Goal: Task Accomplishment & Management: Manage account settings

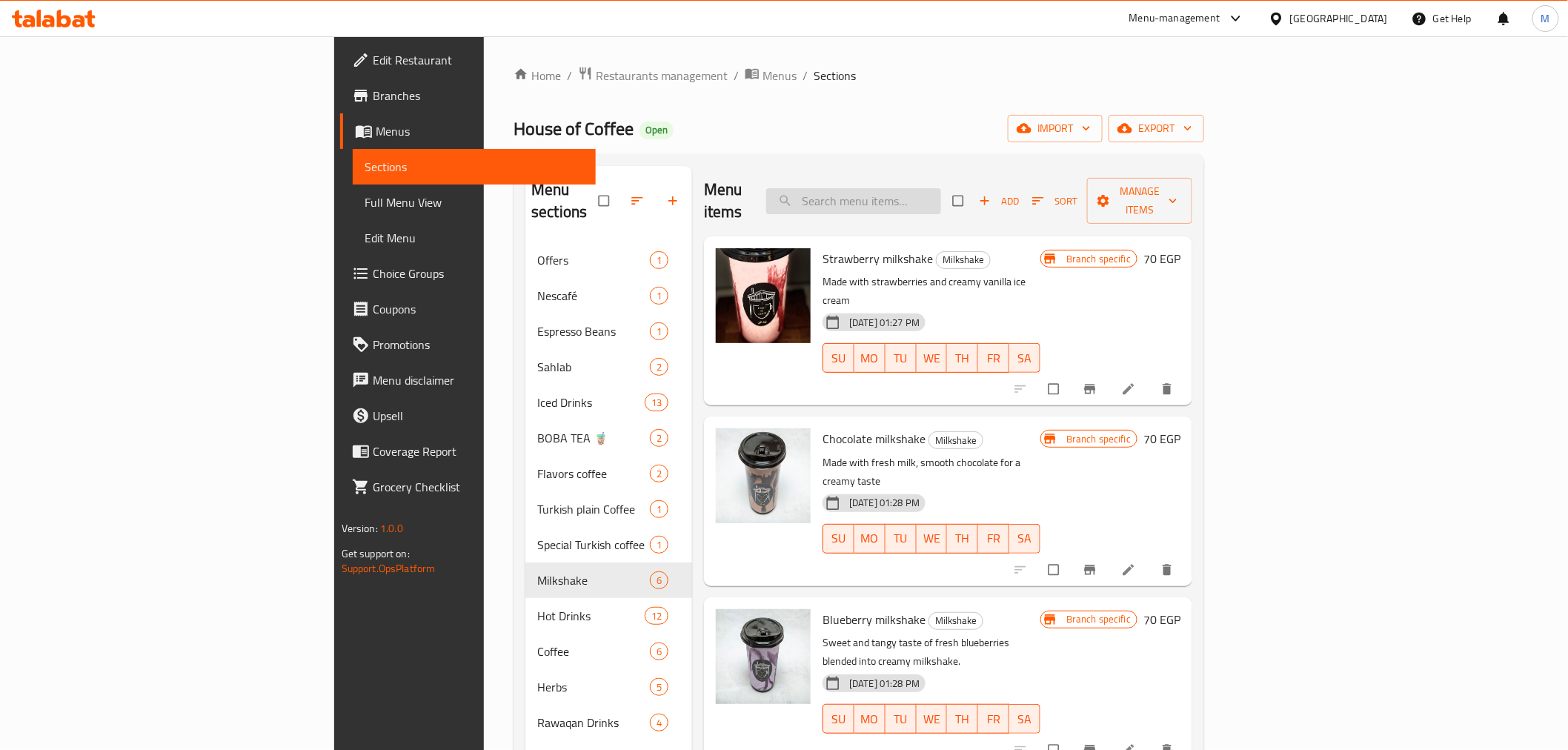
click at [928, 189] on input "search" at bounding box center [853, 201] width 175 height 26
click at [596, 74] on span "Restaurants management" at bounding box center [661, 75] width 132 height 18
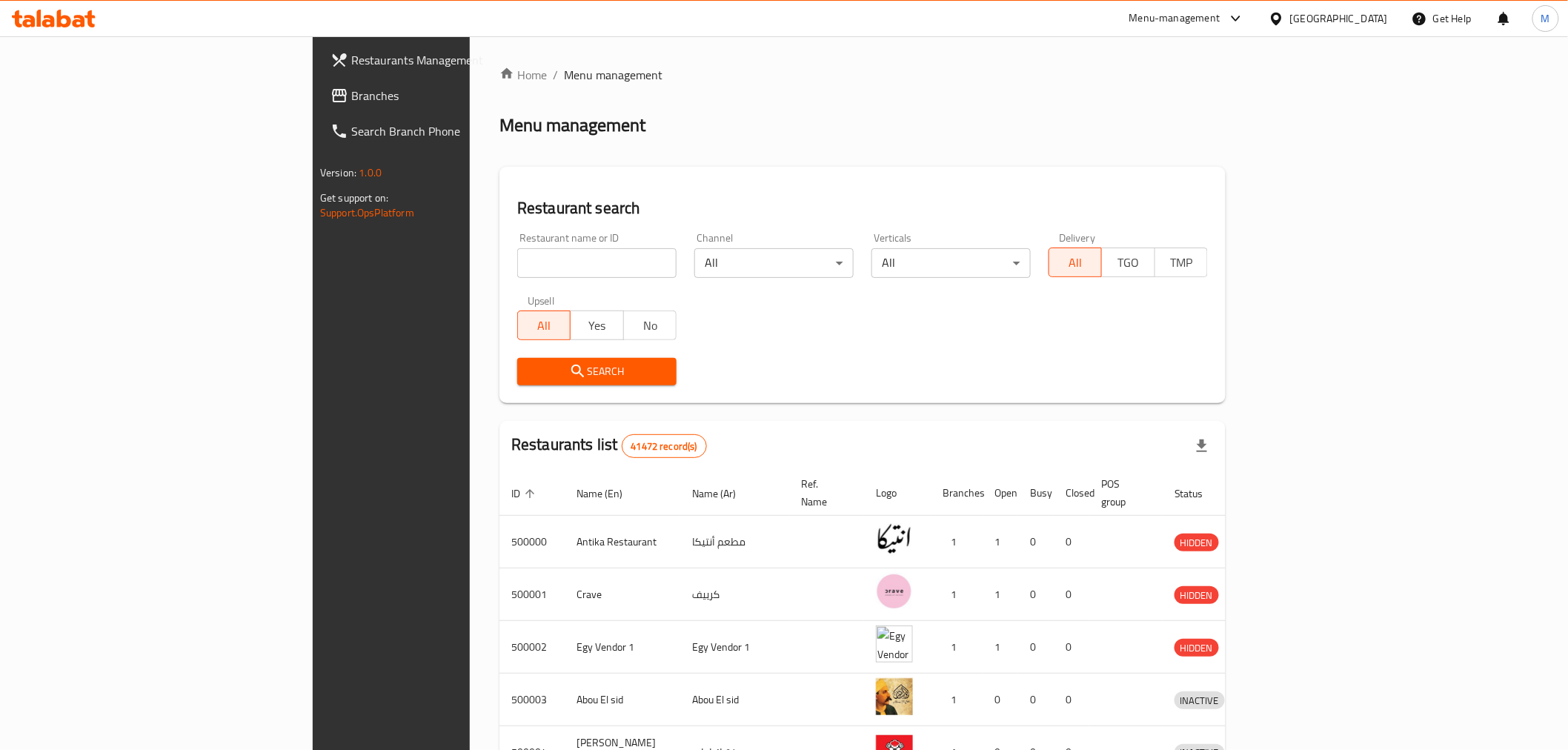
click at [1366, 10] on div "[GEOGRAPHIC_DATA]" at bounding box center [1338, 18] width 98 height 16
click at [1242, 308] on div "[GEOGRAPHIC_DATA]" at bounding box center [1276, 319] width 222 height 34
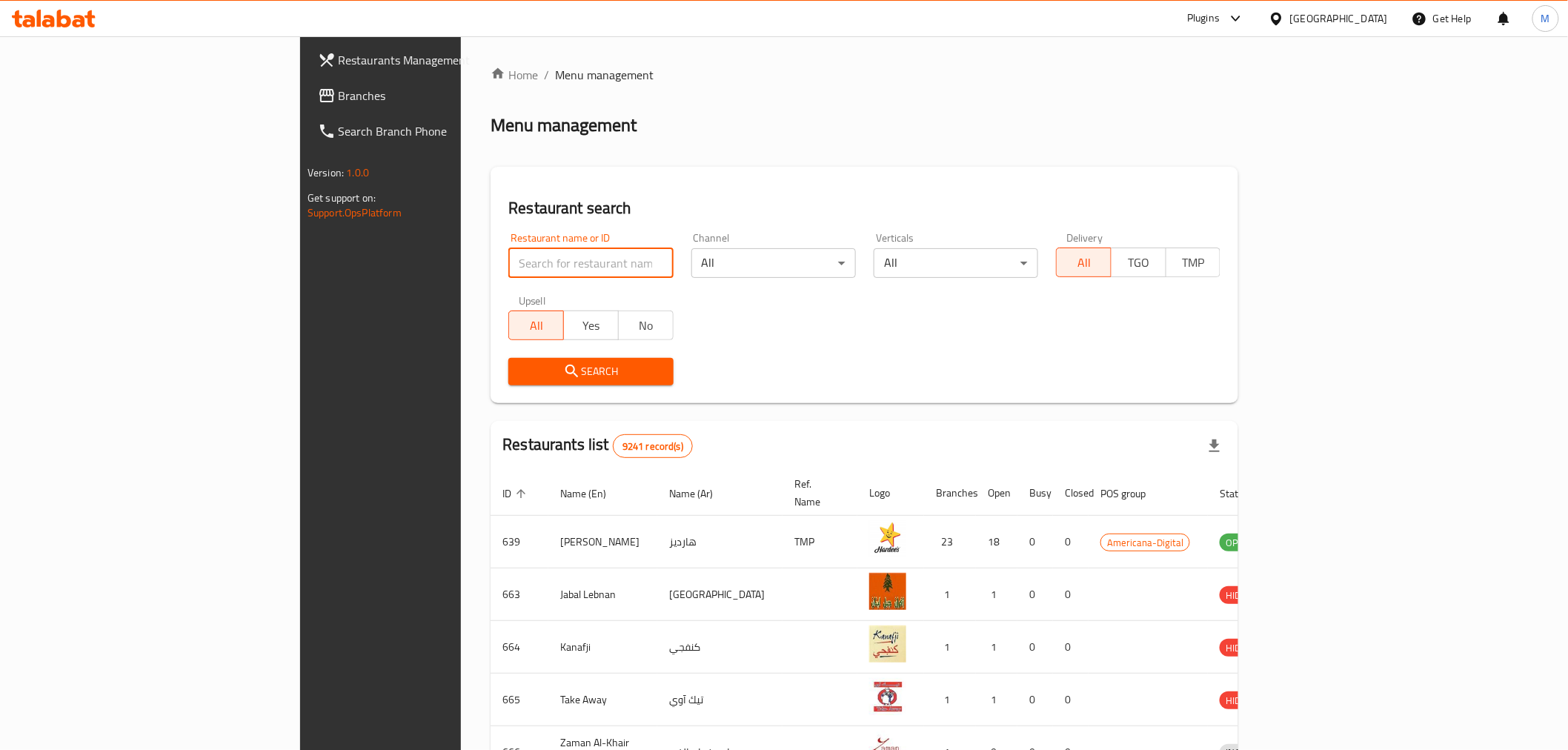
click at [509, 253] on input "search" at bounding box center [591, 262] width 164 height 29
paste input "Kilograma Meals"
type input "Kilograma Meals"
click button "Search" at bounding box center [591, 371] width 164 height 28
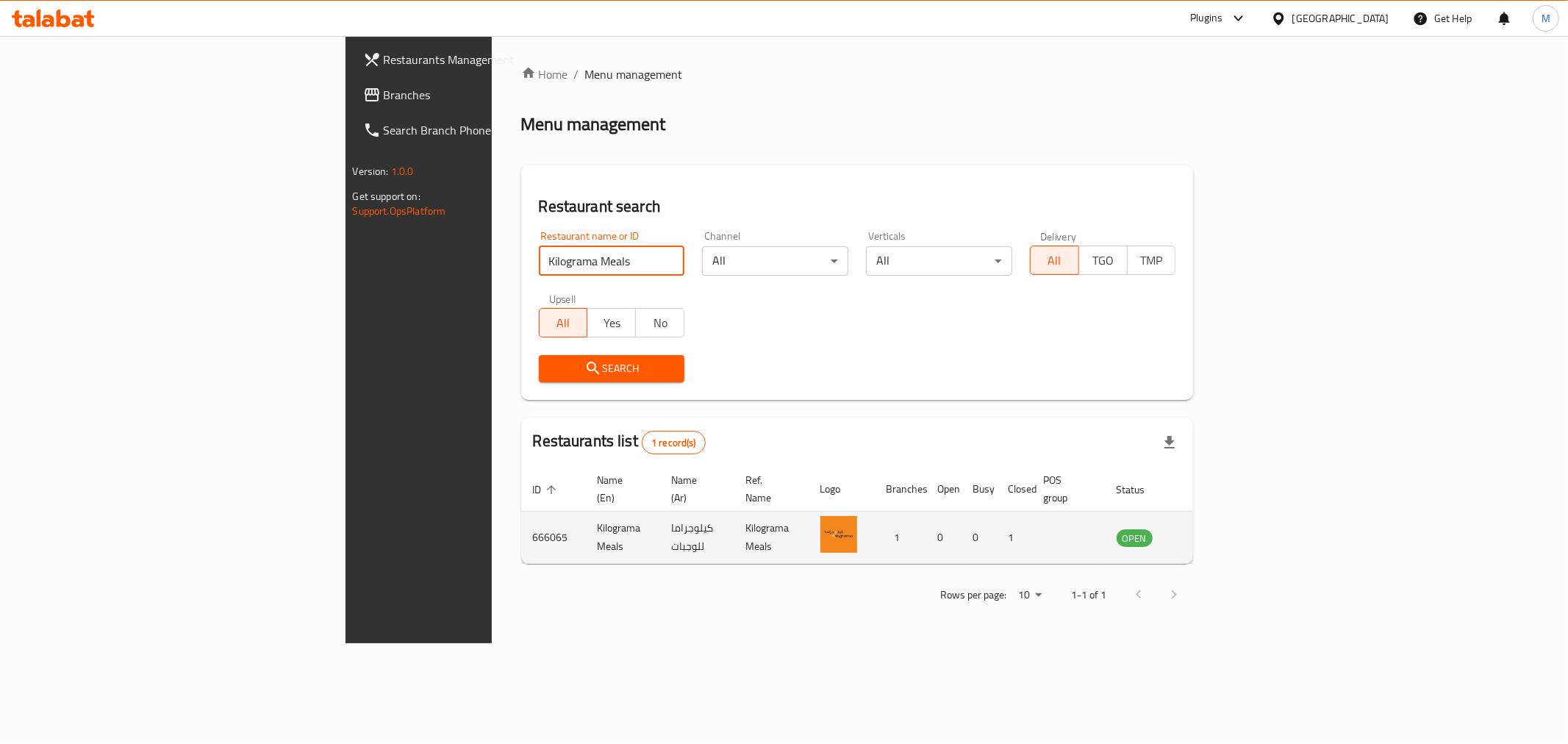
click at [1233, 530] on td "enhanced table" at bounding box center [1207, 537] width 51 height 52
click at [1209, 535] on icon "enhanced table" at bounding box center [1206, 538] width 5 height 6
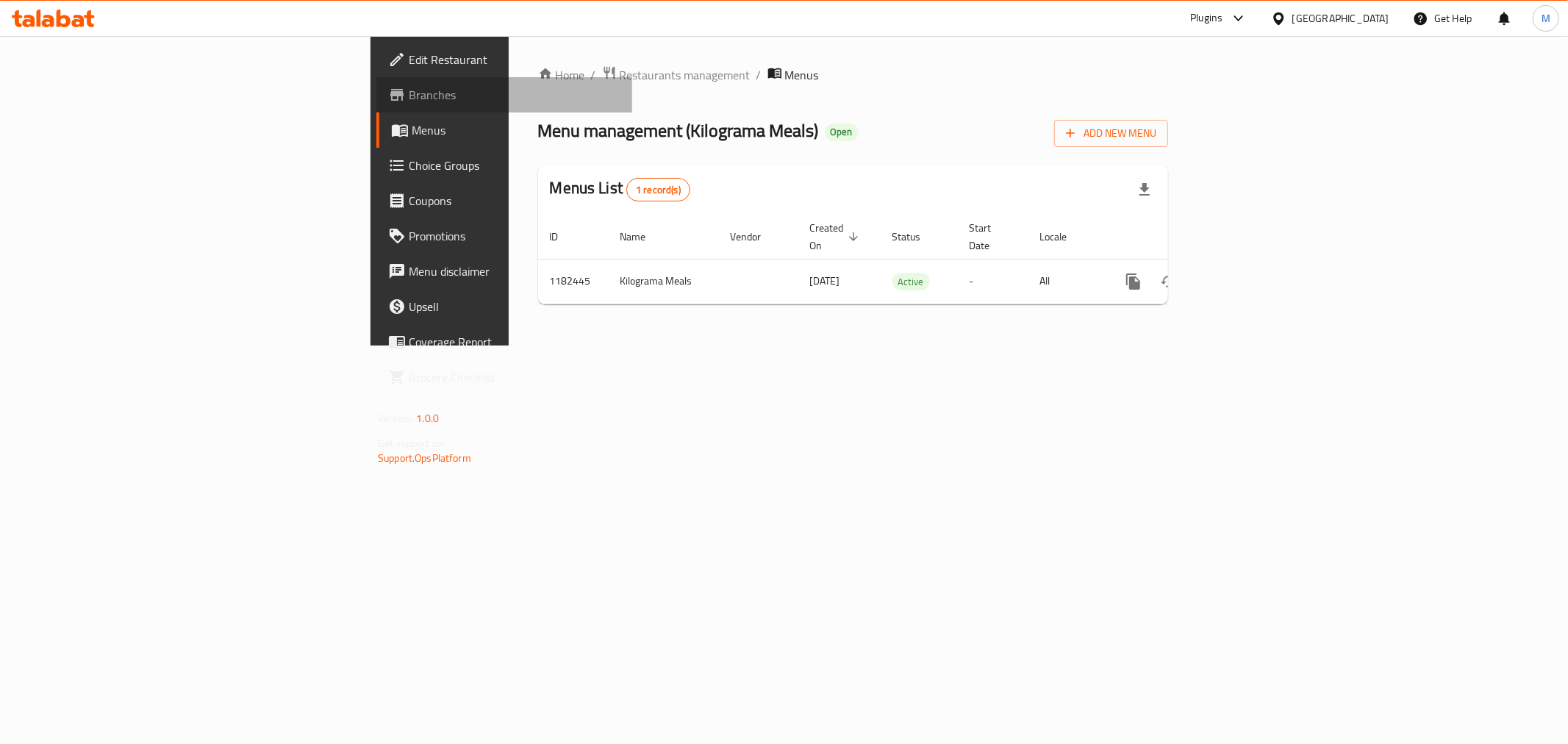
click at [409, 94] on span "Branches" at bounding box center [515, 94] width 212 height 17
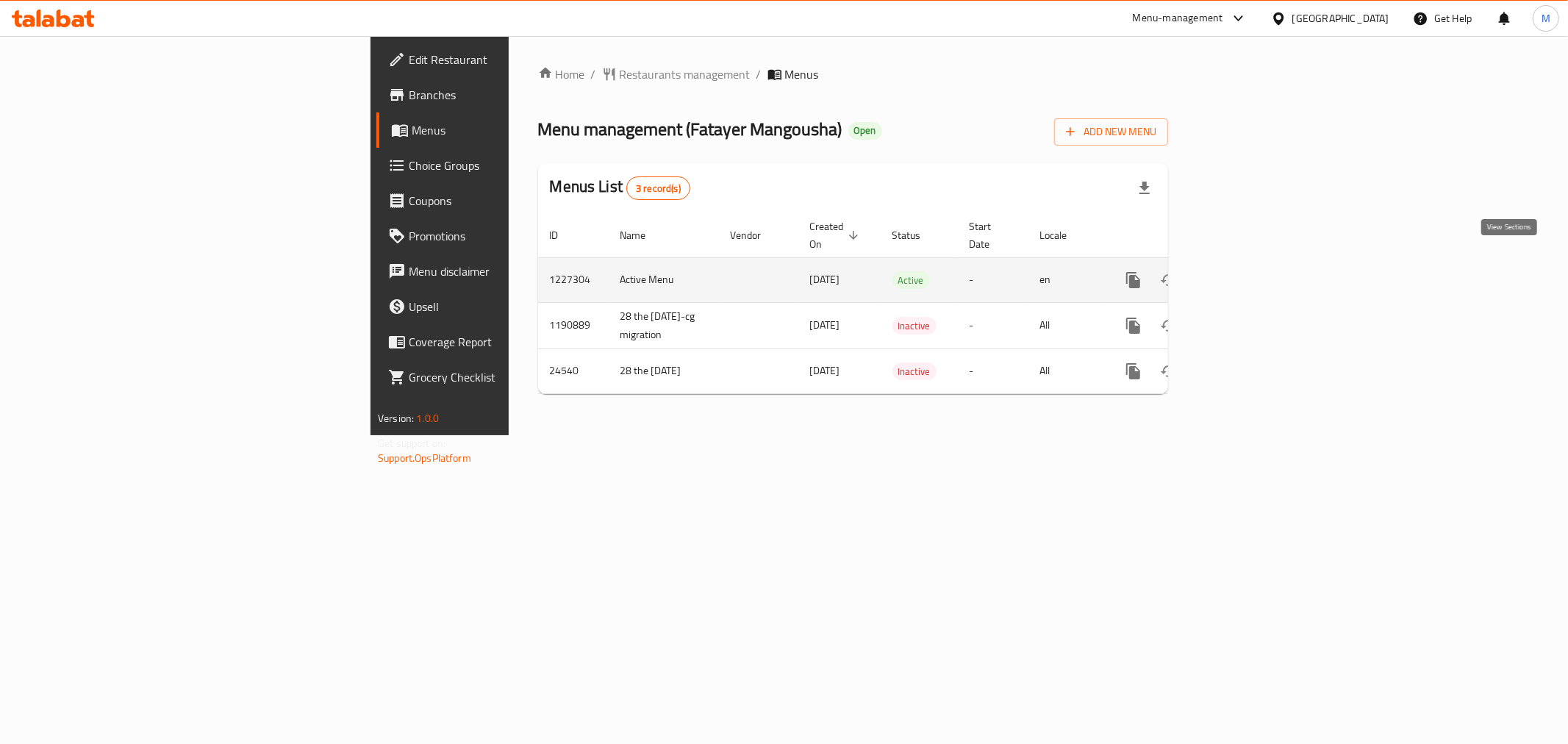
click at [1248, 271] on icon "enhanced table" at bounding box center [1239, 279] width 17 height 17
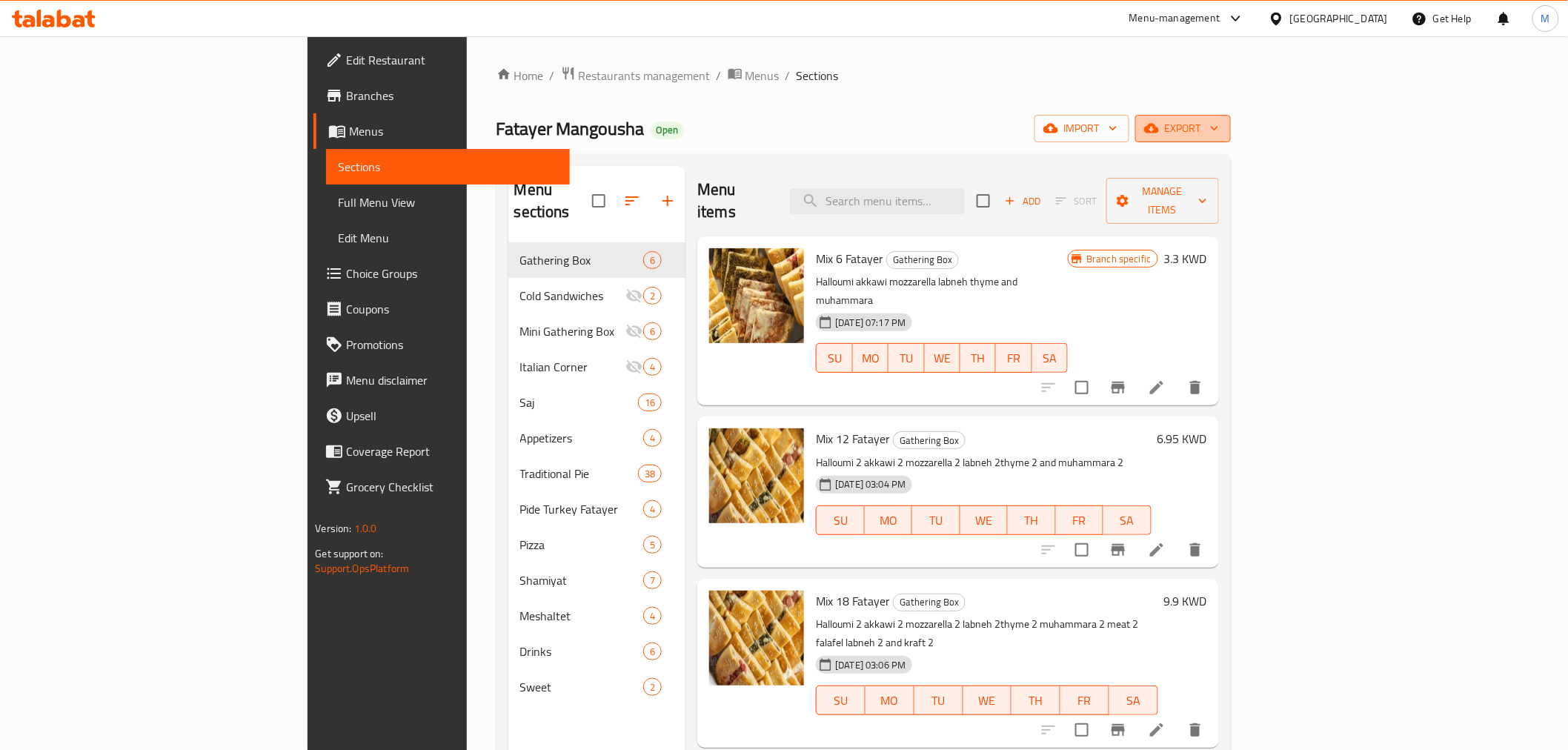
click at [1219, 132] on span "export" at bounding box center [1183, 128] width 72 height 18
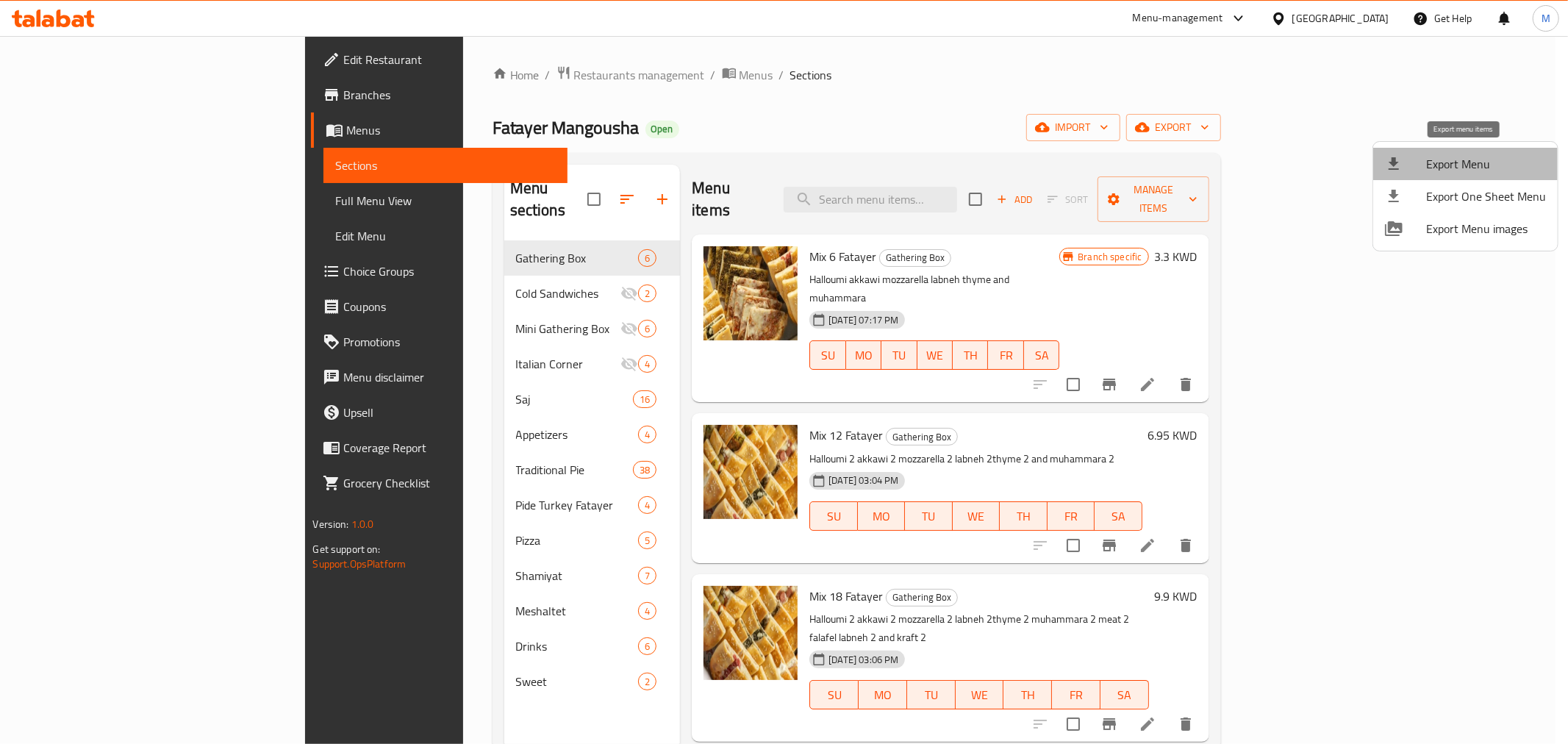
click at [1474, 167] on span "Export Menu" at bounding box center [1486, 164] width 120 height 17
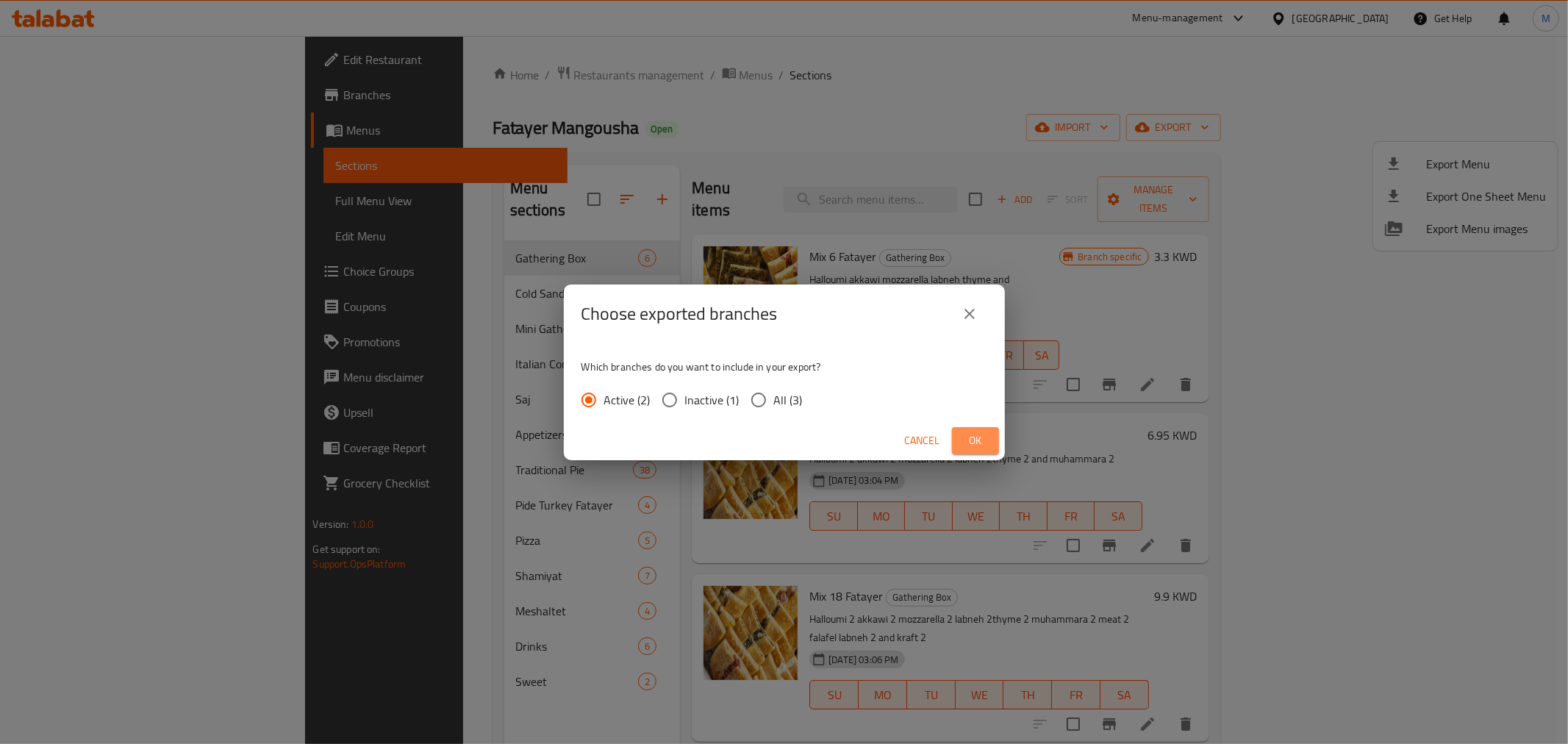
click at [989, 435] on button "Ok" at bounding box center [975, 441] width 47 height 27
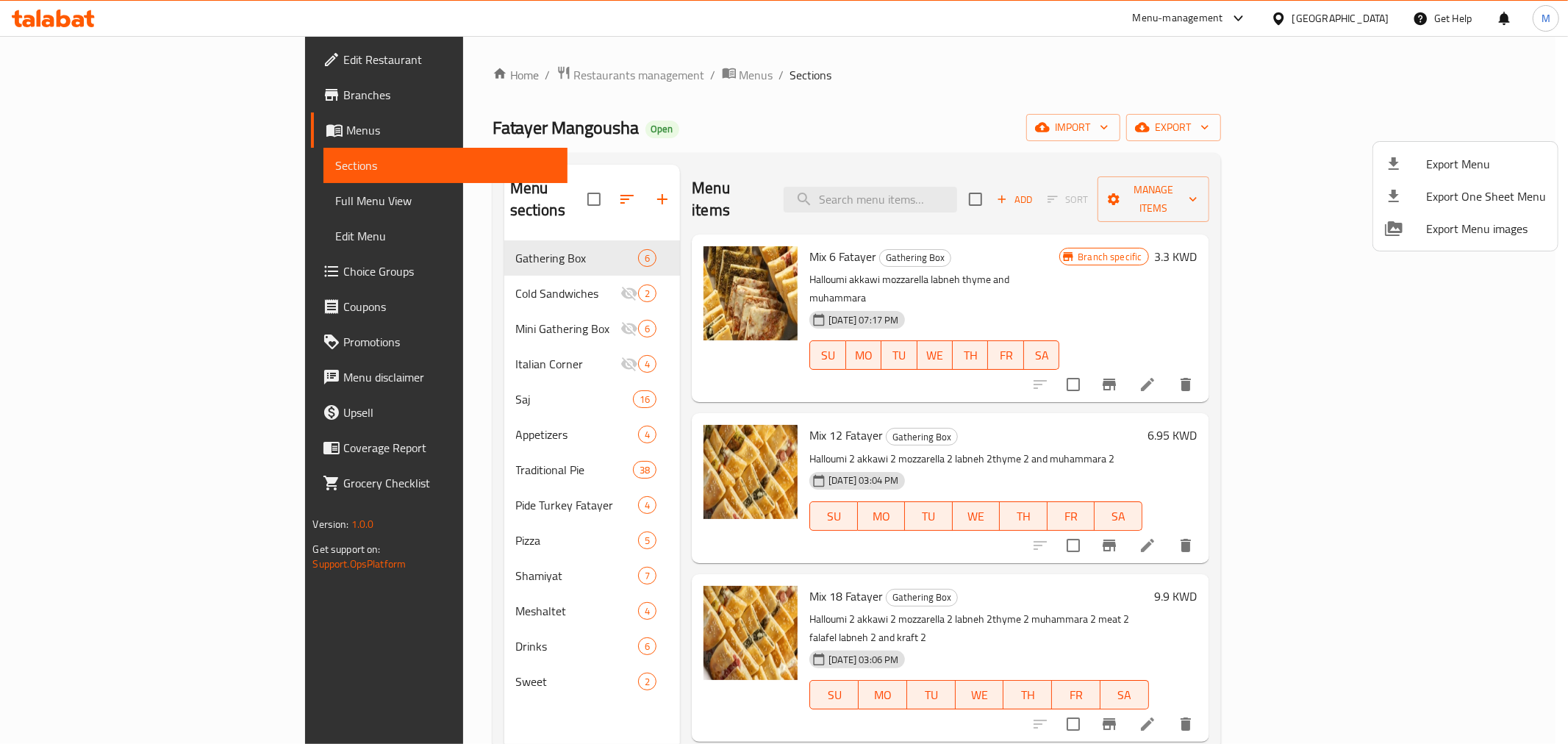
click at [481, 234] on div at bounding box center [784, 372] width 1568 height 744
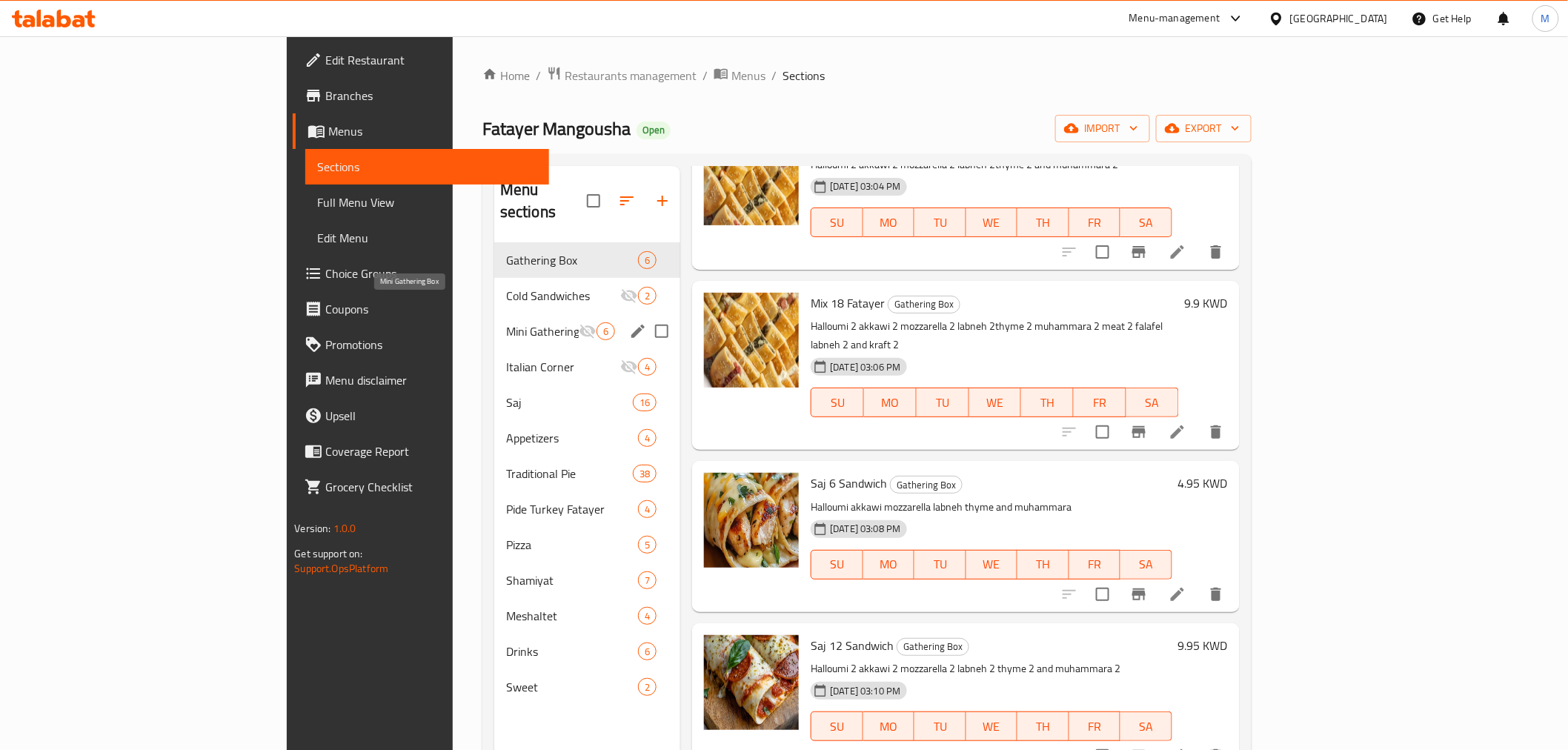
click at [506, 323] on span "Mini Gathering Box" at bounding box center [542, 331] width 73 height 18
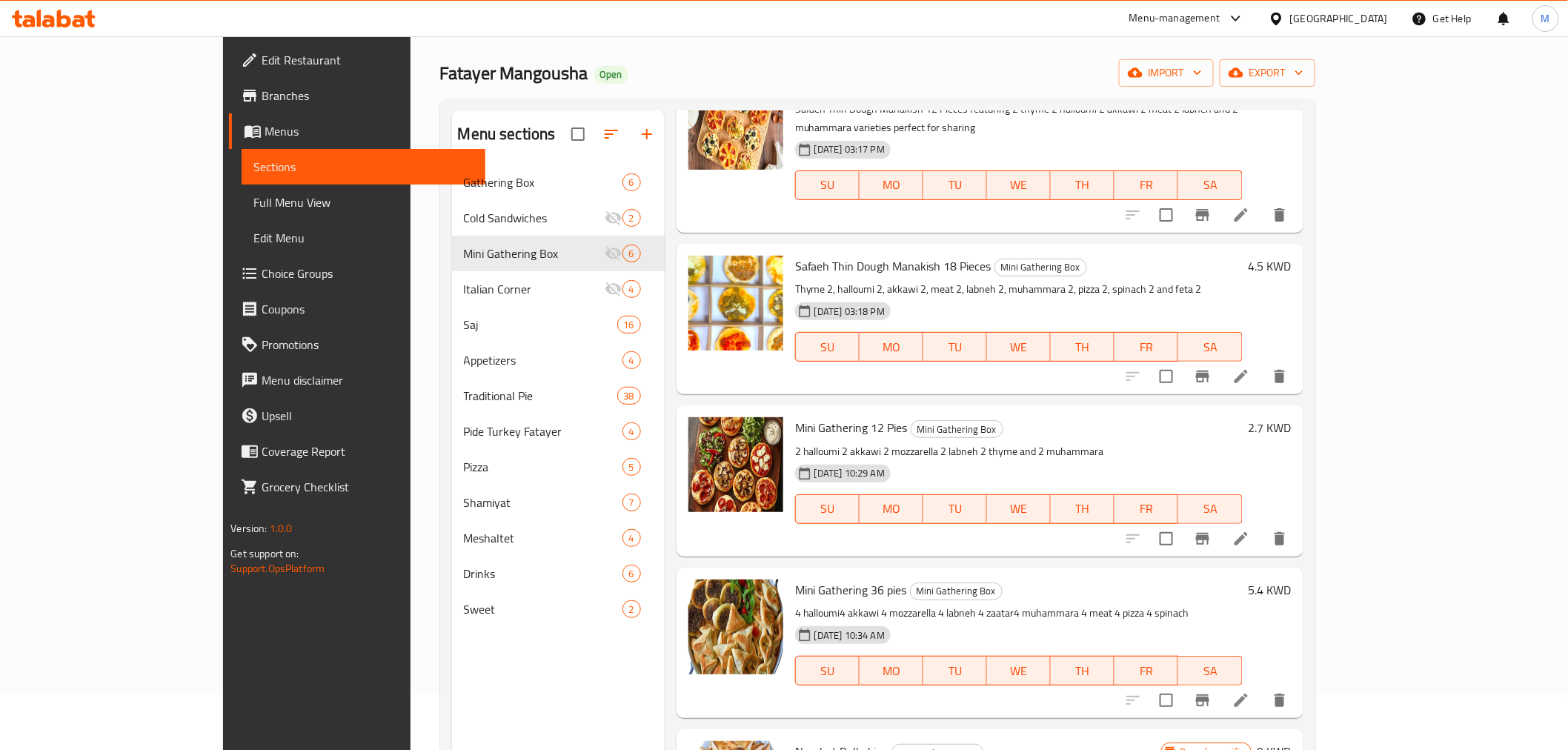
scroll to position [208, 0]
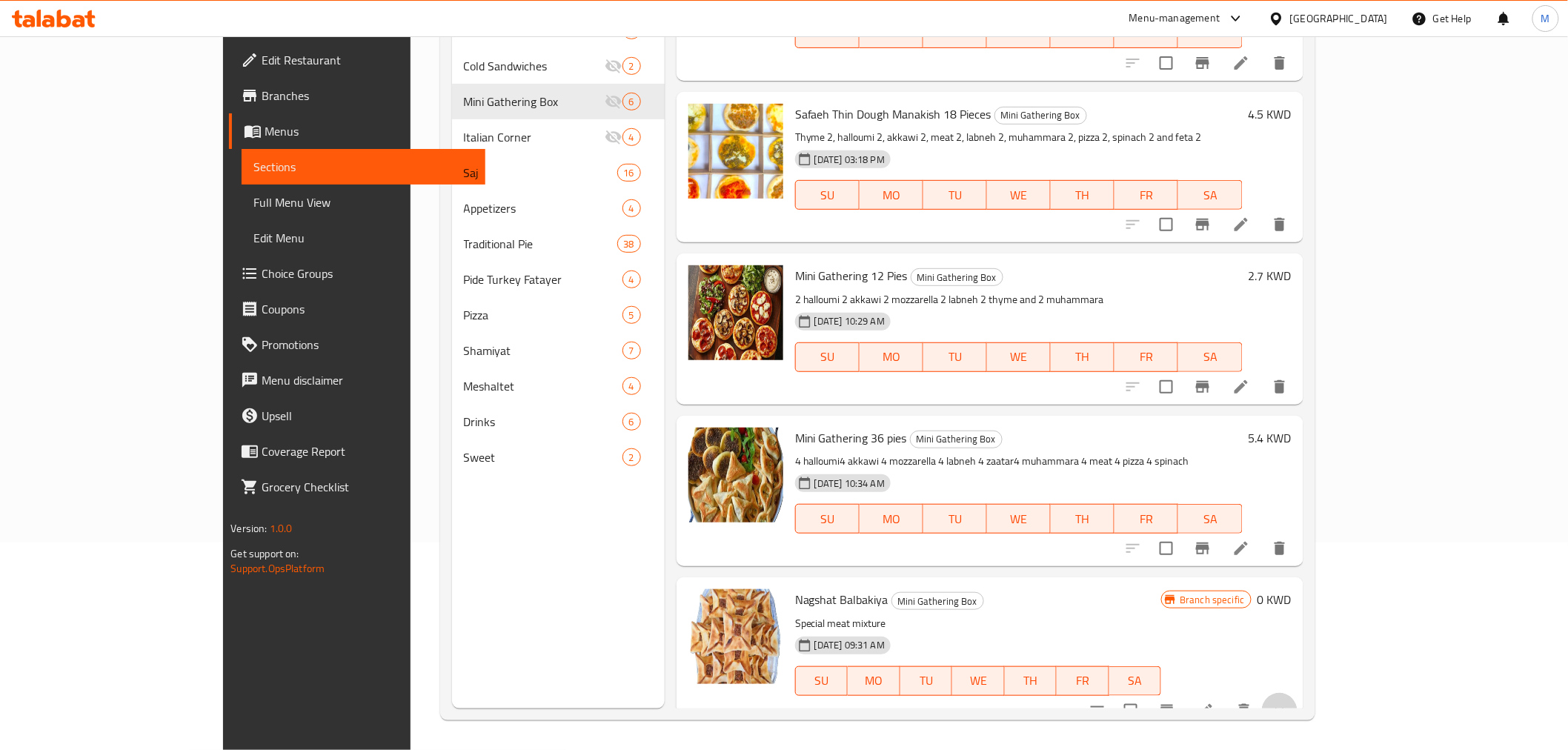
click at [1297, 693] on button "show more" at bounding box center [1280, 711] width 35 height 35
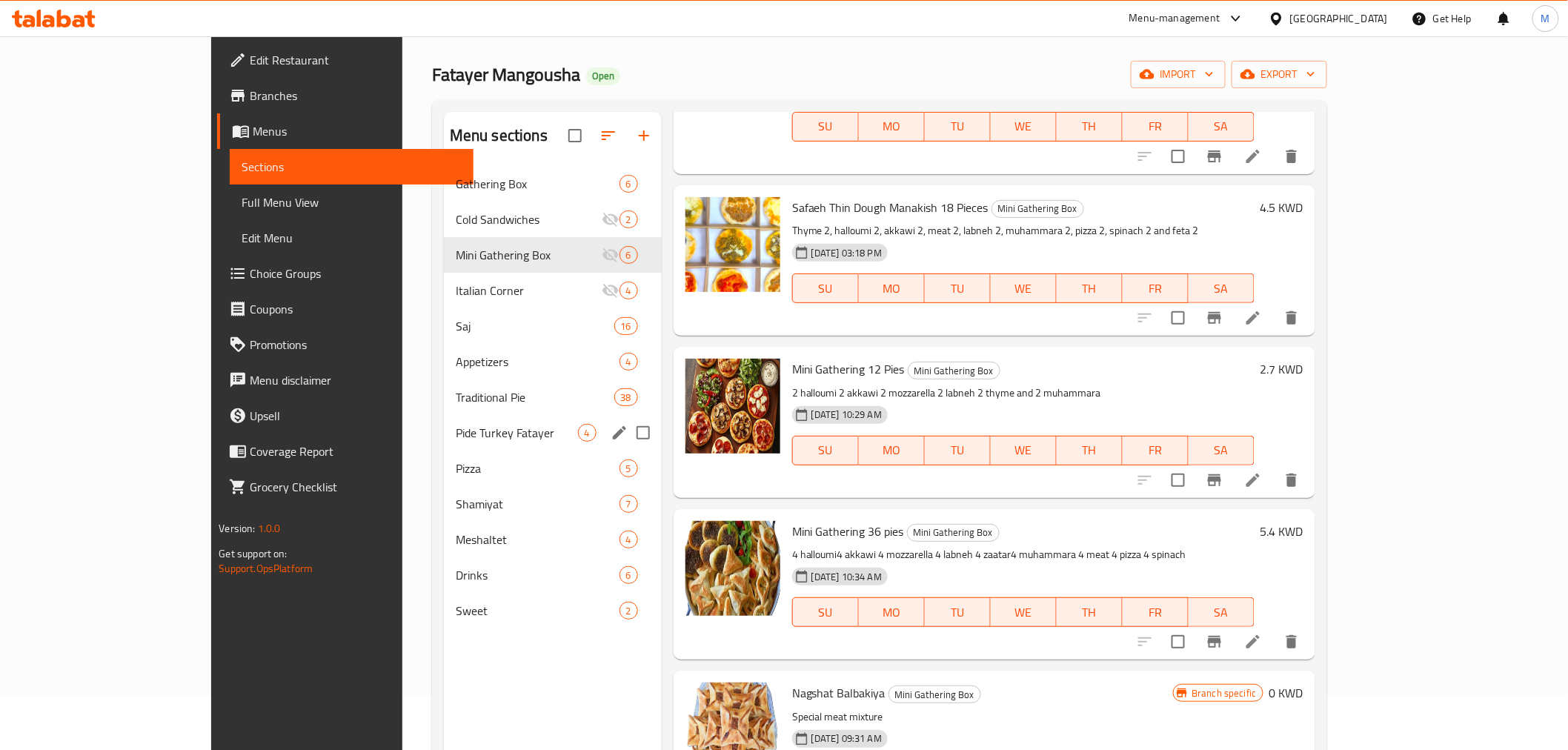
scroll to position [0, 0]
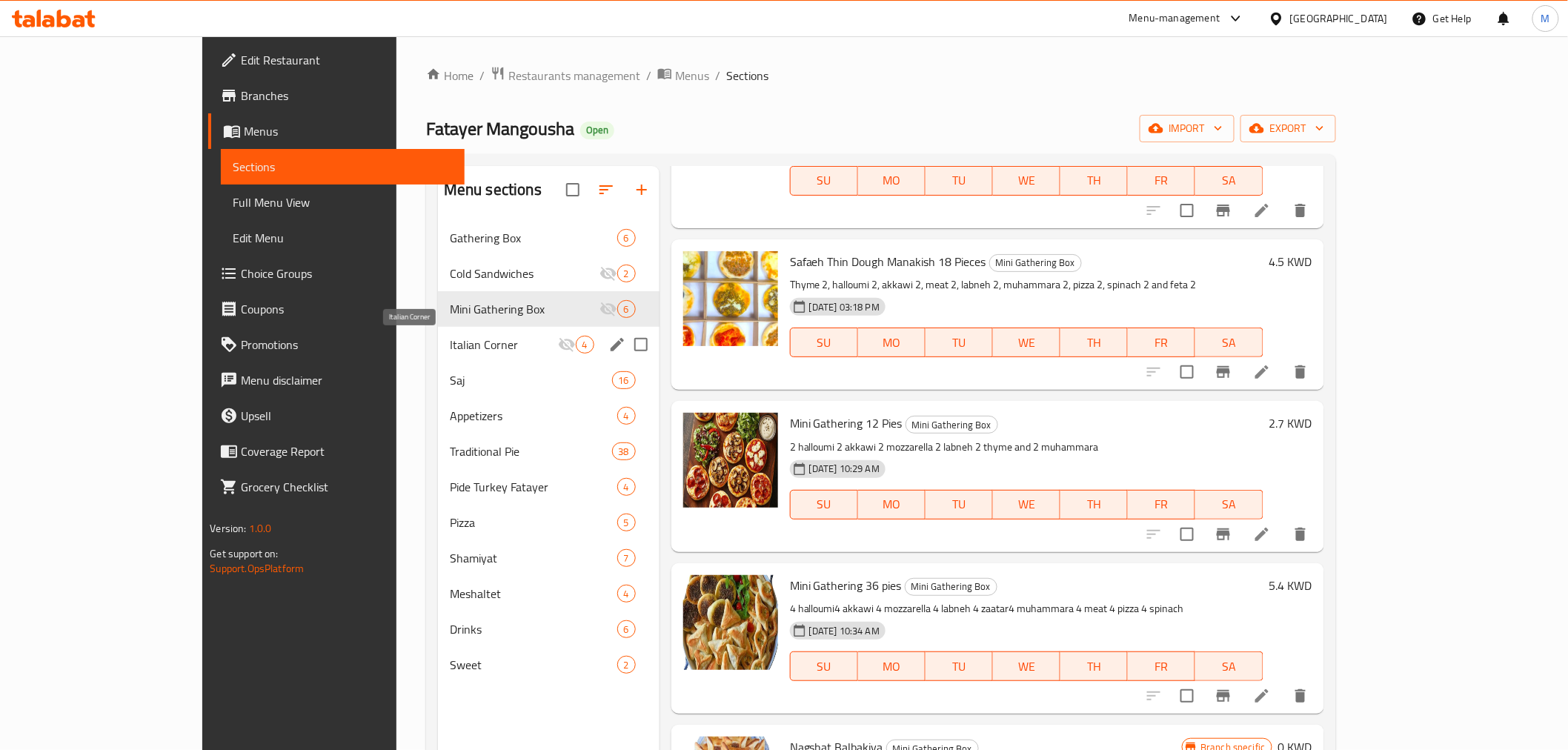
click at [450, 339] on span "Italian Corner" at bounding box center [504, 344] width 108 height 18
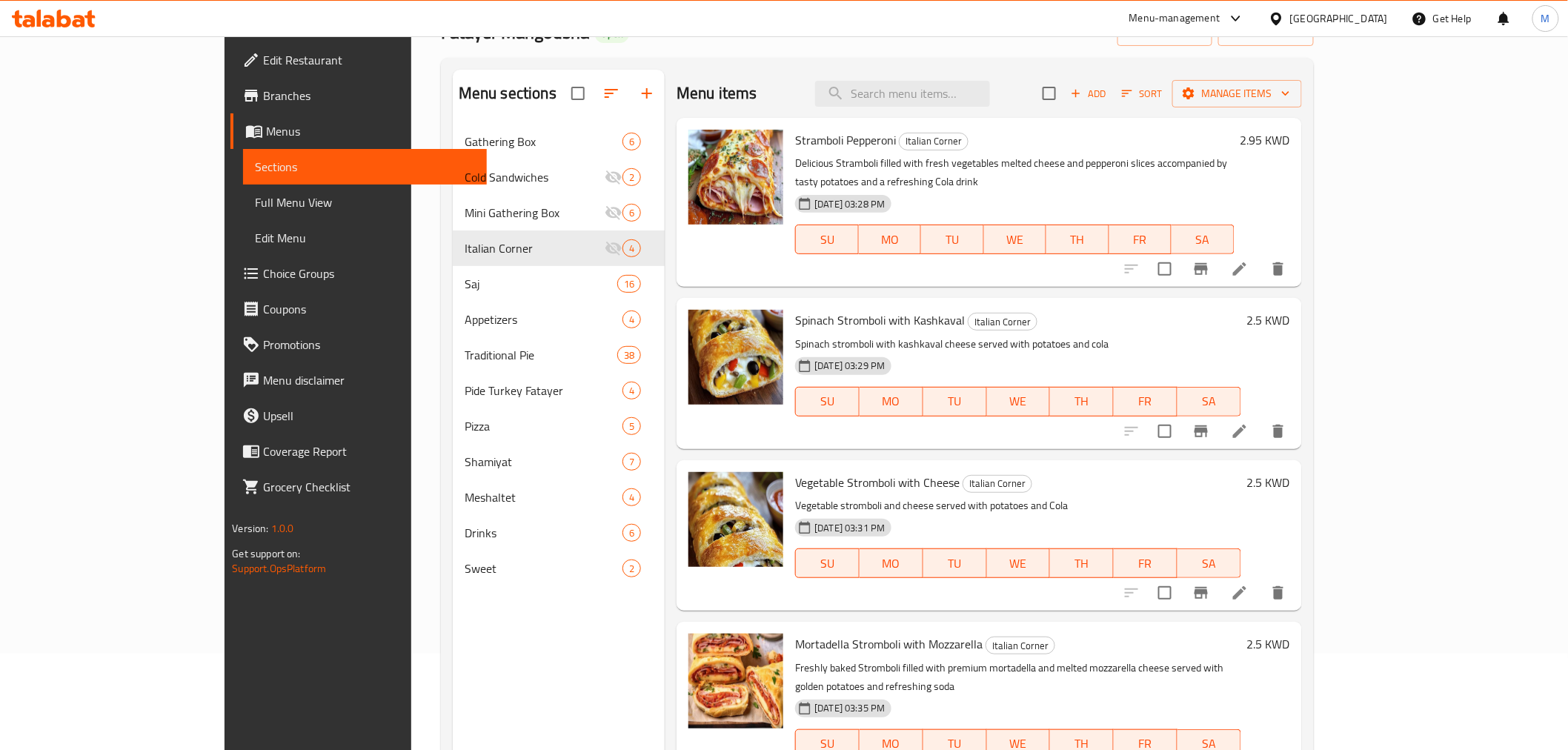
scroll to position [208, 0]
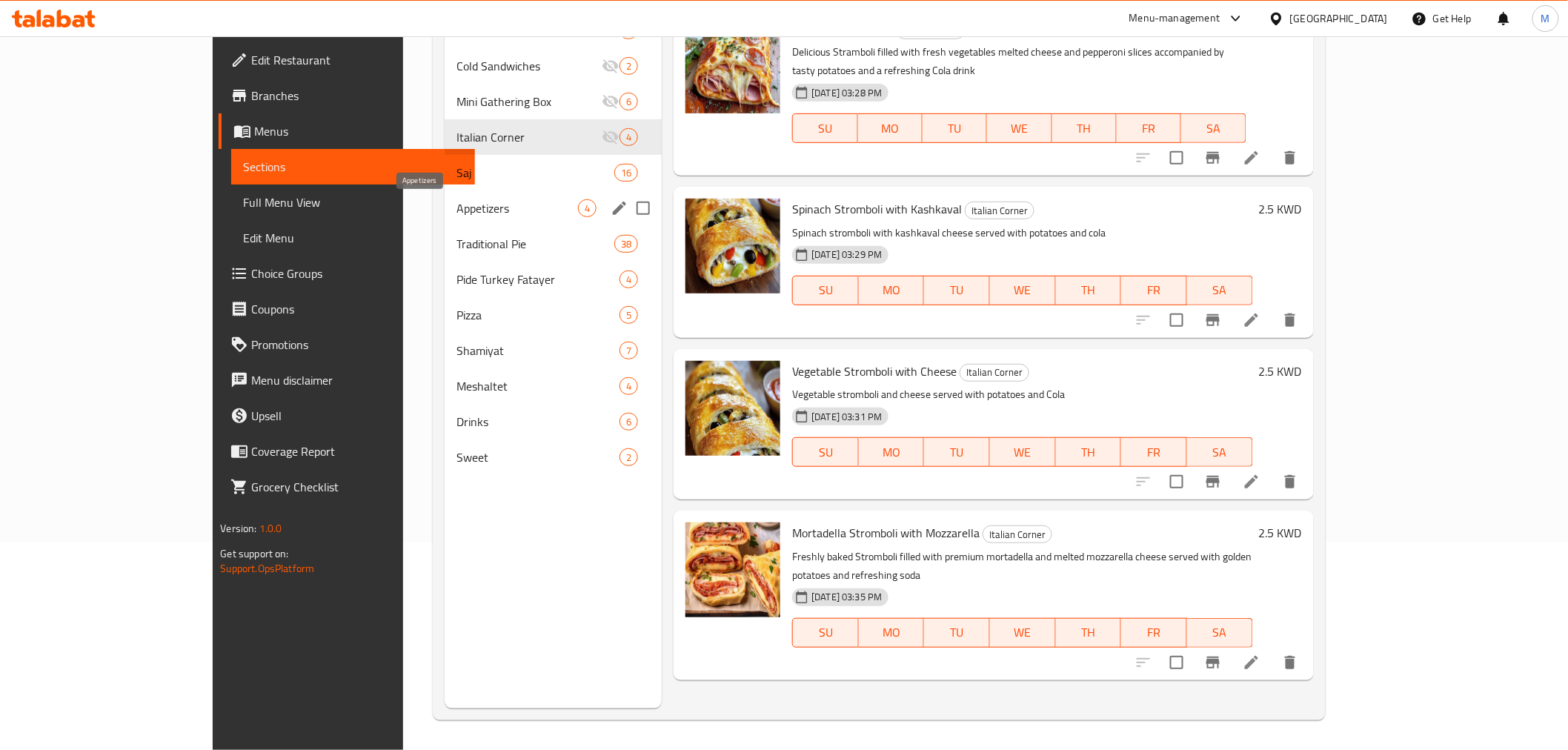
click at [457, 211] on span "Appetizers" at bounding box center [517, 208] width 122 height 18
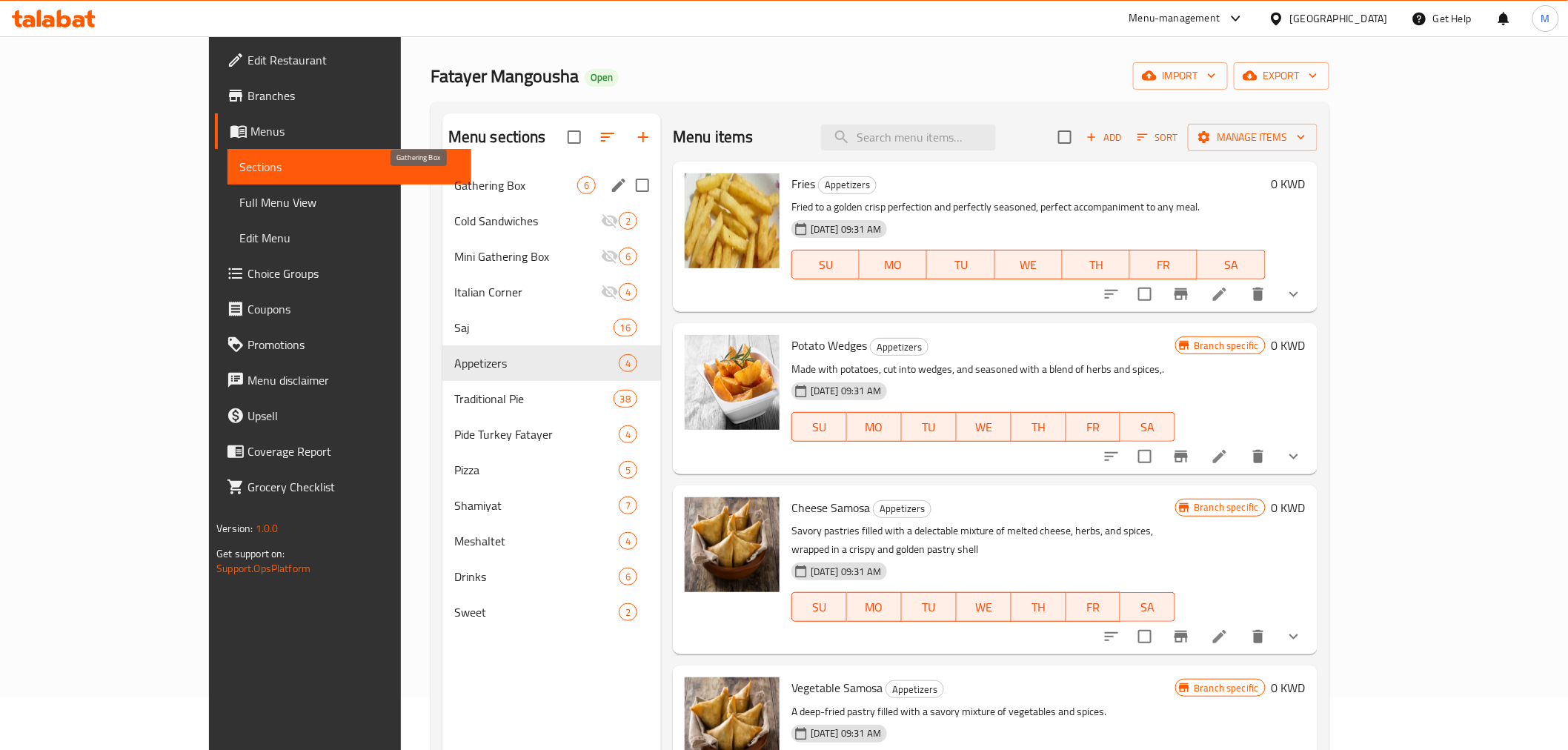
scroll to position [42, 0]
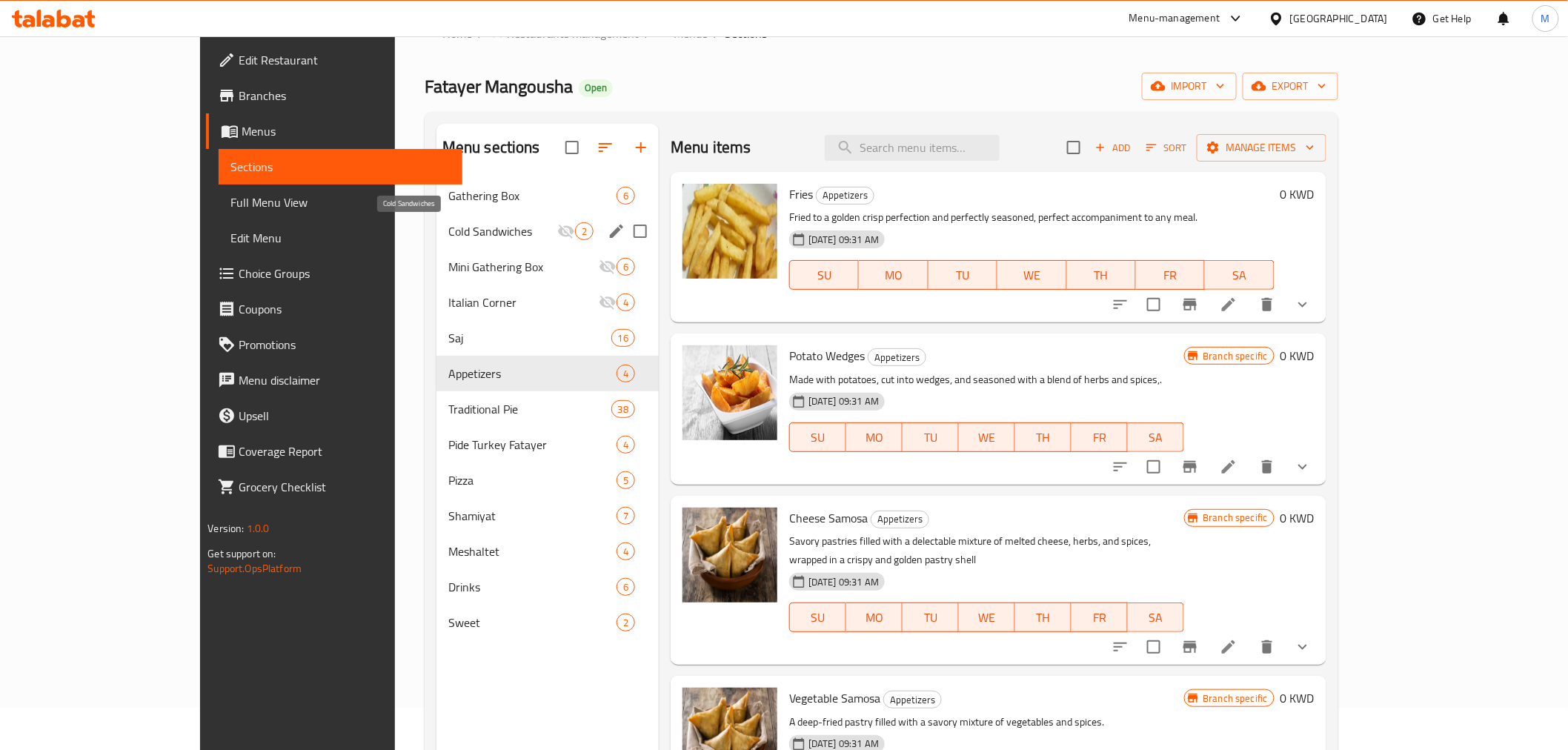
click at [448, 230] on span "Cold Sandwiches" at bounding box center [503, 230] width 109 height 18
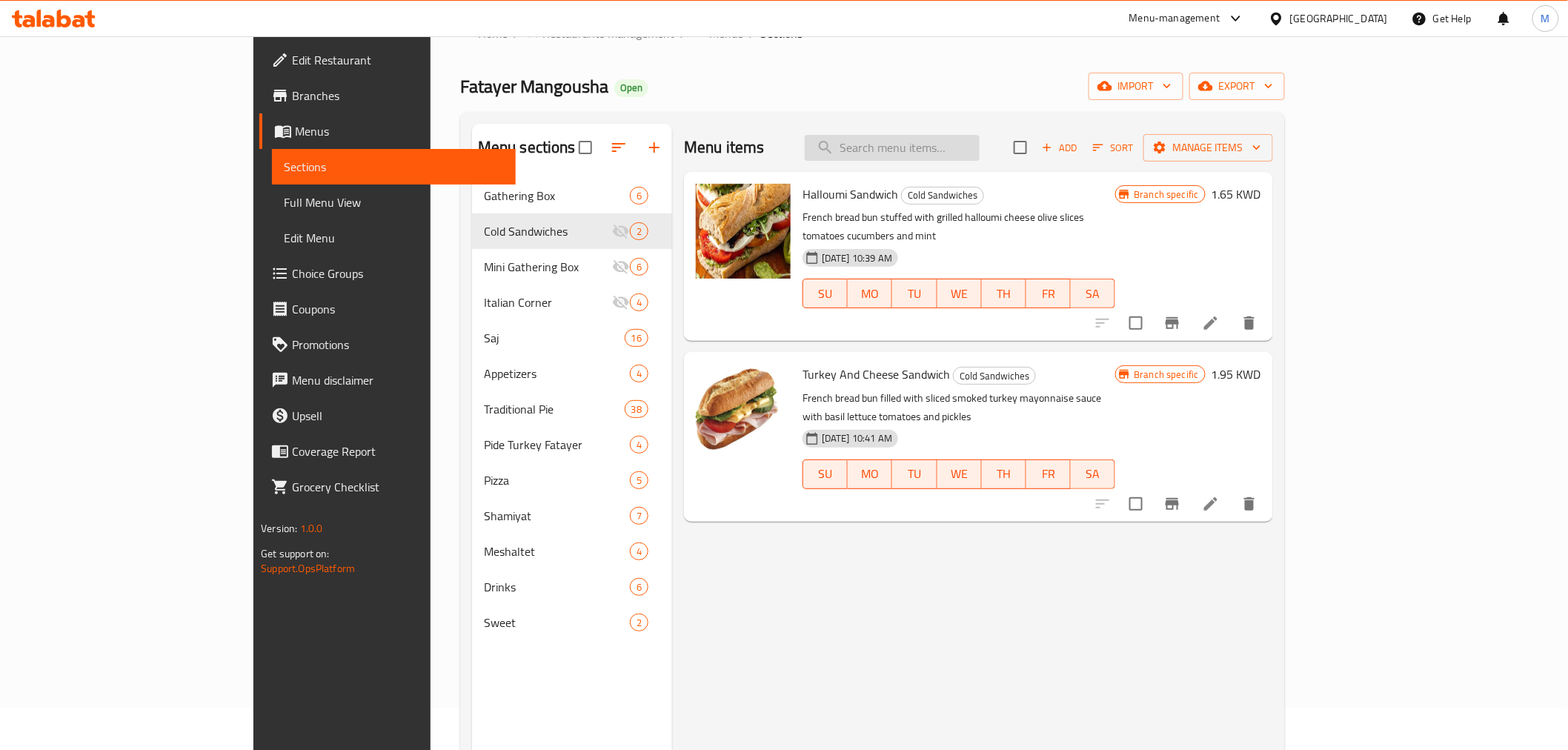
click at [980, 145] on input "search" at bounding box center [892, 147] width 175 height 26
paste input "Labneh Sandwich"
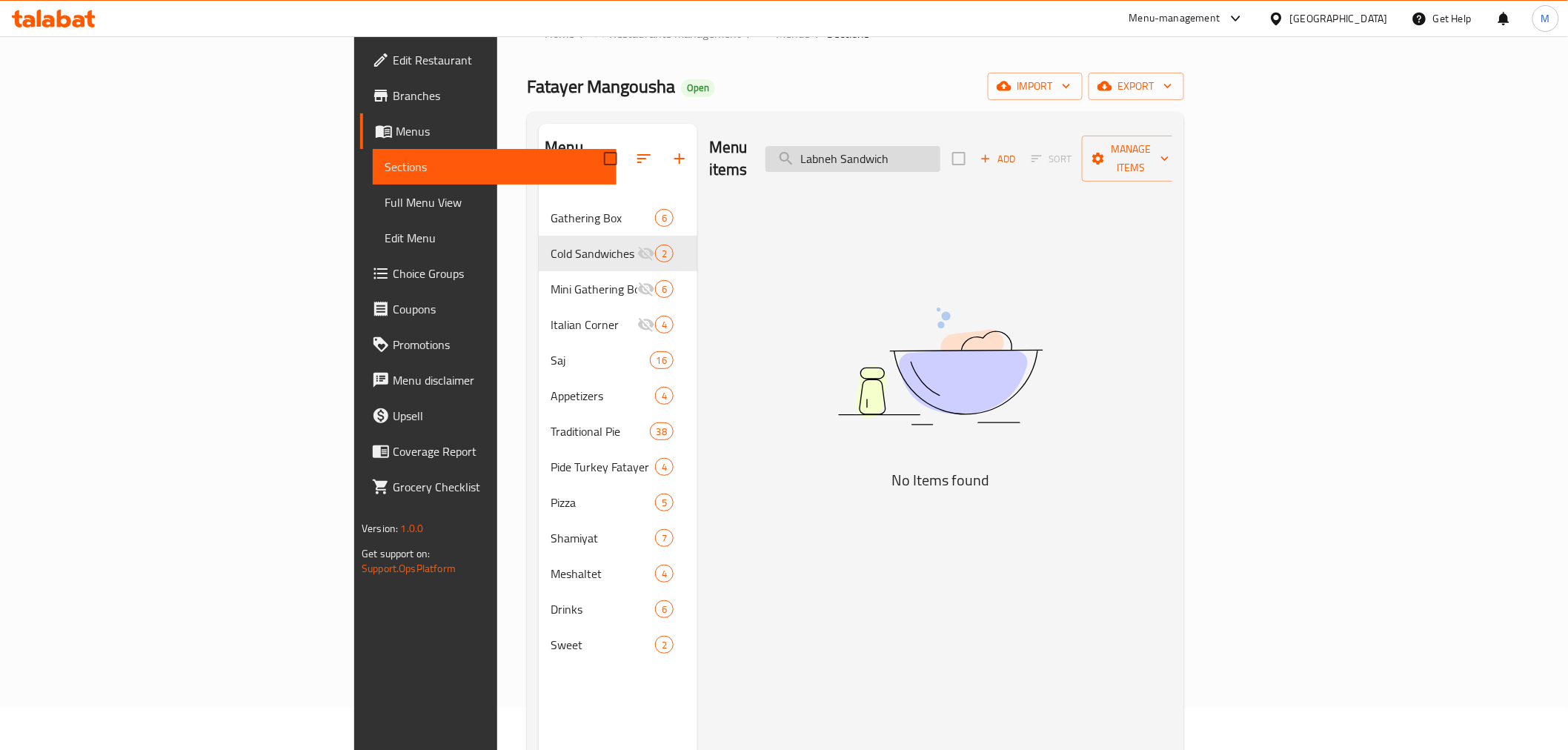
click at [940, 146] on input "Labneh Sandwich" at bounding box center [852, 158] width 175 height 26
paste input "feta"
click at [940, 146] on input "Labneh Sandwich" at bounding box center [852, 158] width 175 height 26
click at [940, 146] on input "feta Sandwich" at bounding box center [852, 158] width 175 height 26
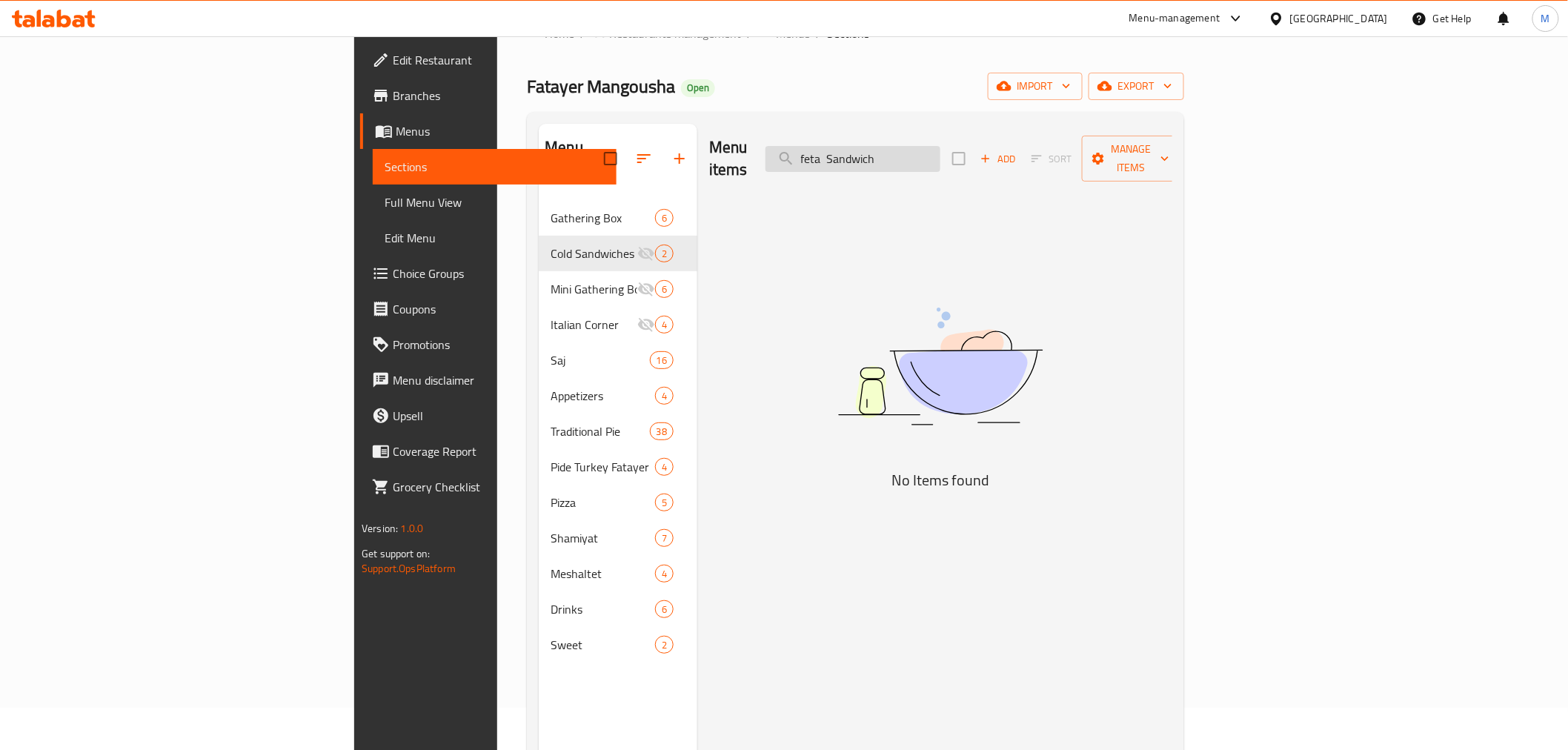
click at [940, 146] on input "feta Sandwich" at bounding box center [852, 158] width 175 height 26
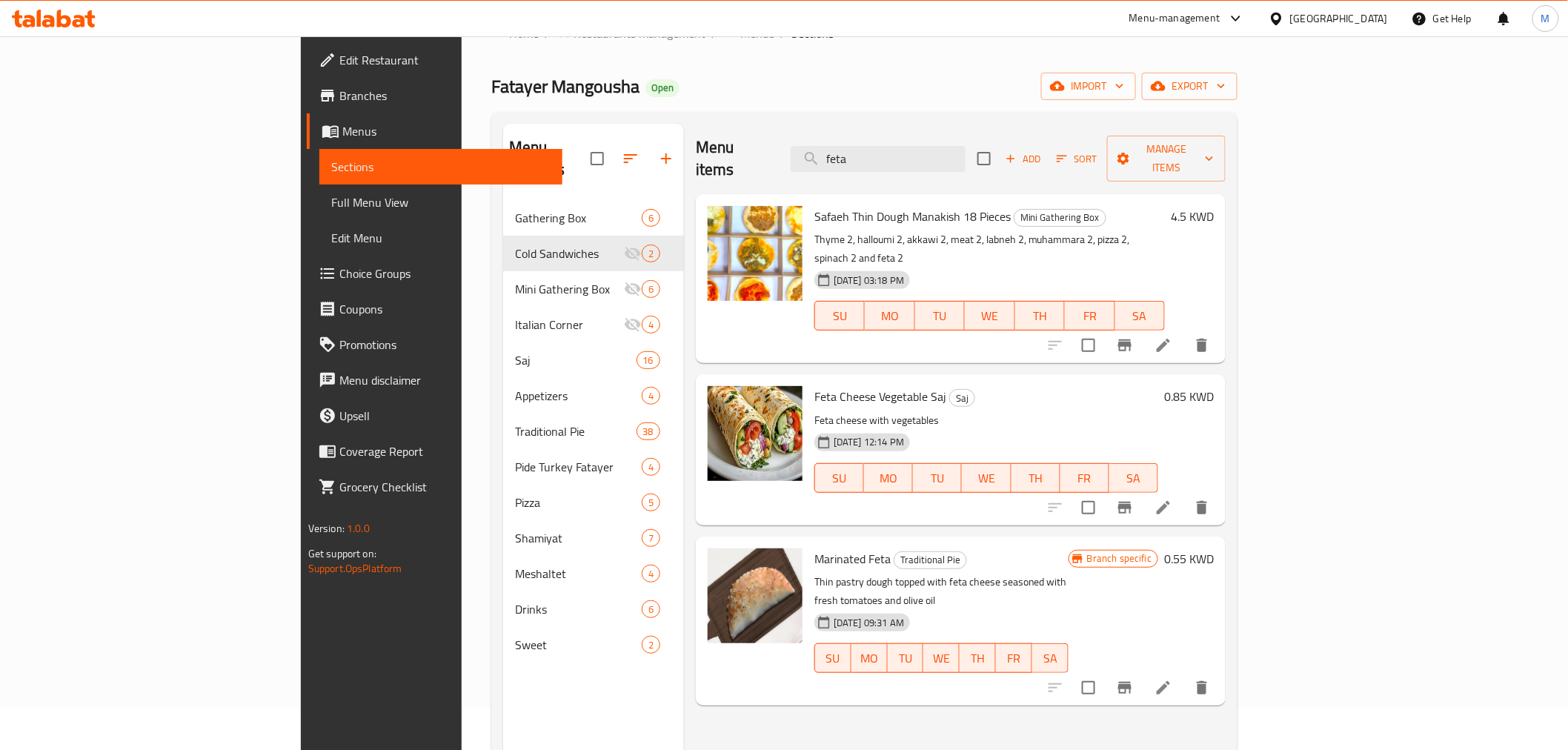
click at [503, 711] on div "Menu sections Gathering Box 6 Cold Sandwiches 2 Mini Gathering Box 6 Italian Co…" at bounding box center [593, 499] width 181 height 750
click at [965, 149] on input "feta" at bounding box center [877, 158] width 175 height 26
paste input "Chicken BBQ Sandwich"
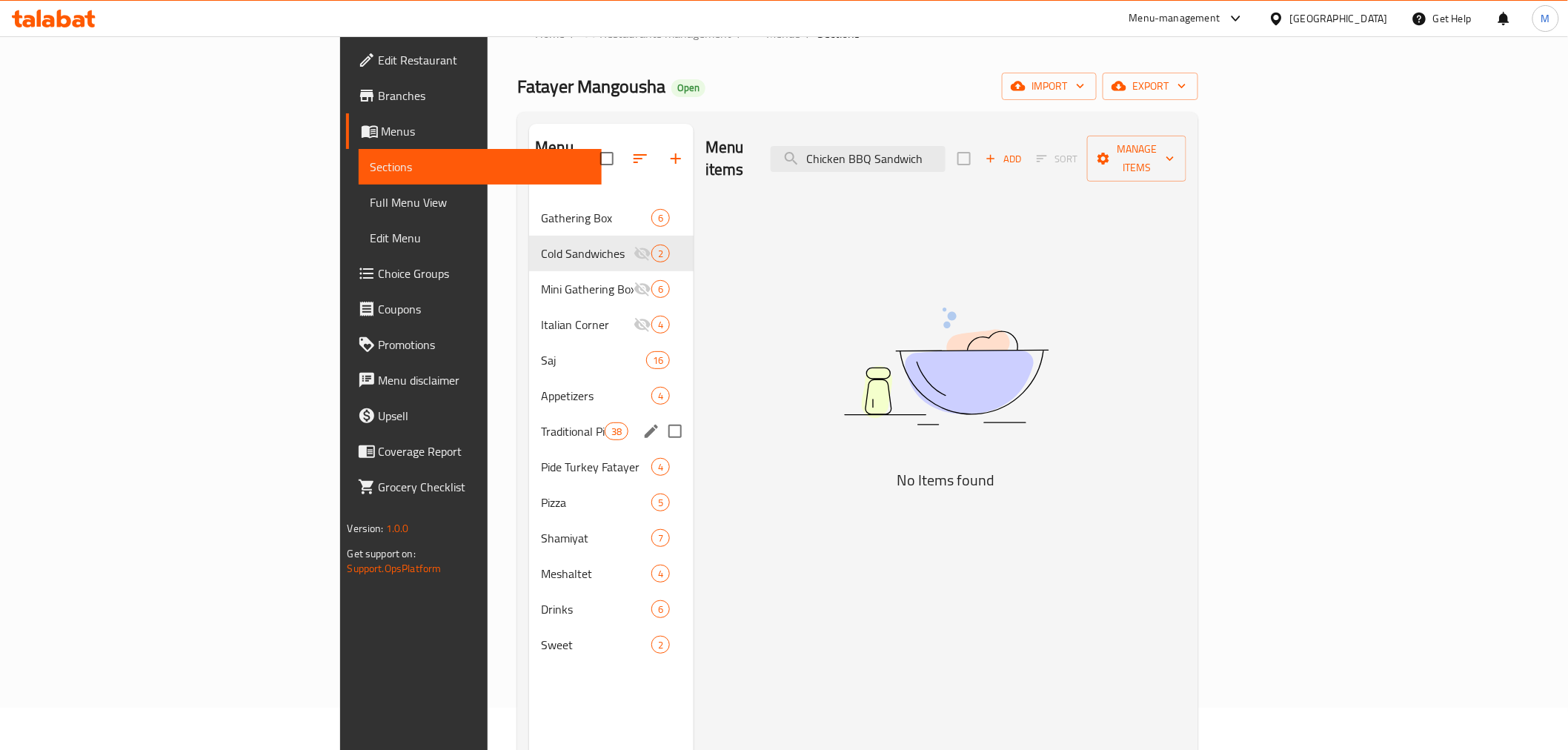
type input "Chicken BBQ Sandwich"
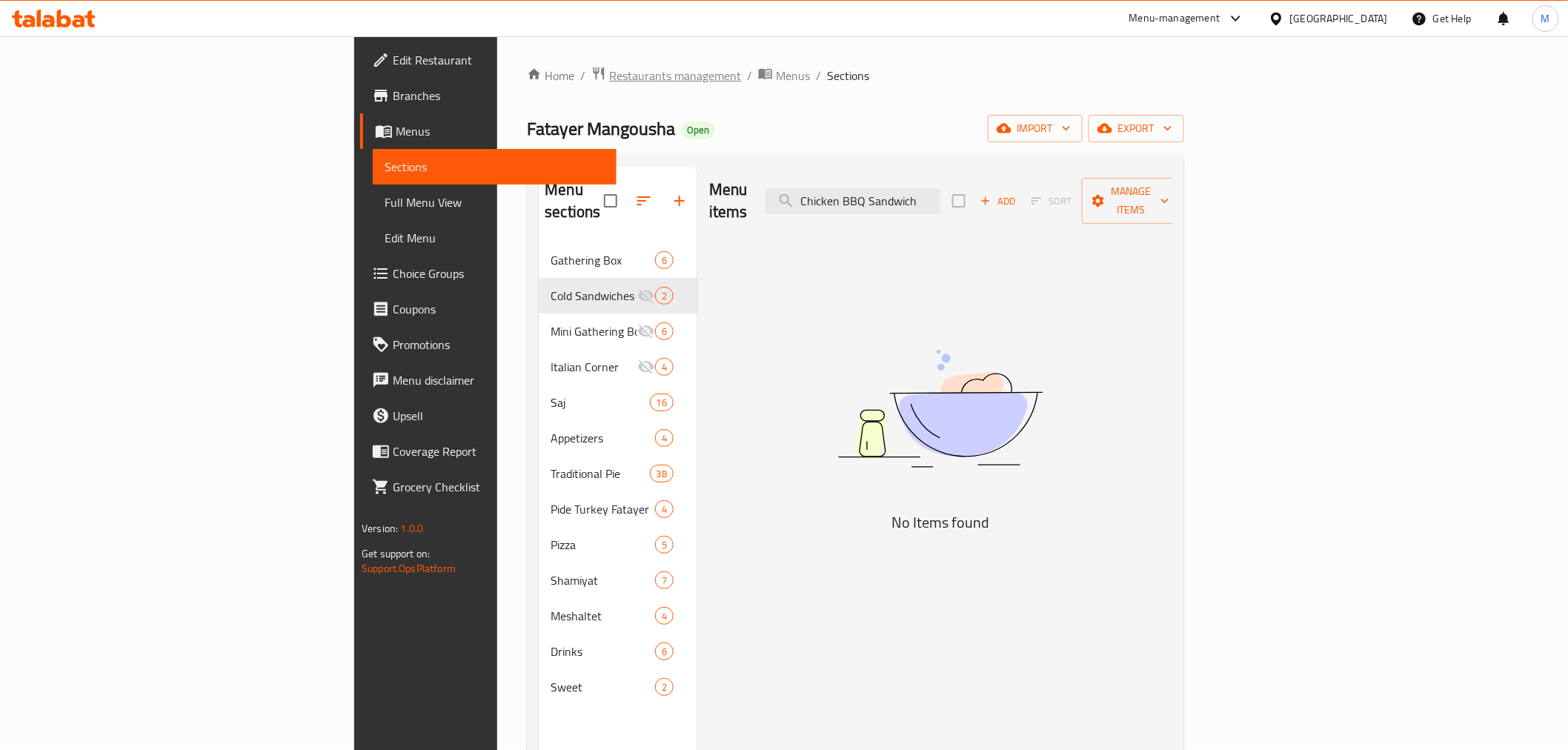
click at [609, 78] on span "Restaurants management" at bounding box center [675, 75] width 132 height 18
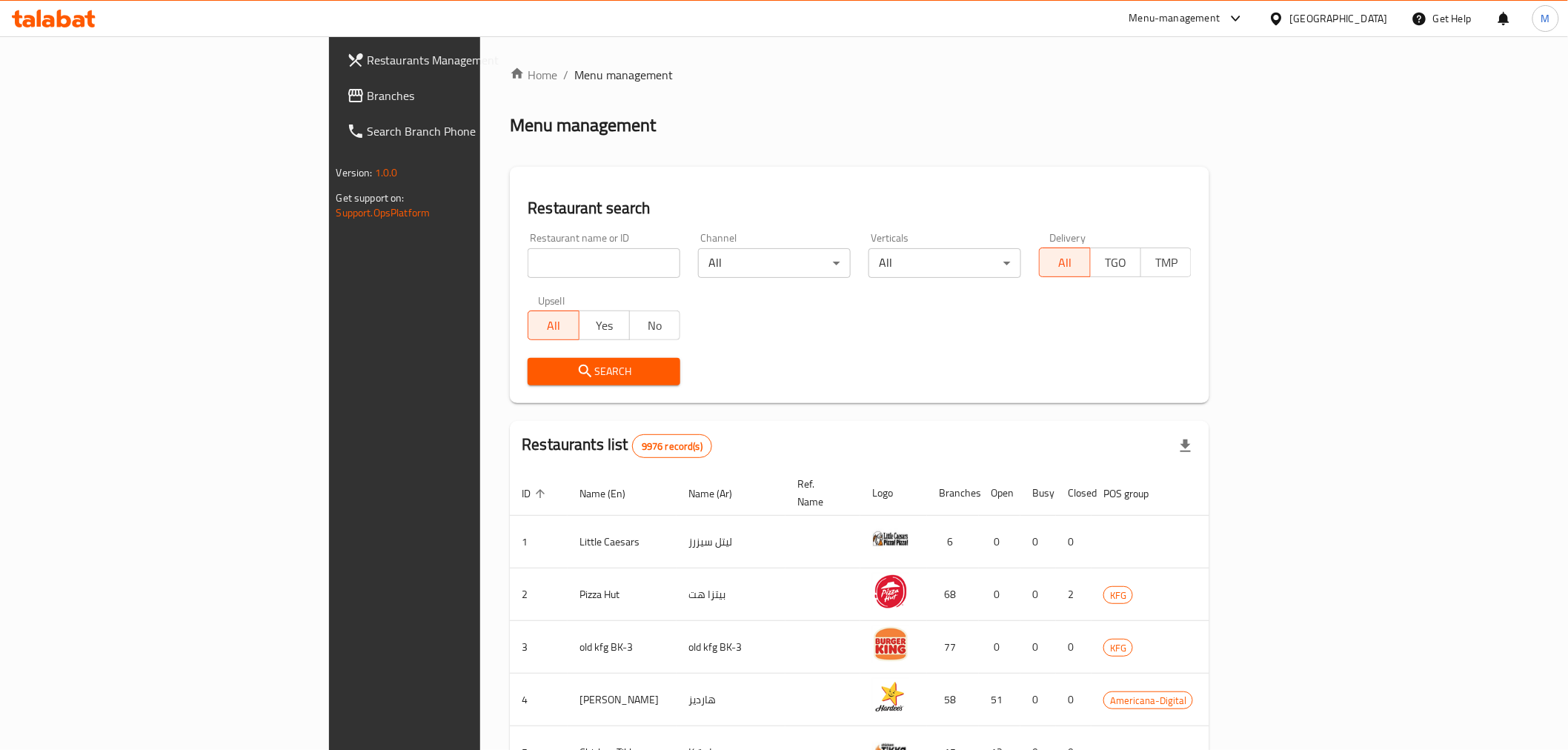
click at [528, 277] on input "search" at bounding box center [604, 262] width 153 height 29
paste input "12891"
type input "12891"
click button "Search" at bounding box center [604, 371] width 153 height 28
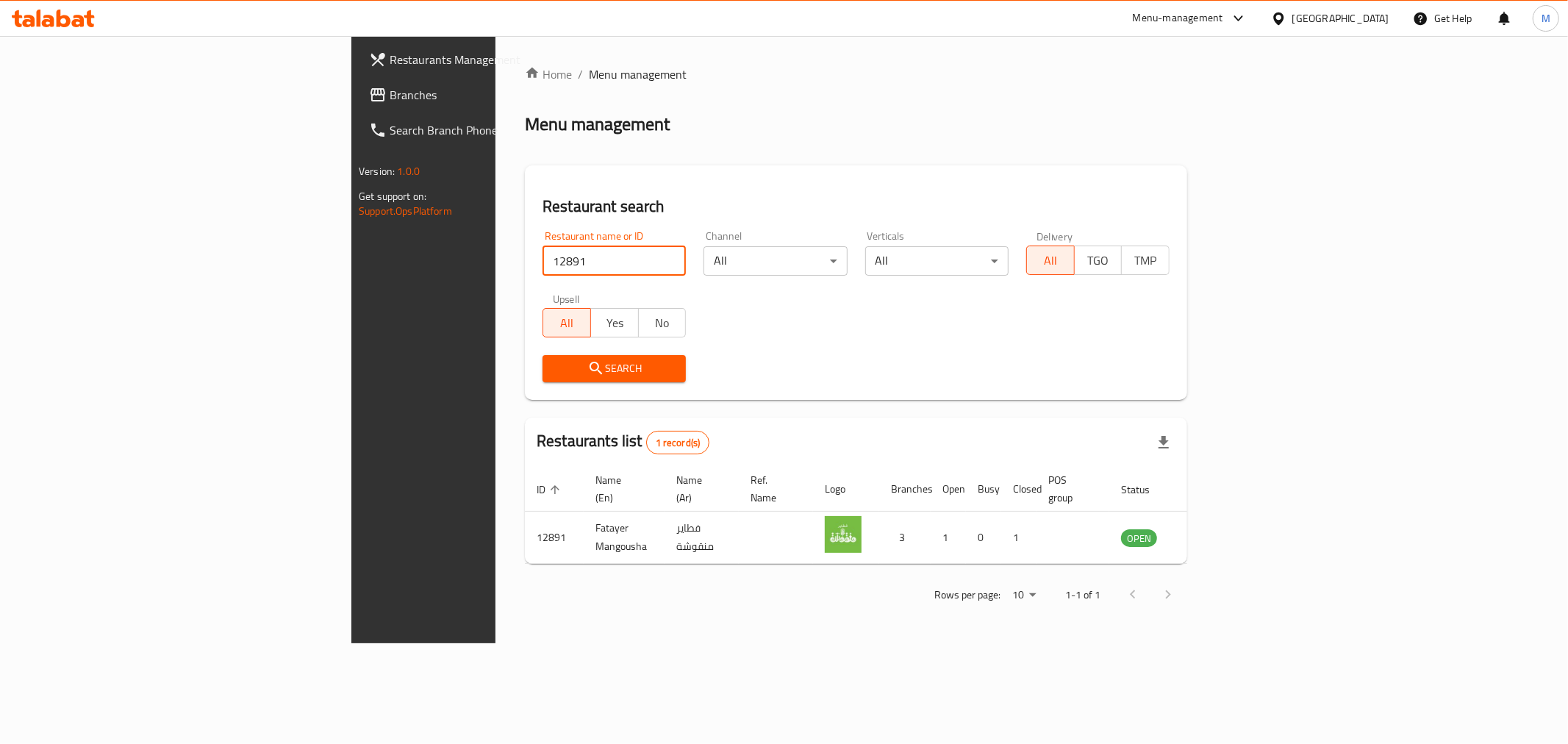
click at [1292, 23] on div at bounding box center [1282, 17] width 22 height 16
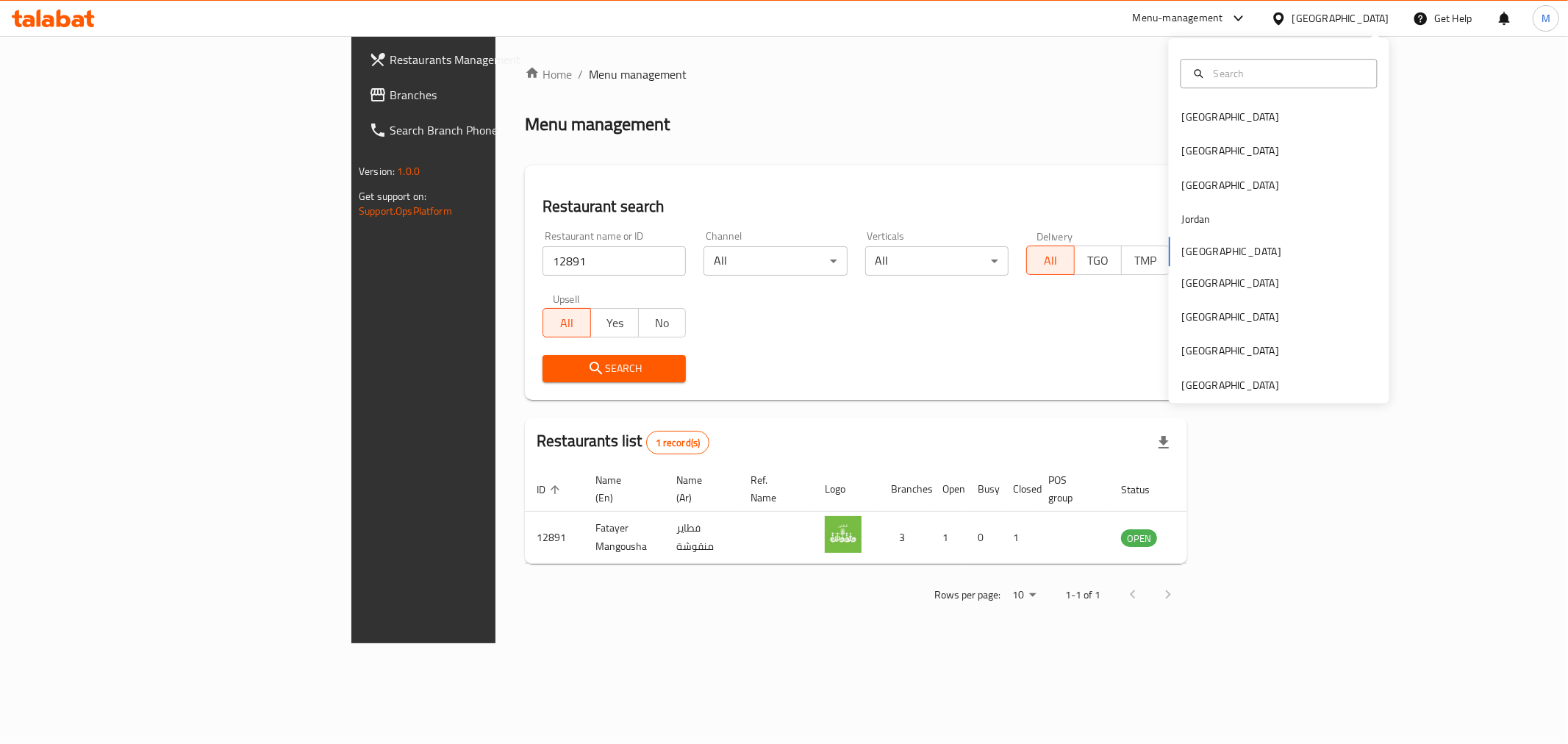
click at [885, 164] on div "Home / Menu management Menu management Restaurant search Restaurant name or ID …" at bounding box center [855, 340] width 663 height 549
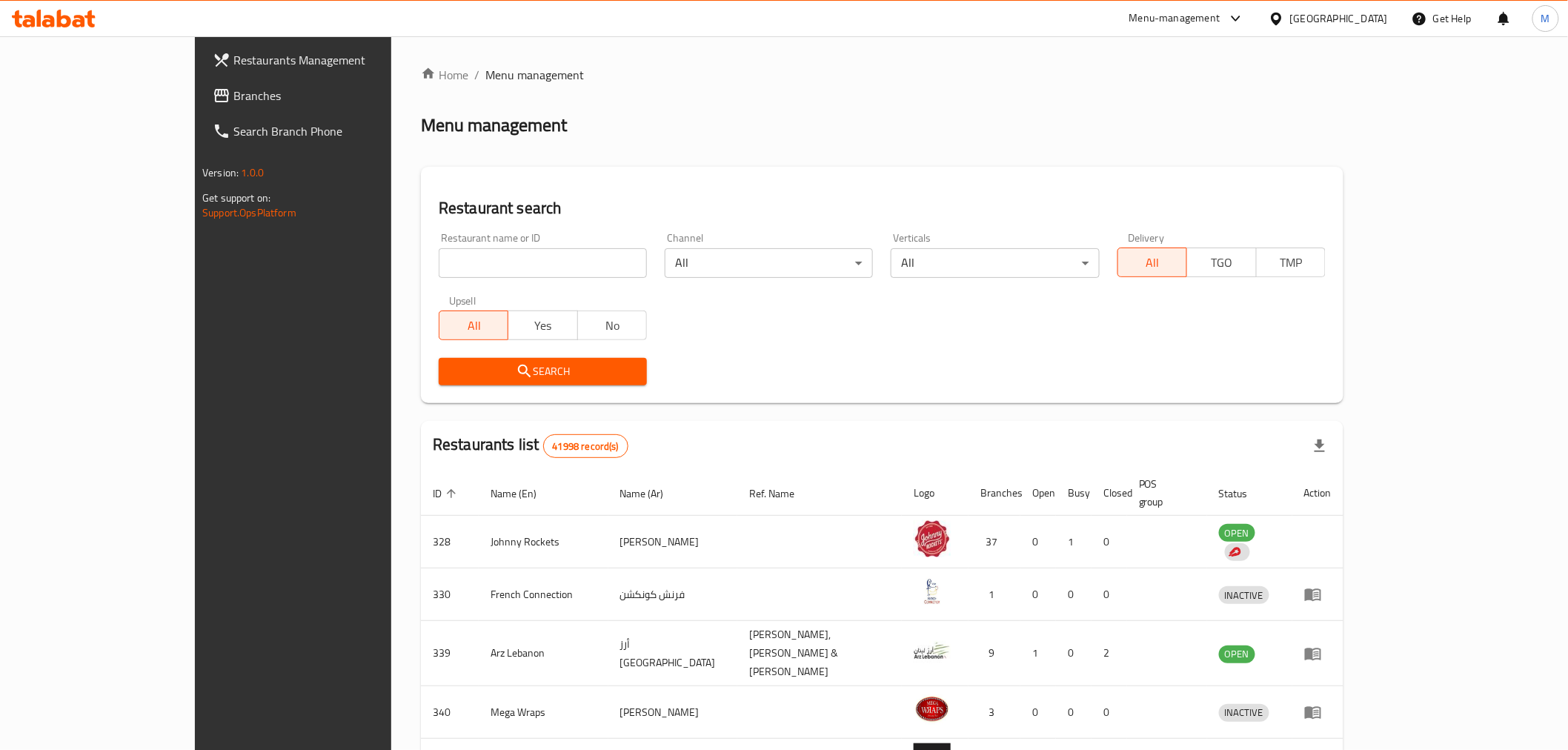
click at [568, 242] on div "Restaurant name or ID Restaurant name or ID" at bounding box center [542, 256] width 208 height 45
click at [527, 260] on input "search" at bounding box center [542, 262] width 208 height 29
paste input "patty & Co."
click button "Search" at bounding box center [542, 371] width 208 height 28
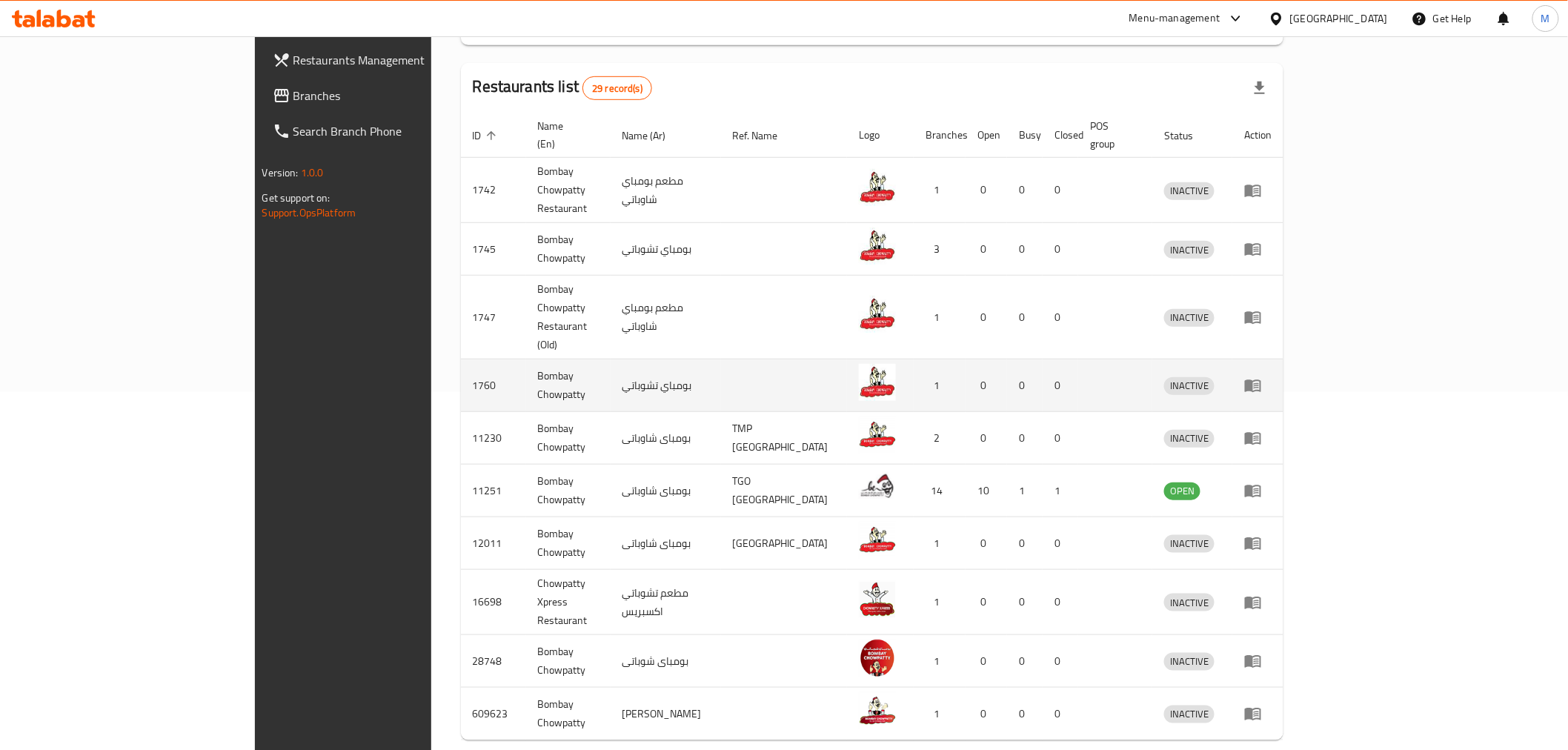
scroll to position [252, 0]
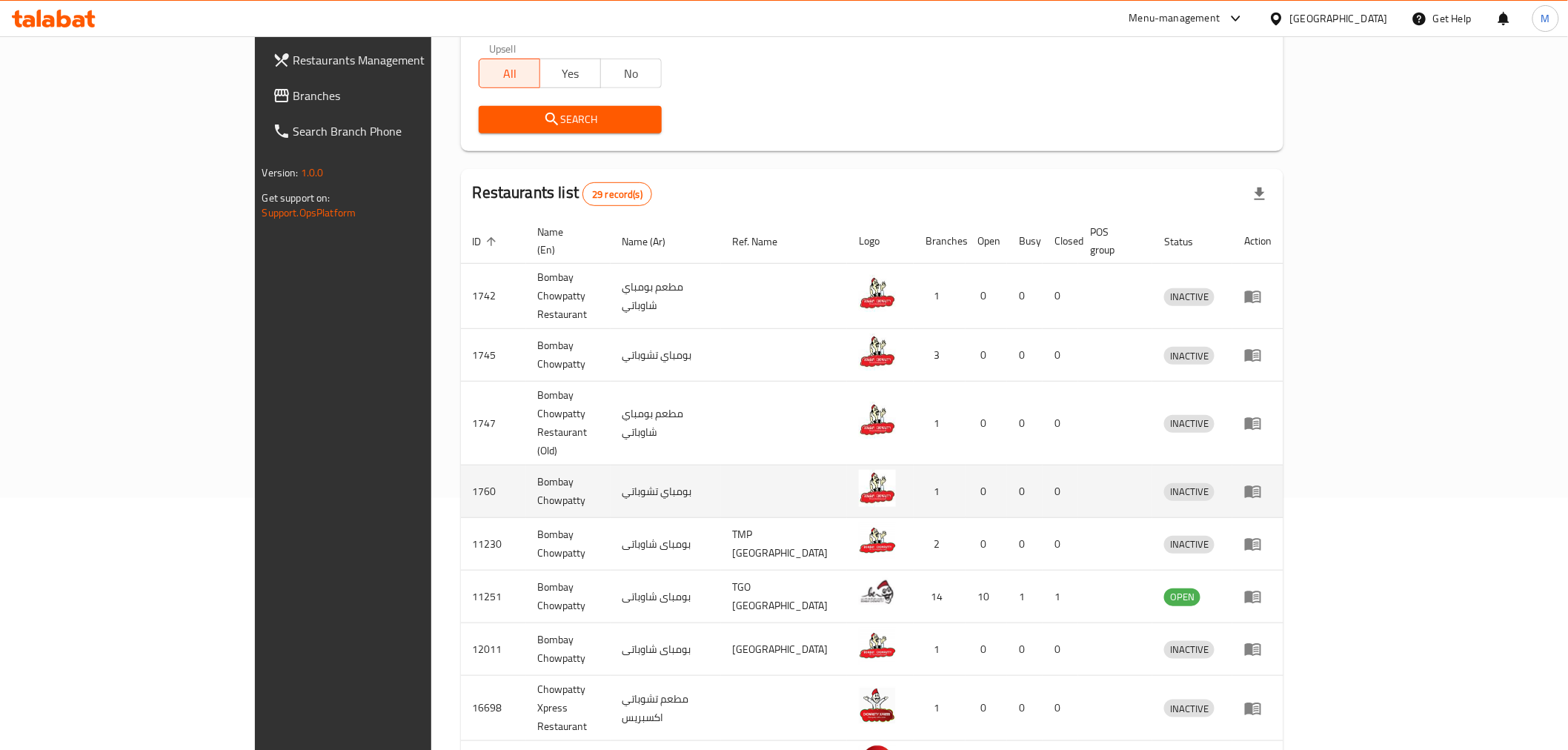
type input "patty & Co"
click button "Search" at bounding box center [570, 119] width 184 height 28
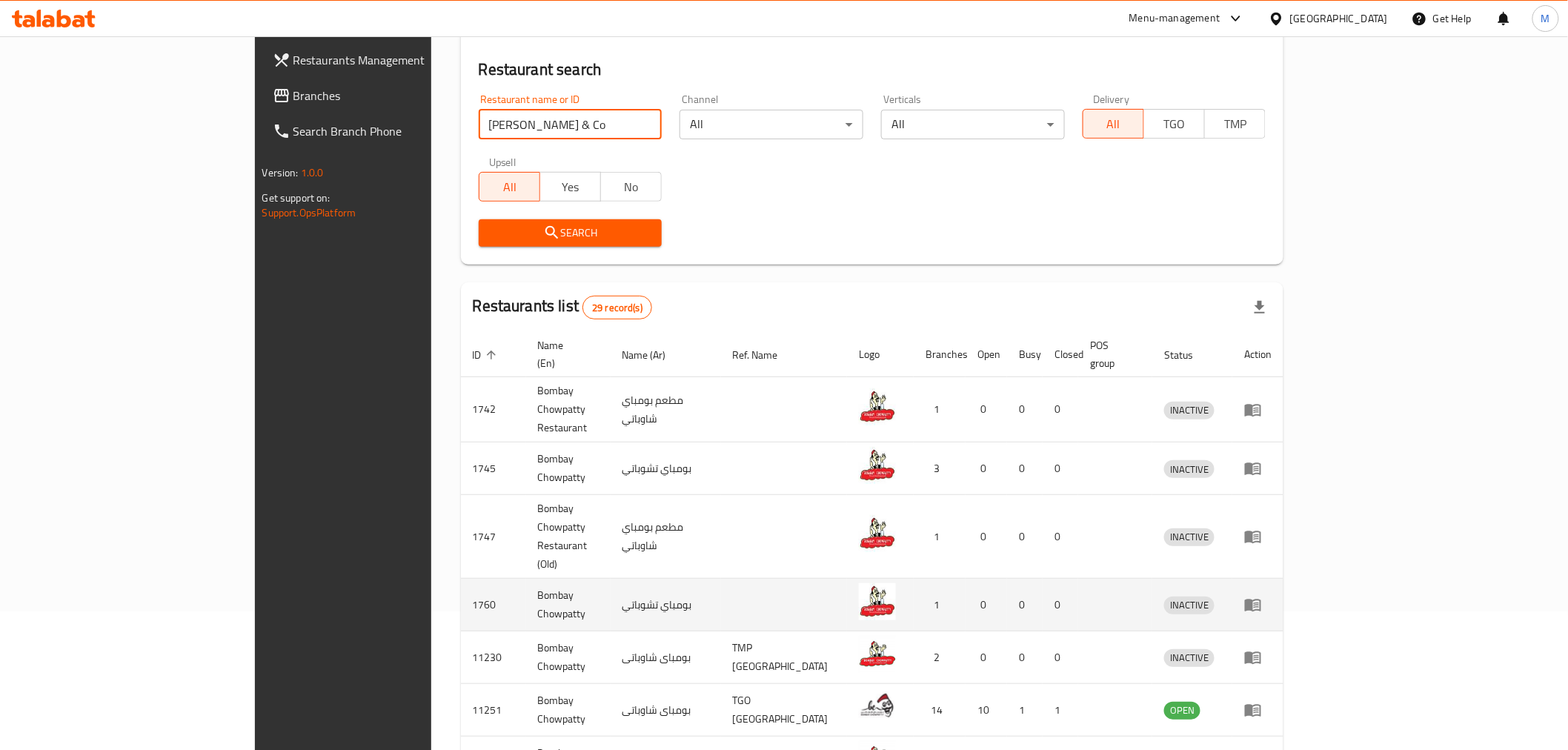
scroll to position [0, 0]
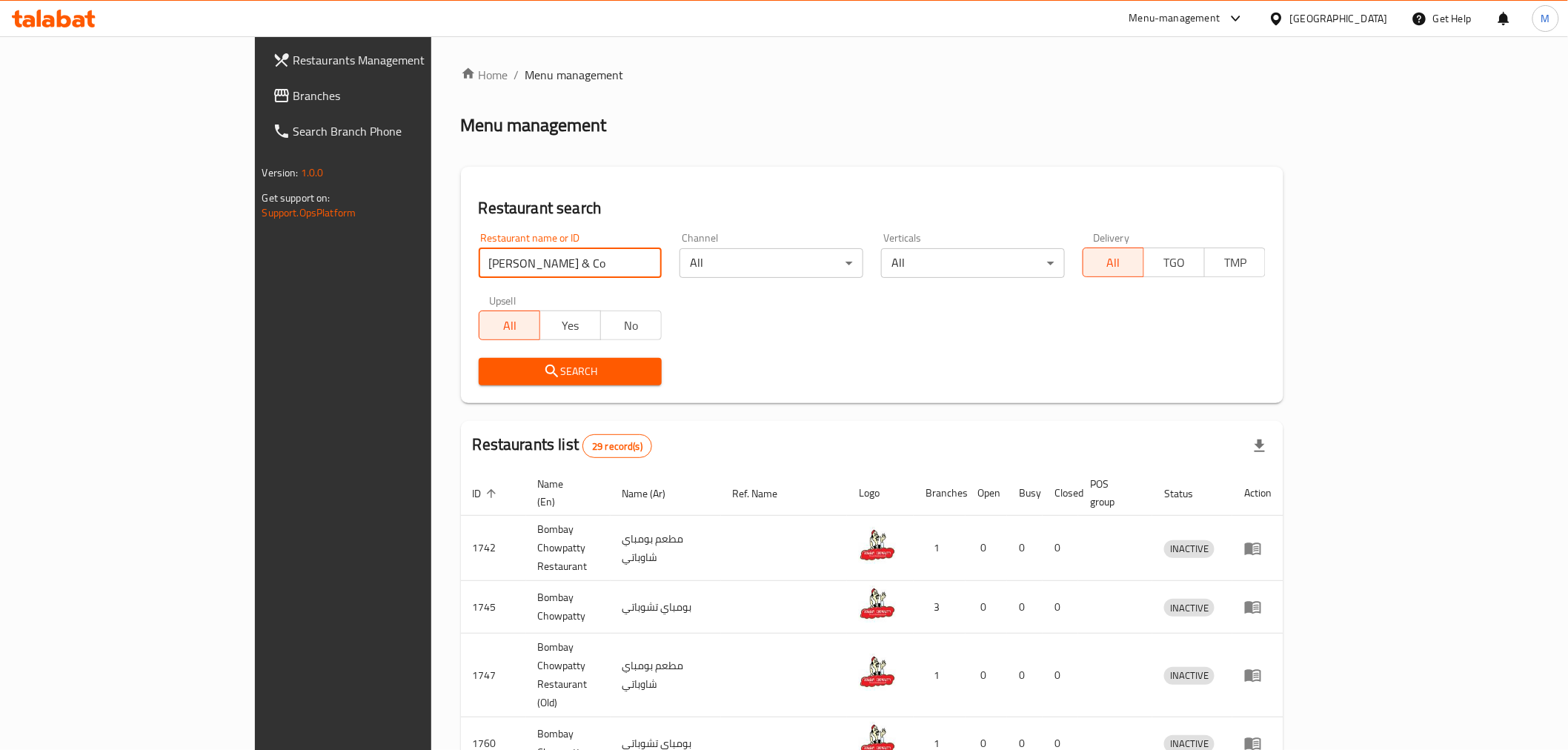
click at [293, 90] on span "Branches" at bounding box center [399, 95] width 211 height 18
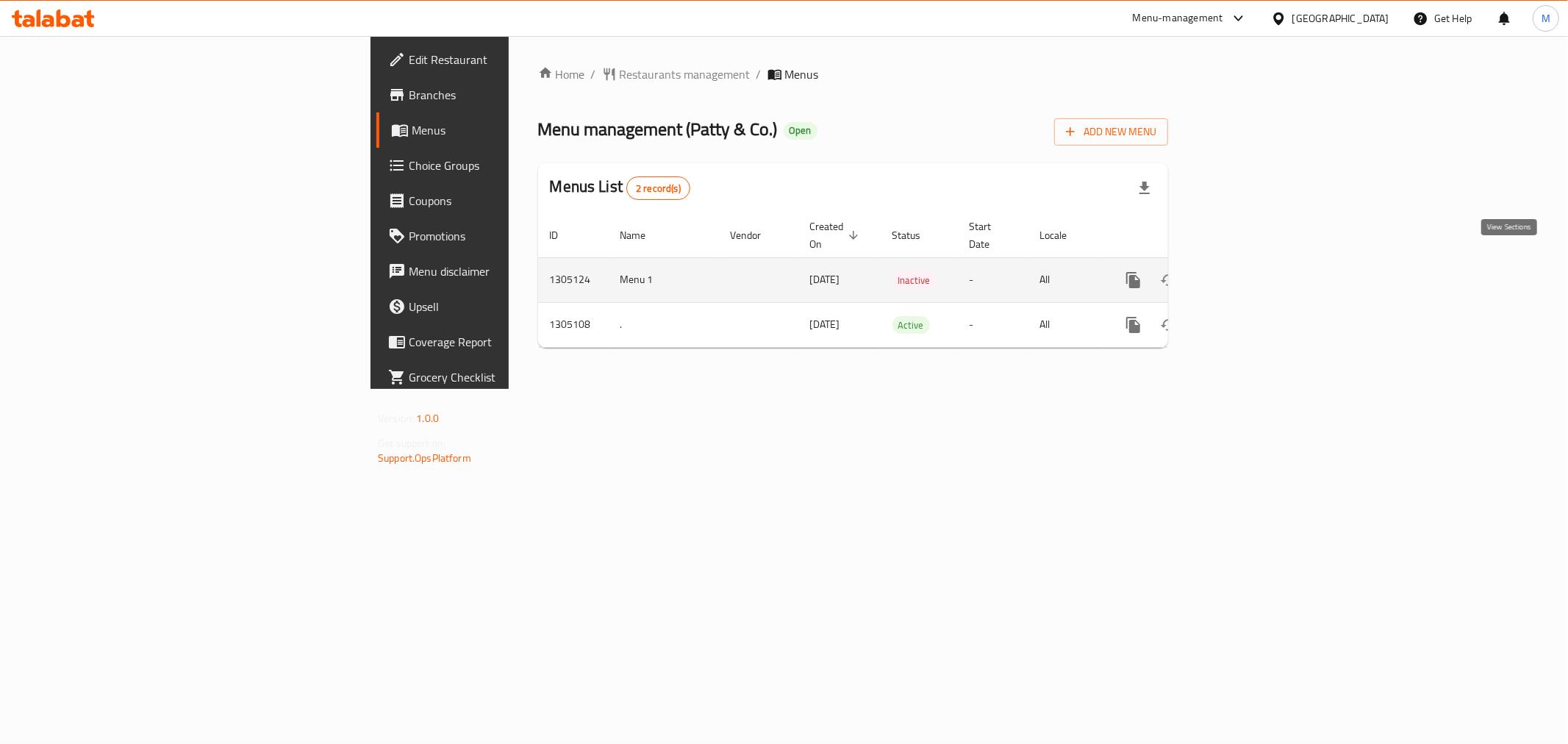
click at [1248, 271] on icon "enhanced table" at bounding box center [1239, 279] width 17 height 17
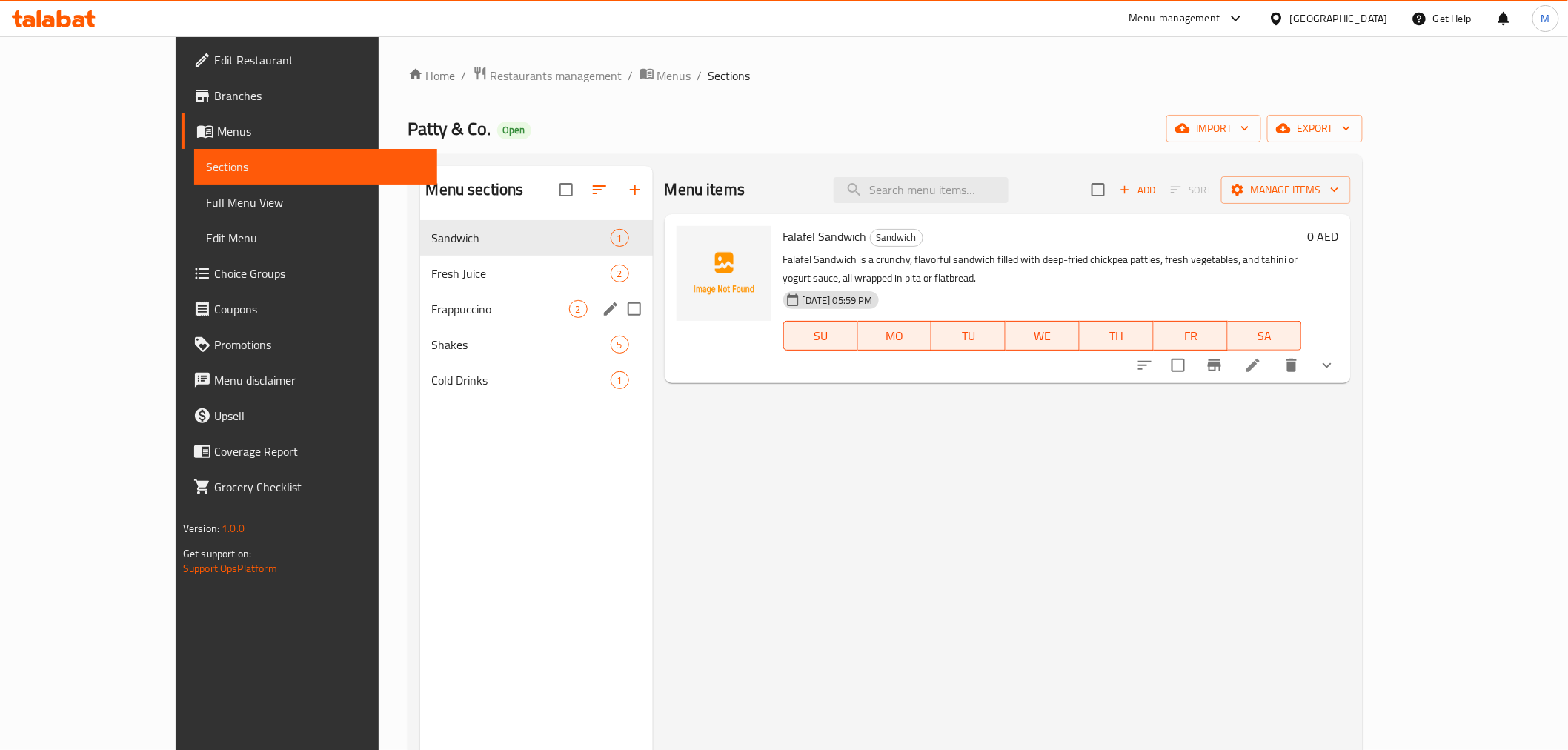
click at [437, 260] on div "Fresh Juice 2" at bounding box center [536, 273] width 233 height 35
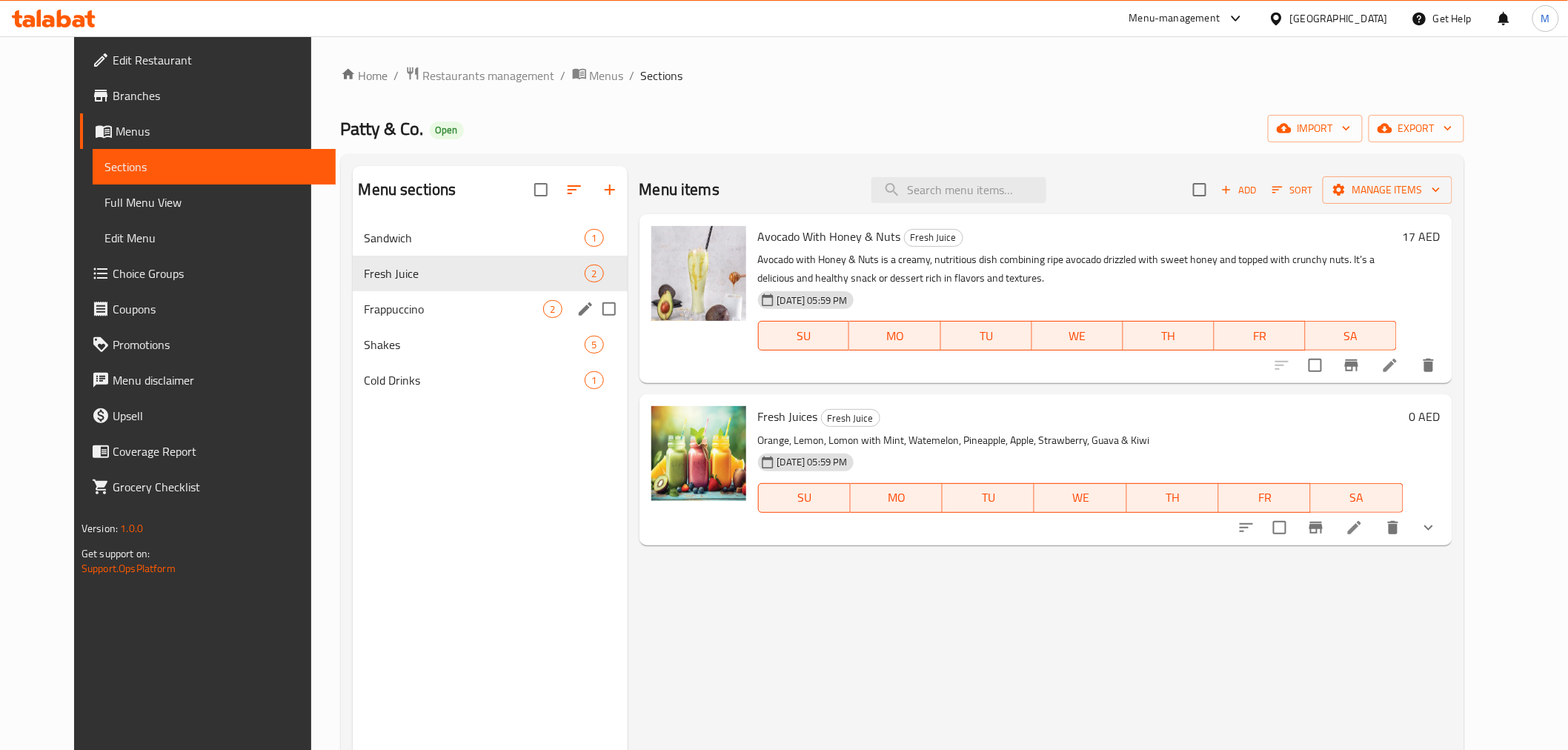
click at [442, 298] on div "Frappuccino 2" at bounding box center [490, 308] width 275 height 35
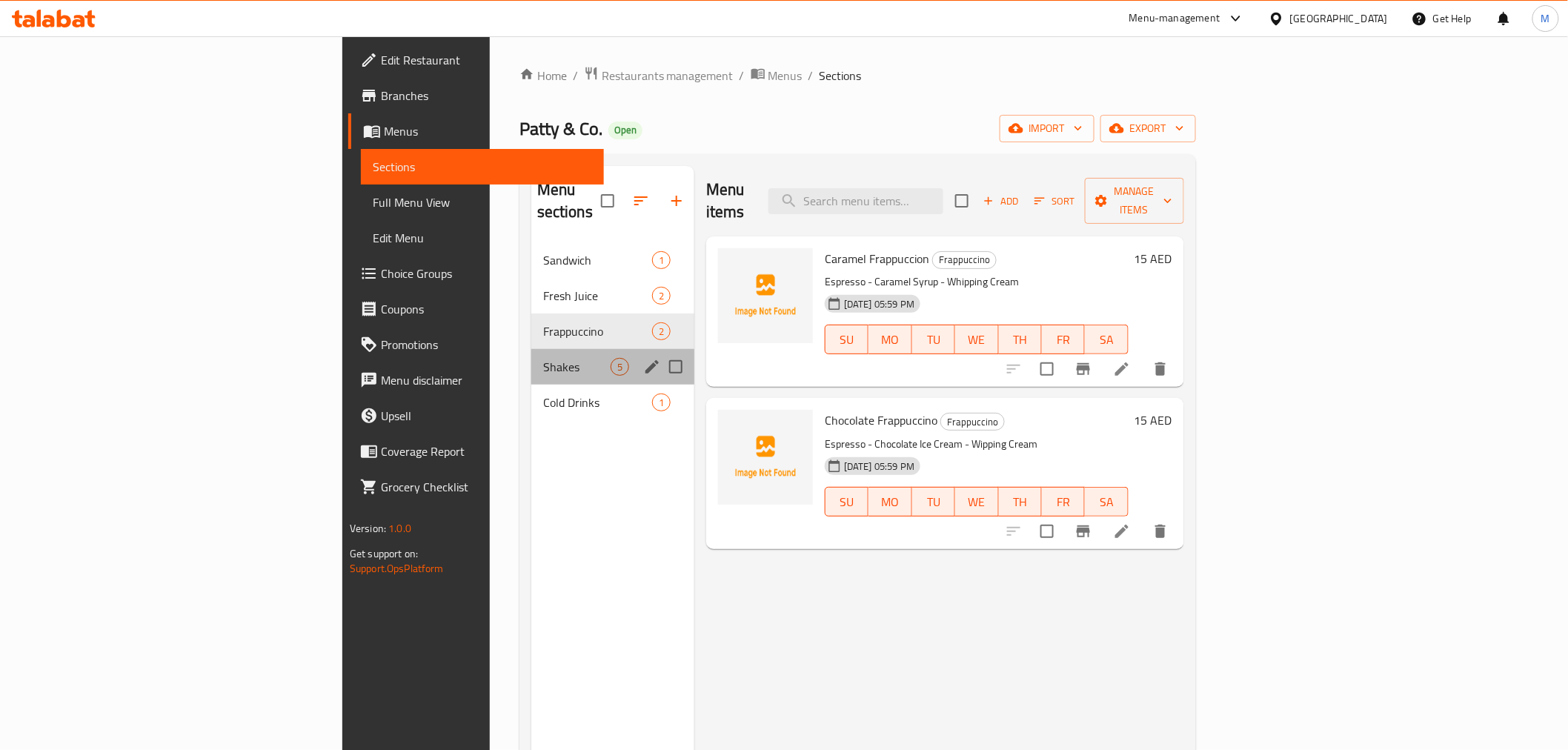
click at [531, 349] on div "Shakes 5" at bounding box center [613, 366] width 163 height 35
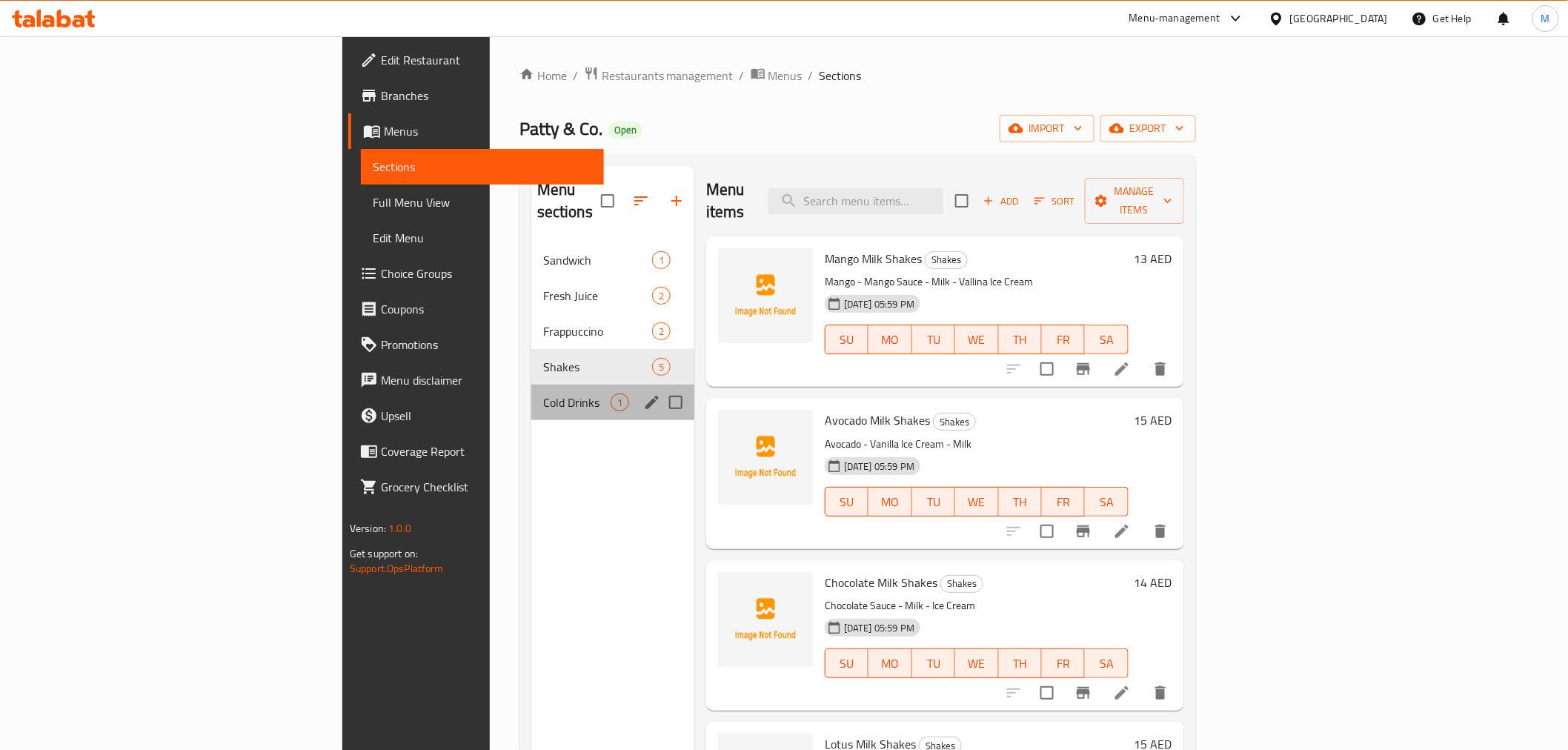
click at [531, 385] on div "Cold Drinks 1" at bounding box center [613, 402] width 163 height 35
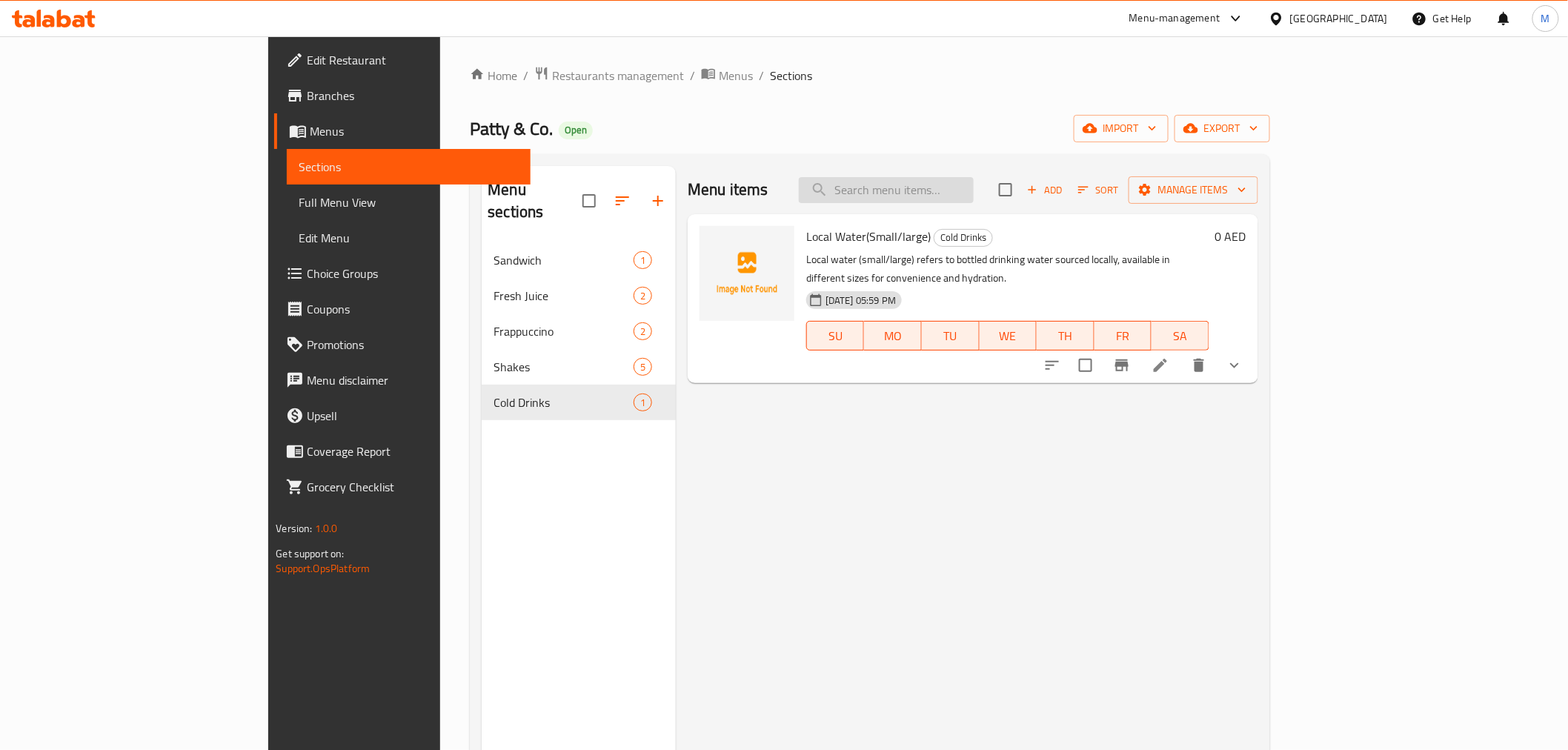
click at [974, 189] on input "search" at bounding box center [886, 189] width 175 height 26
paste input "MURCHELAGO BURGER"
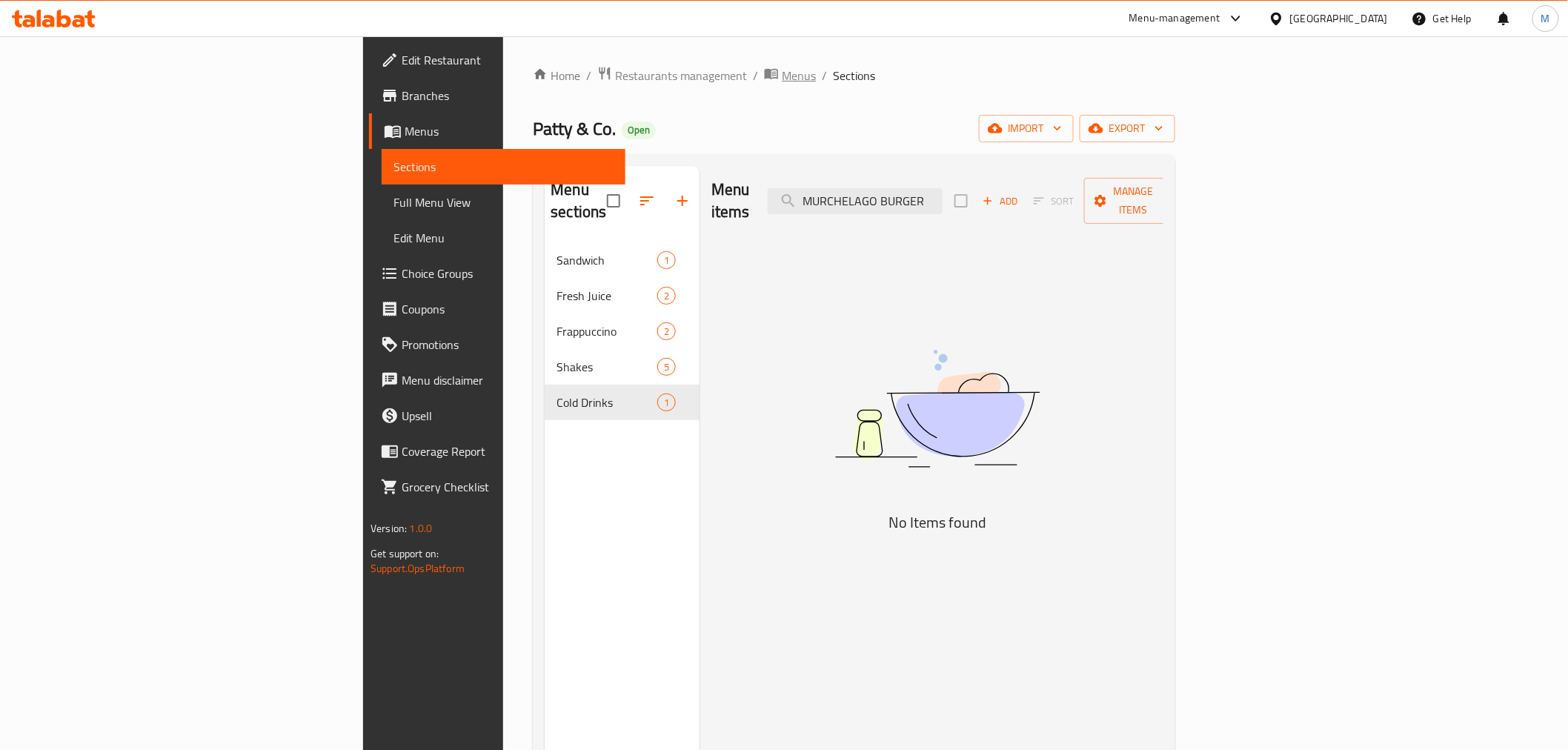
type input "MURCHELAGO BURGER"
click at [782, 68] on span "Menus" at bounding box center [799, 75] width 34 height 18
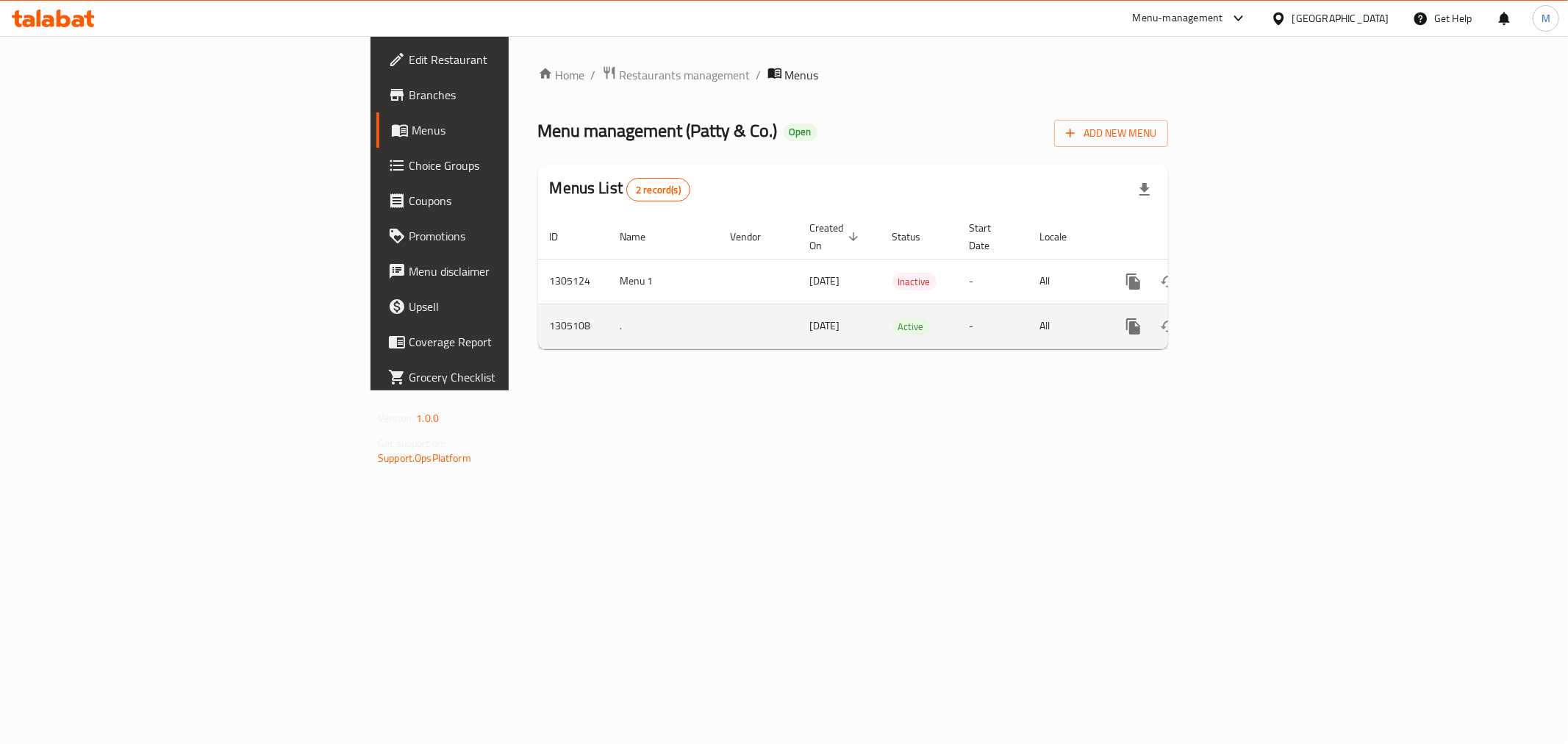
click at [1248, 318] on icon "enhanced table" at bounding box center [1239, 326] width 17 height 17
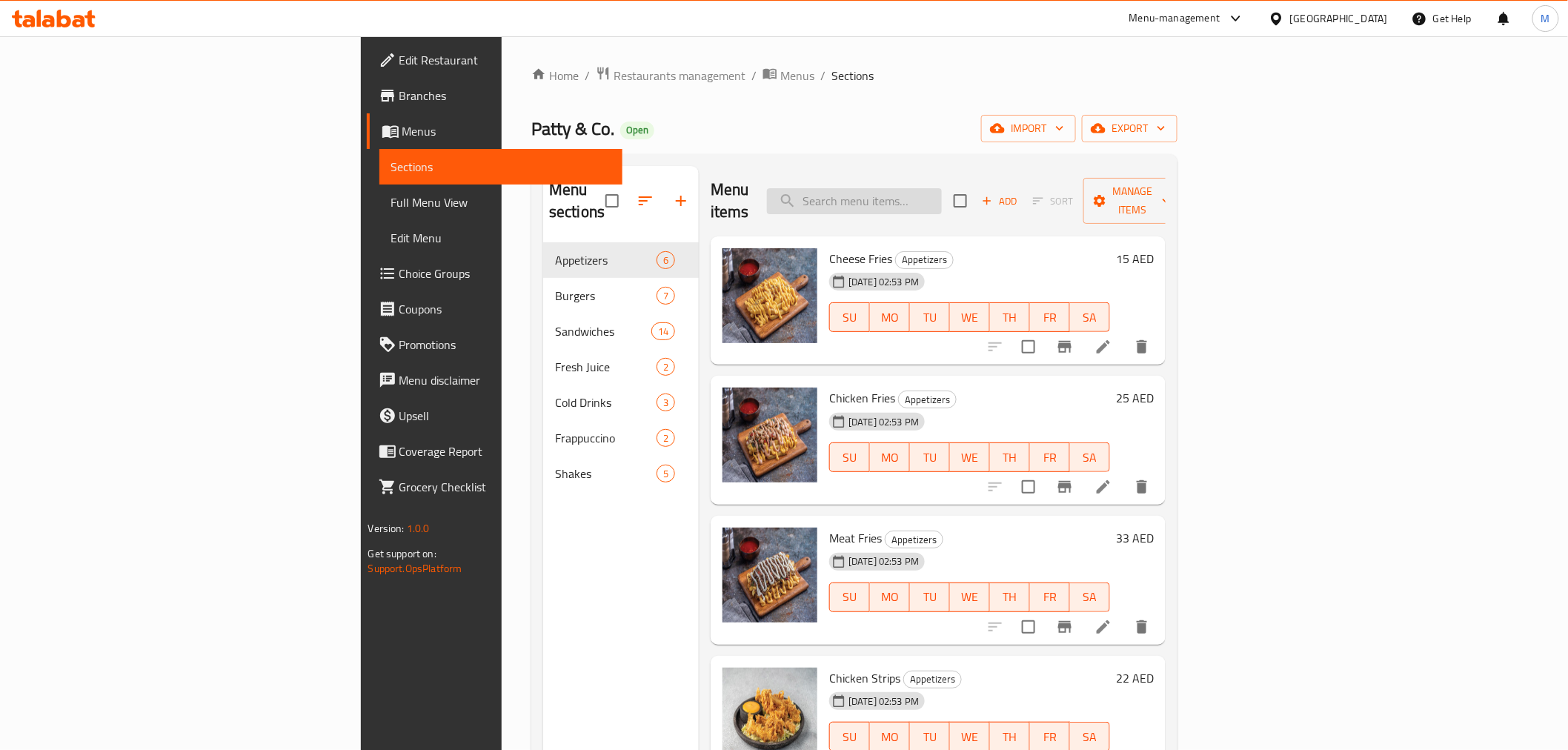
click at [942, 189] on input "search" at bounding box center [854, 201] width 175 height 26
paste input "MURCHELAGO BURGER"
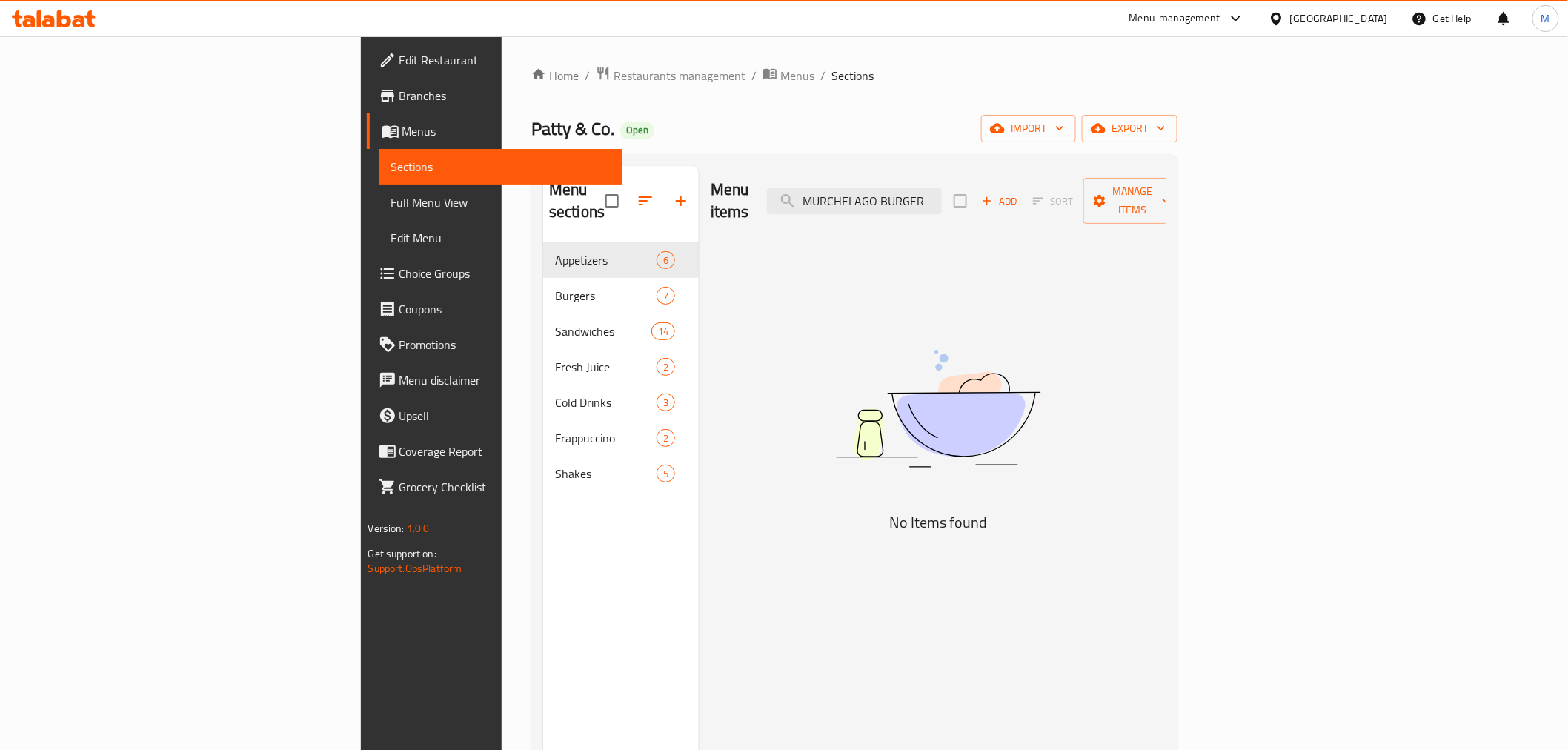
click at [1105, 162] on div "Menu sections Appetizers 6 Burgers 7 Sandwiches 14 Fresh Juice 2 Cold Drinks 3 …" at bounding box center [854, 541] width 646 height 773
click at [1049, 176] on div "Menu items MURCHELAGO BURGER Add Sort Manage items" at bounding box center [938, 201] width 455 height 70
click at [942, 201] on input "MURCHELAGO BURGER" at bounding box center [854, 201] width 175 height 26
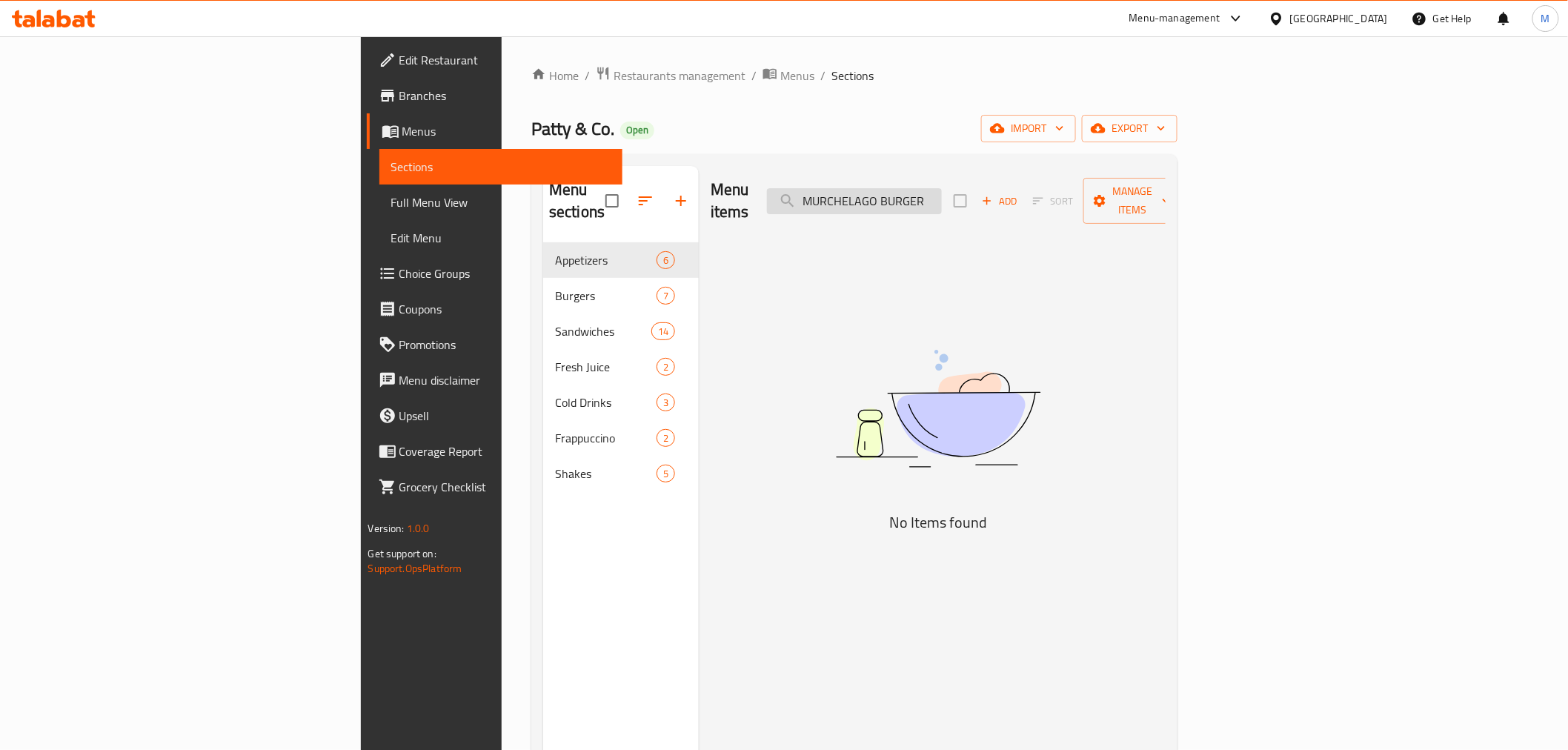
click at [942, 201] on input "MURCHELAGO BURGER" at bounding box center [854, 201] width 175 height 26
paste input "SPECIAL CHICKEN"
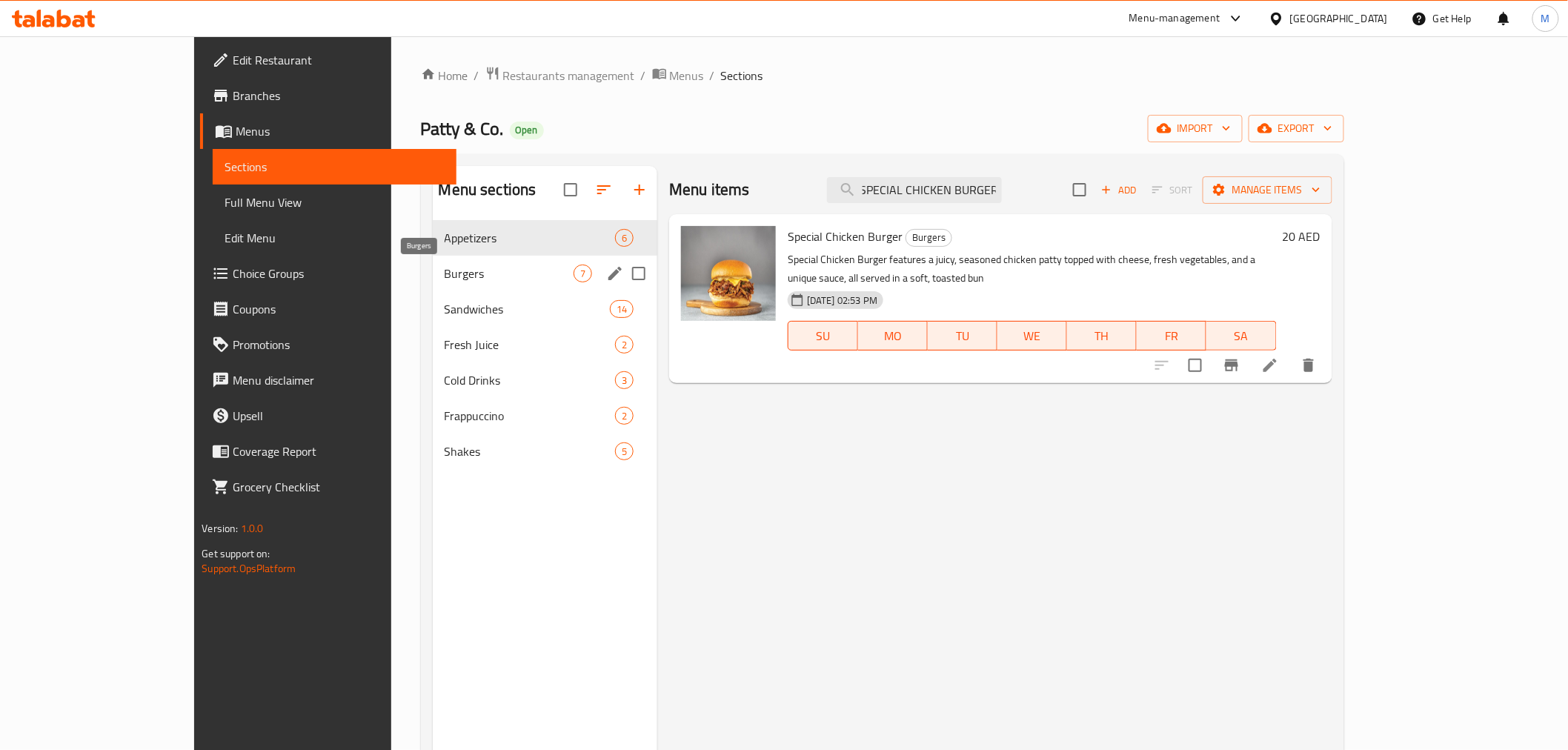
type input "SPECIAL CHICKEN BURGER"
click at [445, 278] on span "Burgers" at bounding box center [510, 273] width 129 height 18
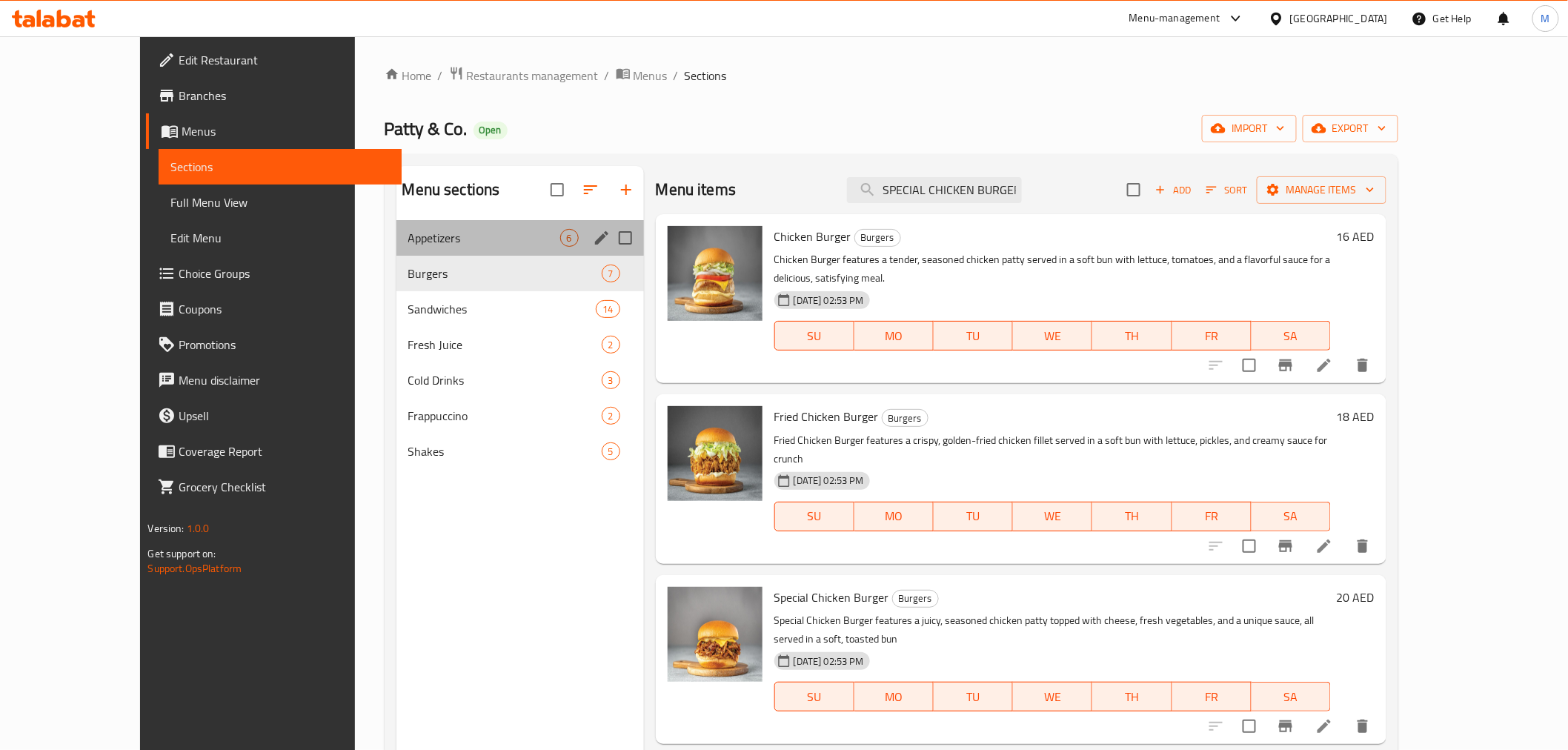
click at [396, 250] on div "Appetizers 6" at bounding box center [520, 238] width 247 height 35
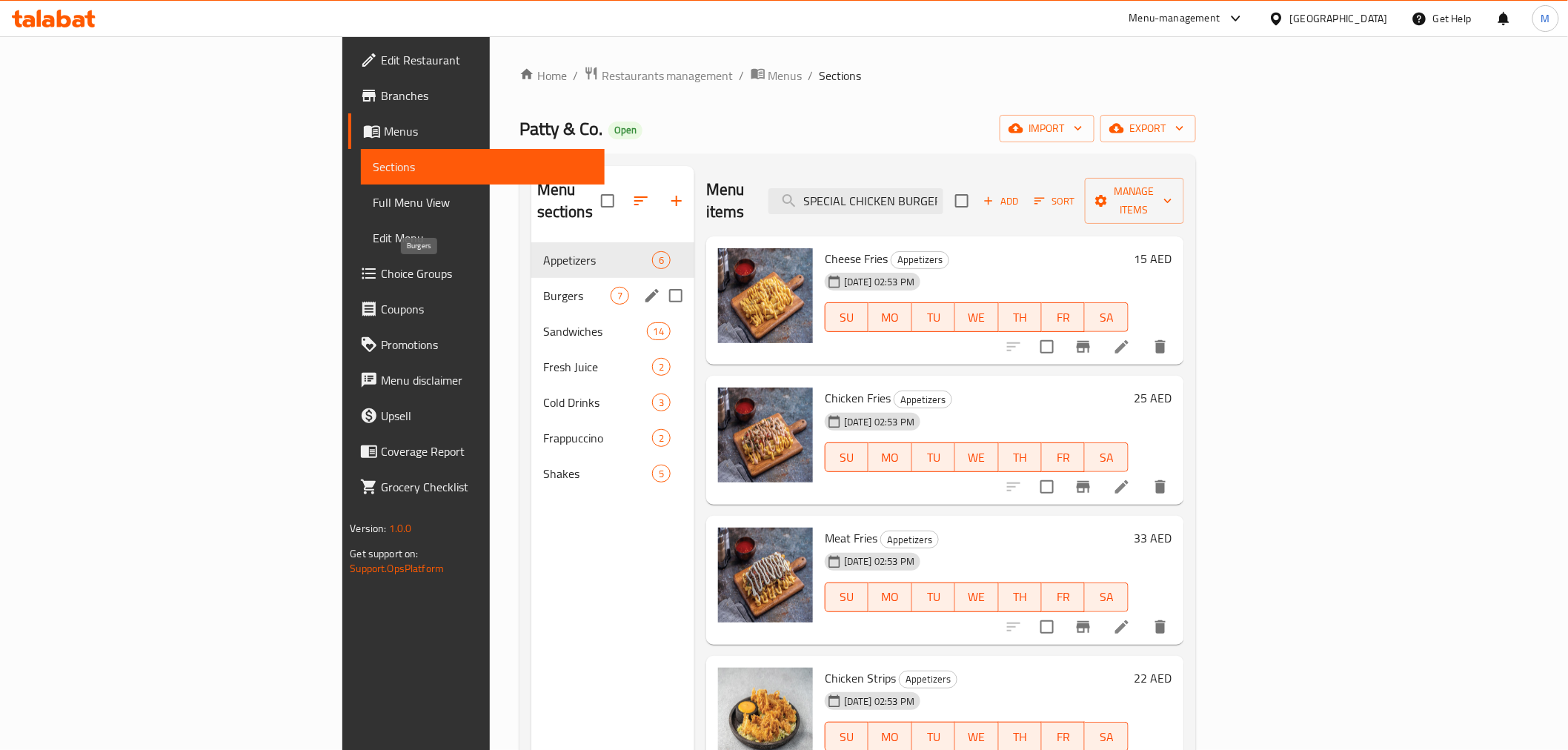
click at [543, 287] on span "Burgers" at bounding box center [577, 295] width 67 height 18
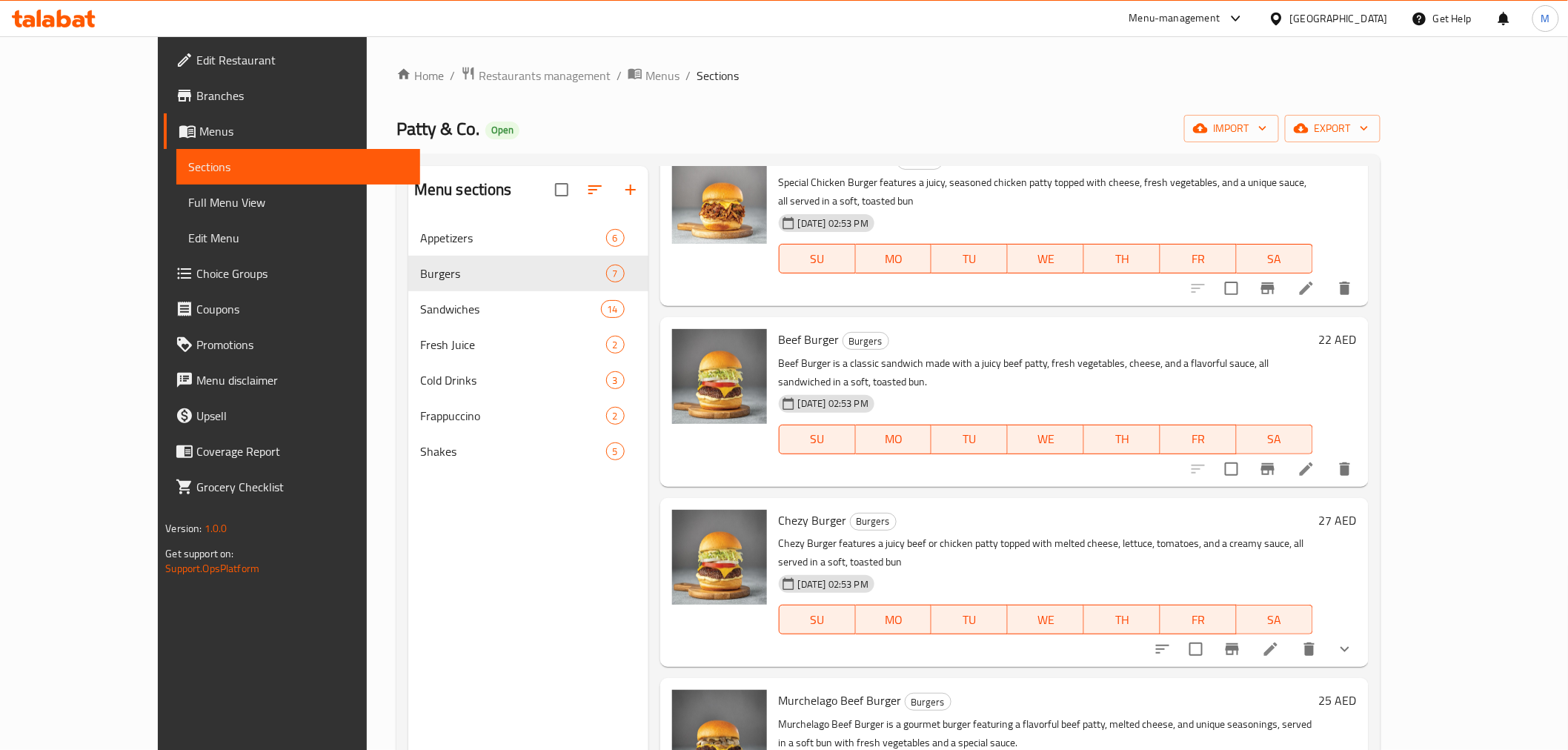
scroll to position [208, 0]
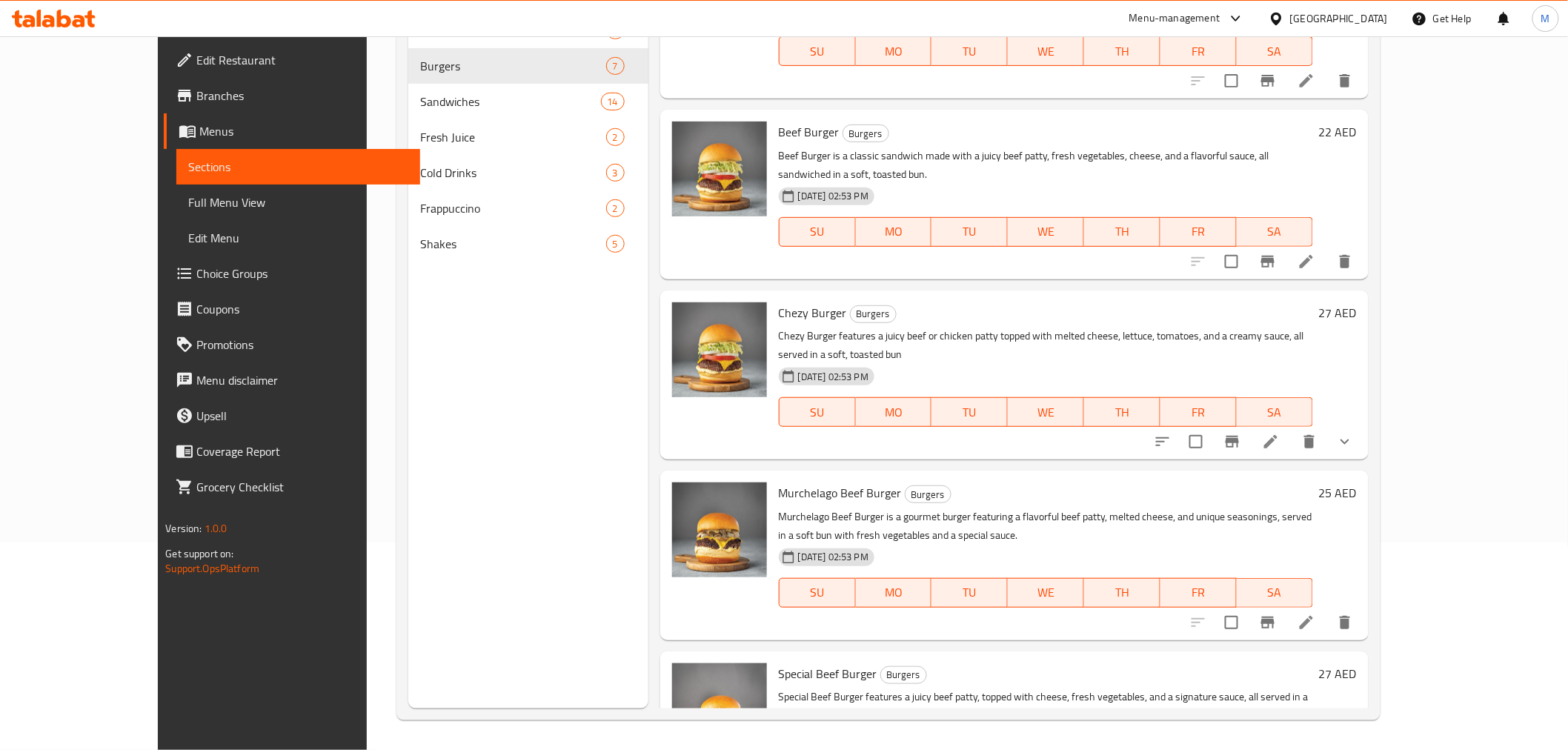
click at [779, 482] on span "Murchelago Beef Burger" at bounding box center [840, 493] width 123 height 23
click at [779, 508] on p "Murchelago Beef Burger is a gourmet burger featuring a flavorful beef patty, me…" at bounding box center [1045, 526] width 534 height 37
copy p "Murchelago"
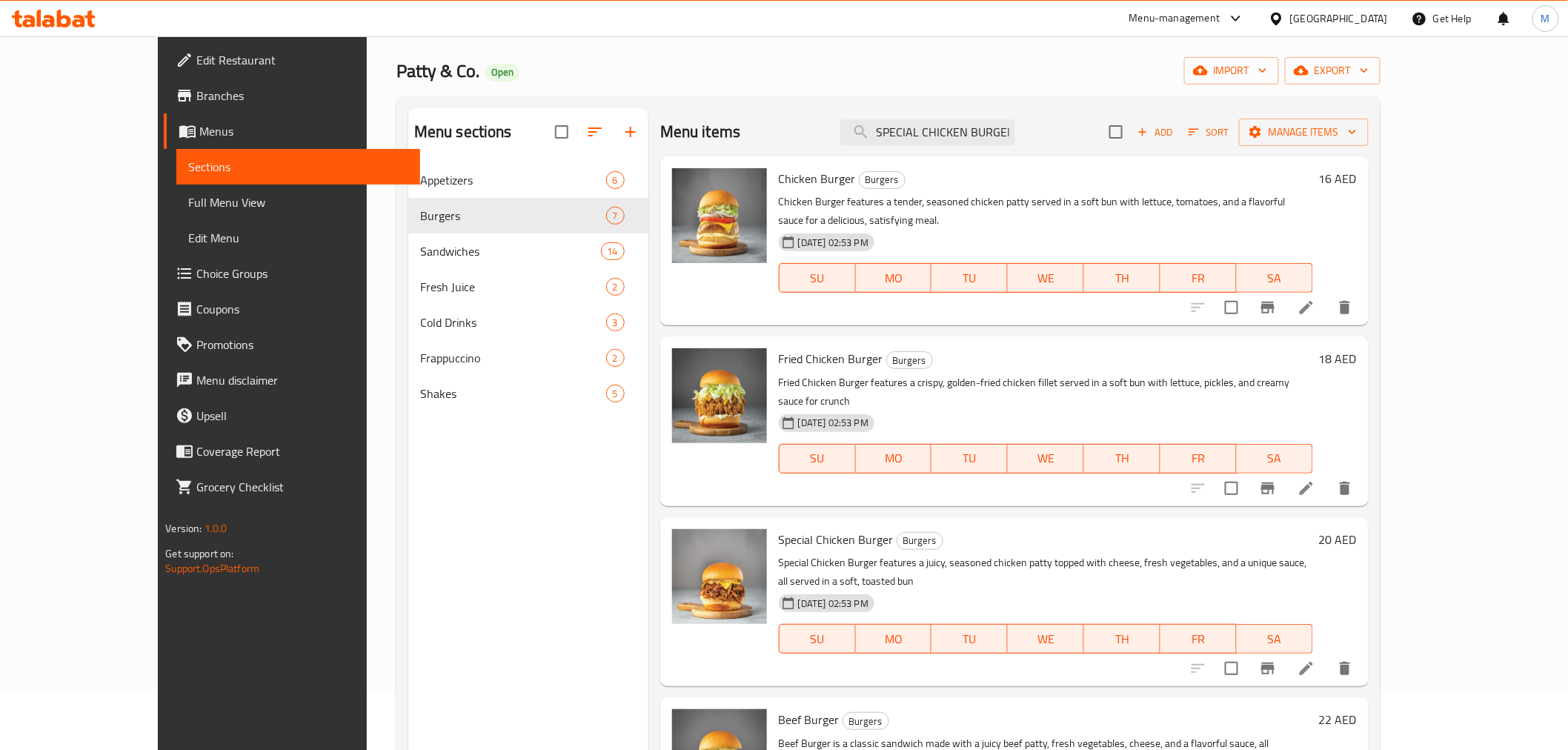
scroll to position [0, 0]
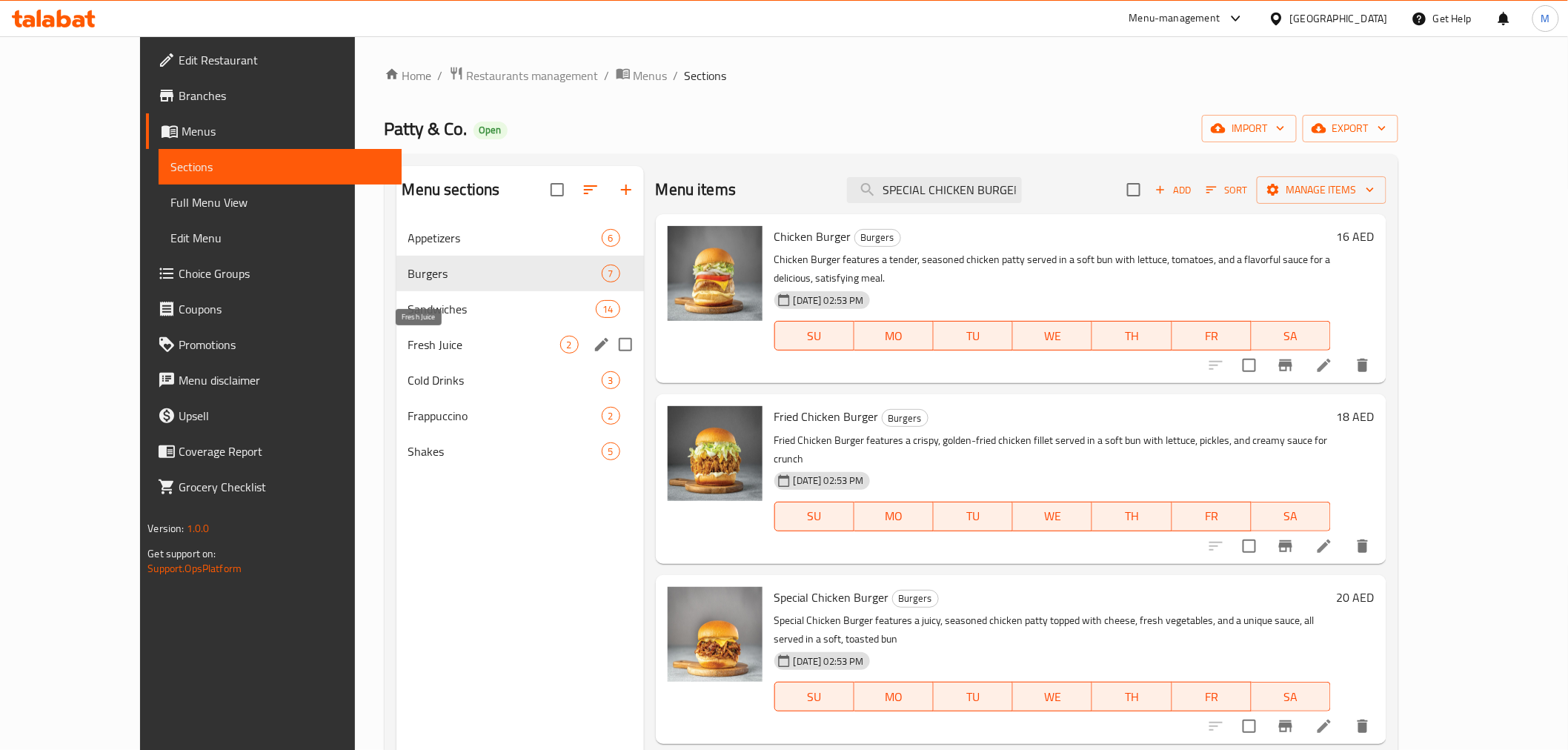
click at [459, 336] on span "Fresh Juice" at bounding box center [484, 344] width 152 height 18
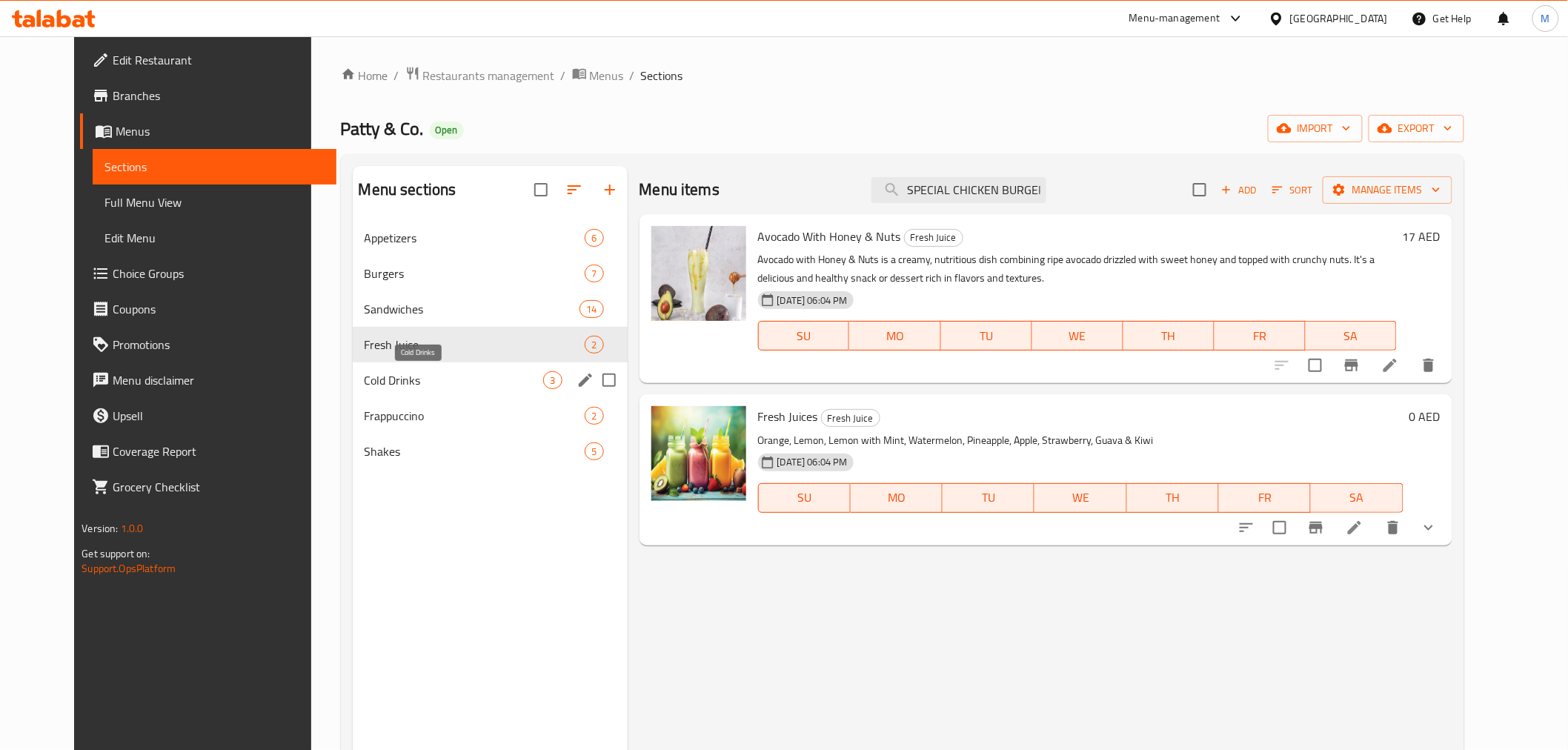
click at [413, 382] on span "Cold Drinks" at bounding box center [454, 380] width 179 height 18
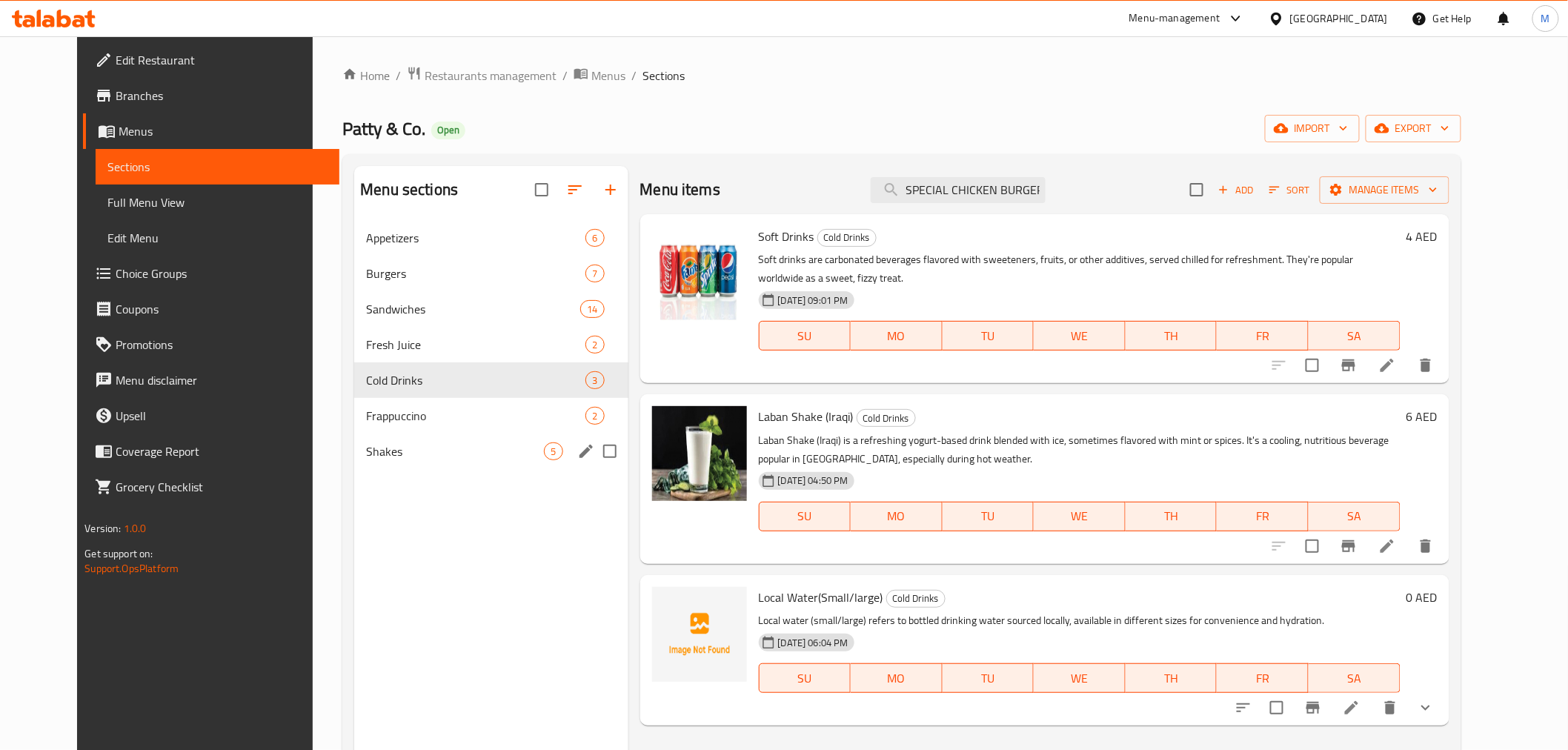
click at [398, 433] on div "Shakes 5" at bounding box center [491, 451] width 273 height 35
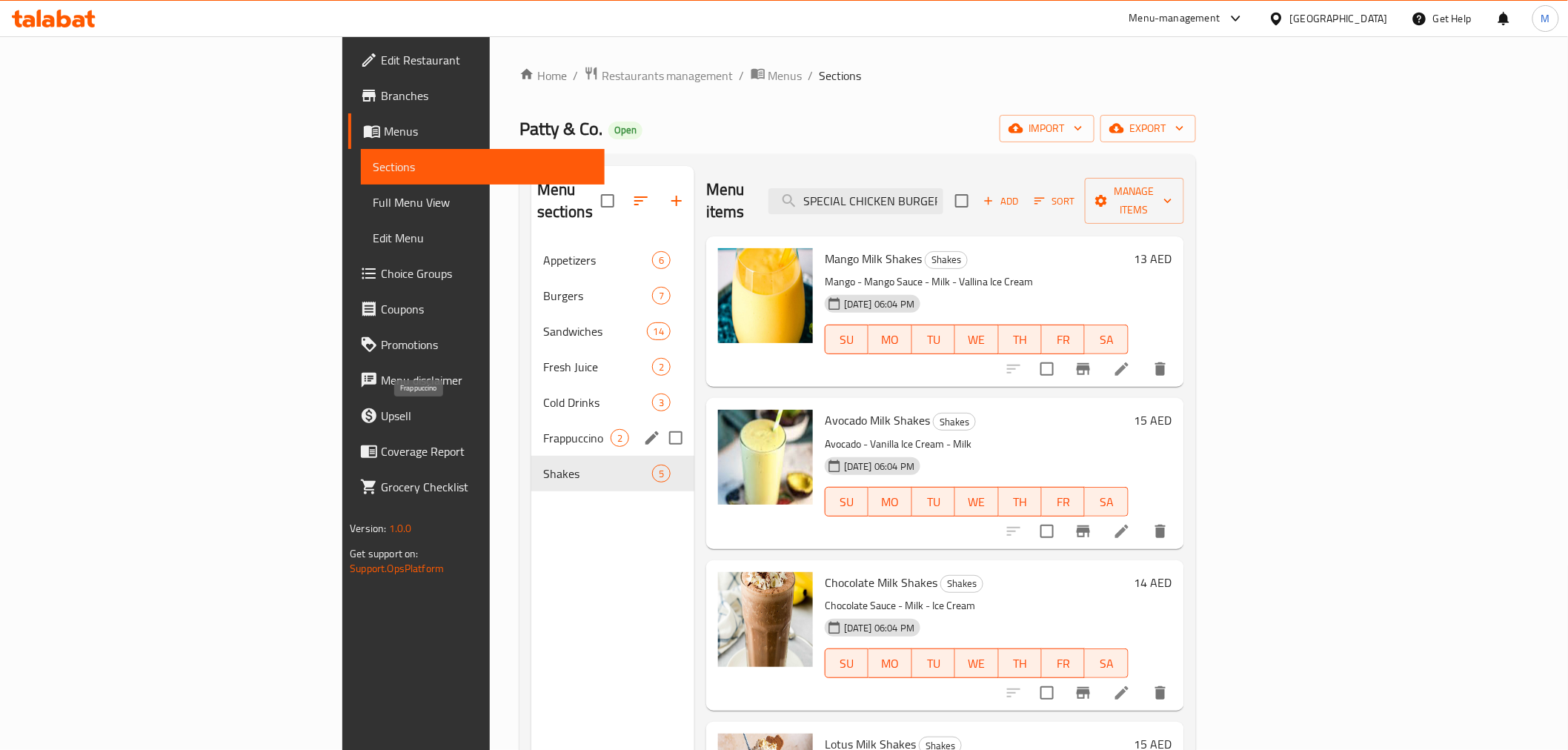
click at [543, 429] on span "Frappuccino" at bounding box center [577, 437] width 67 height 18
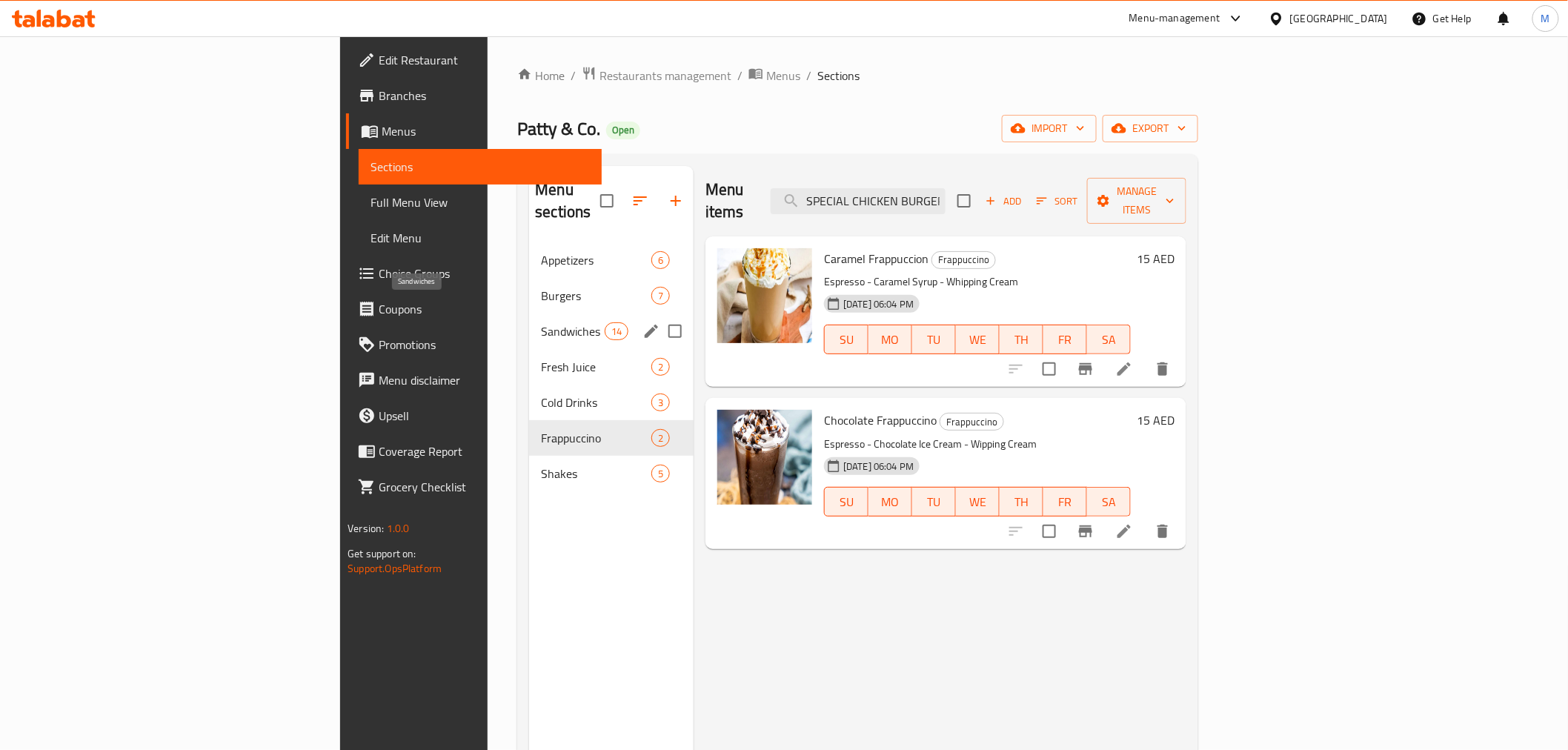
click at [529, 313] on div "Sandwiches 14" at bounding box center [611, 331] width 164 height 35
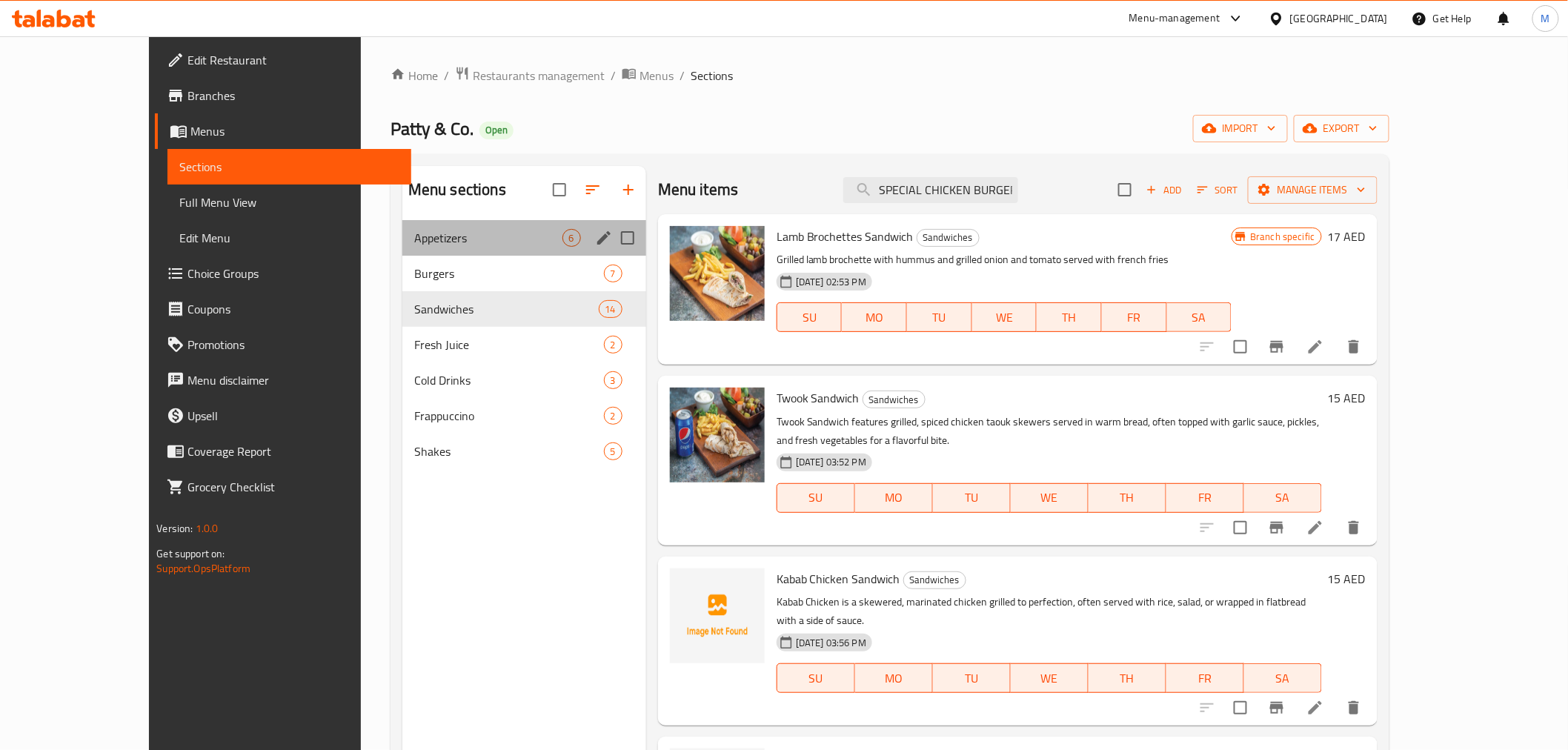
click at [410, 222] on div "Appetizers 6" at bounding box center [524, 238] width 244 height 35
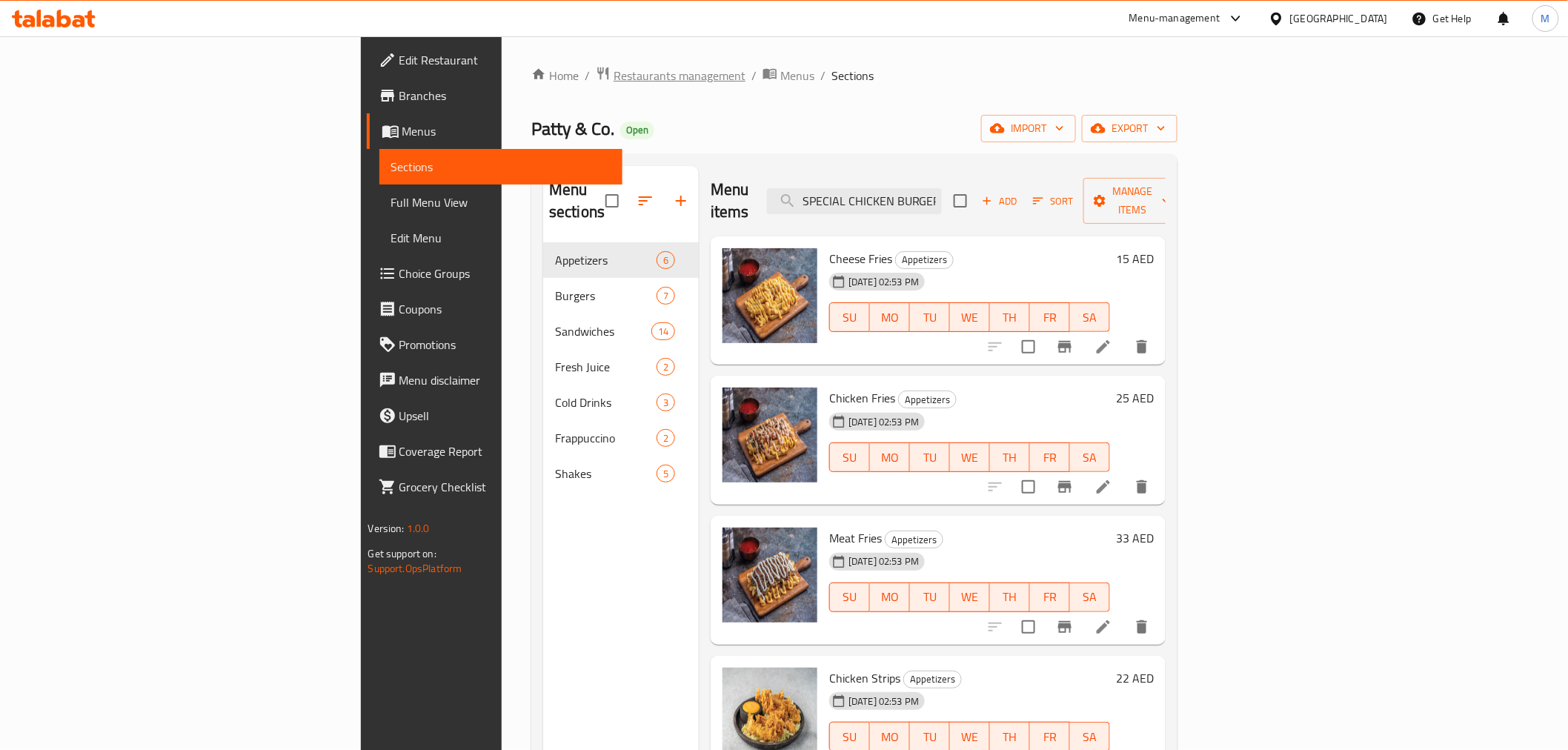
click at [613, 74] on span "Restaurants management" at bounding box center [679, 75] width 132 height 18
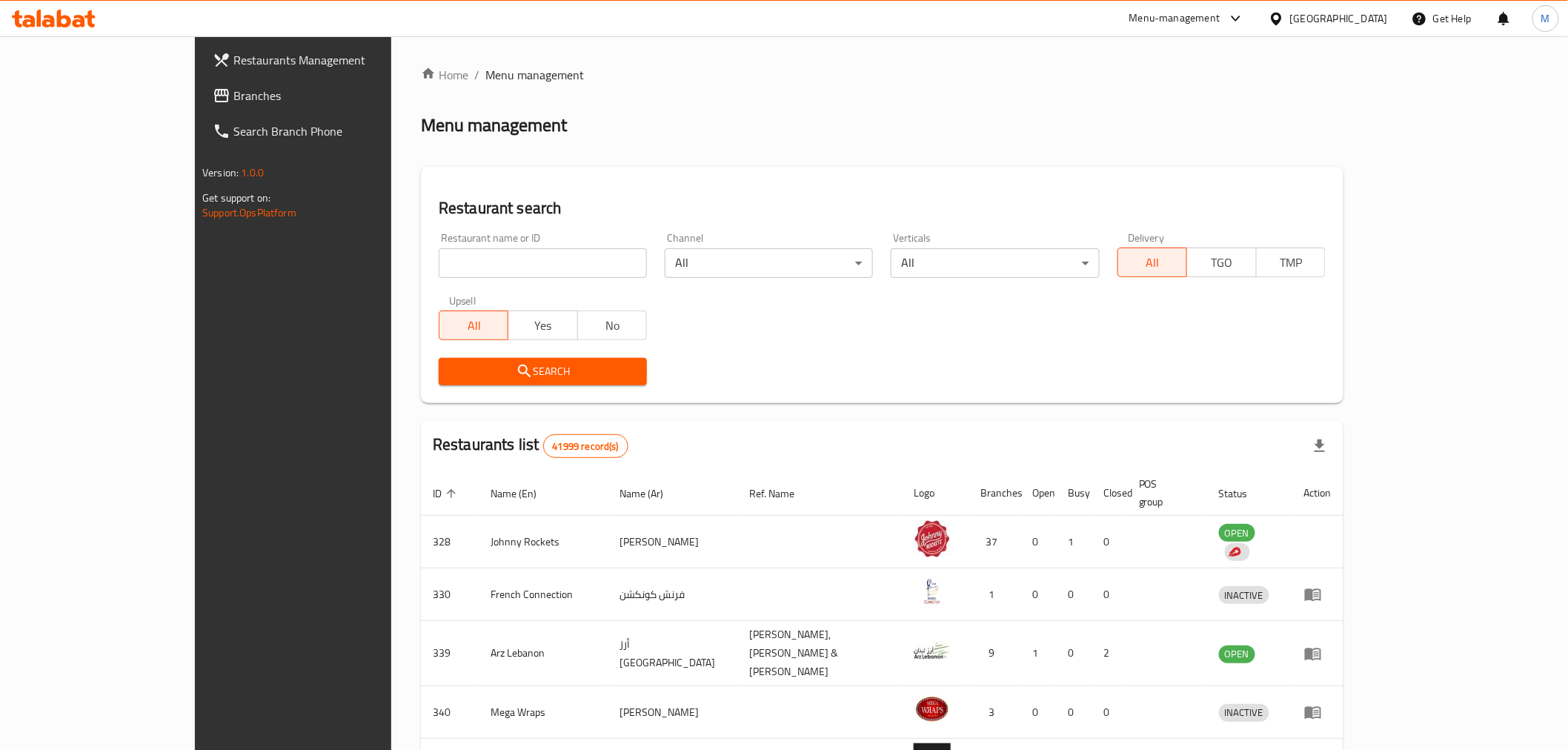
click at [448, 278] on div "Restaurant name or ID Restaurant name or ID" at bounding box center [543, 255] width 226 height 63
paste input "Slimmor"
click at [446, 266] on input "search" at bounding box center [542, 262] width 208 height 29
type input "Slimmor"
click at [451, 368] on span "Search" at bounding box center [543, 371] width 184 height 18
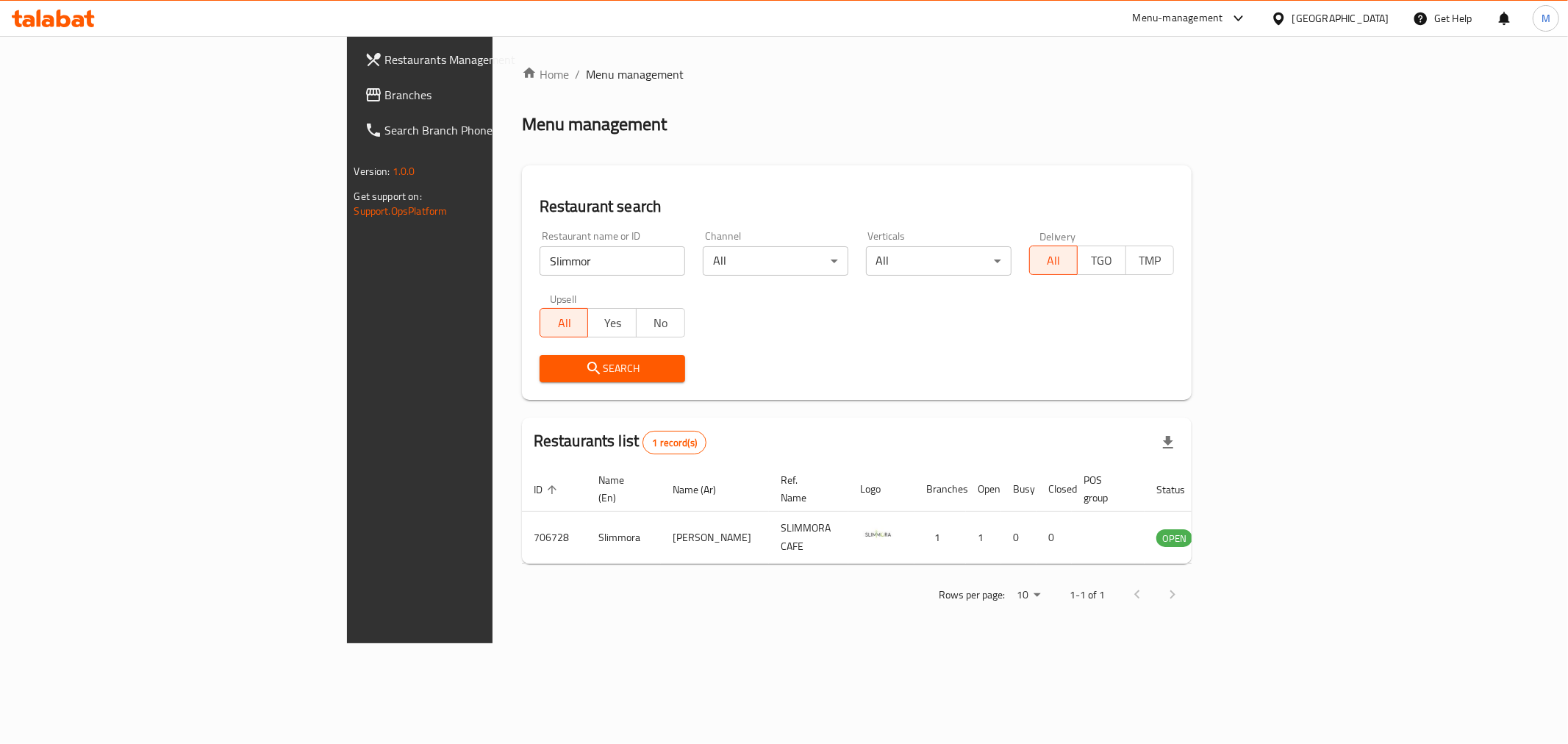
click at [540, 254] on input "Slimmor" at bounding box center [612, 260] width 145 height 29
click at [385, 86] on span "Branches" at bounding box center [491, 94] width 212 height 17
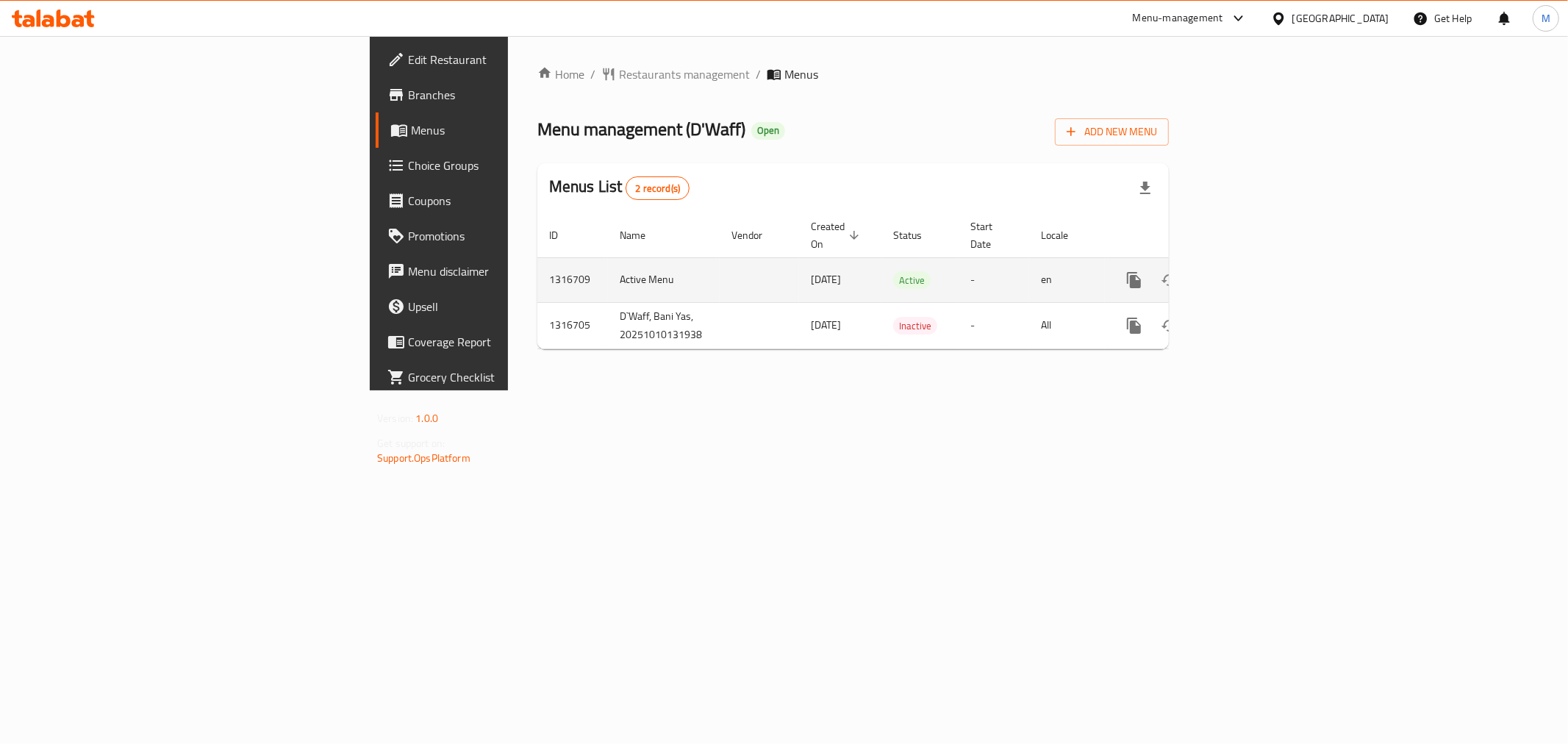
click at [1258, 263] on link "enhanced table" at bounding box center [1240, 280] width 35 height 35
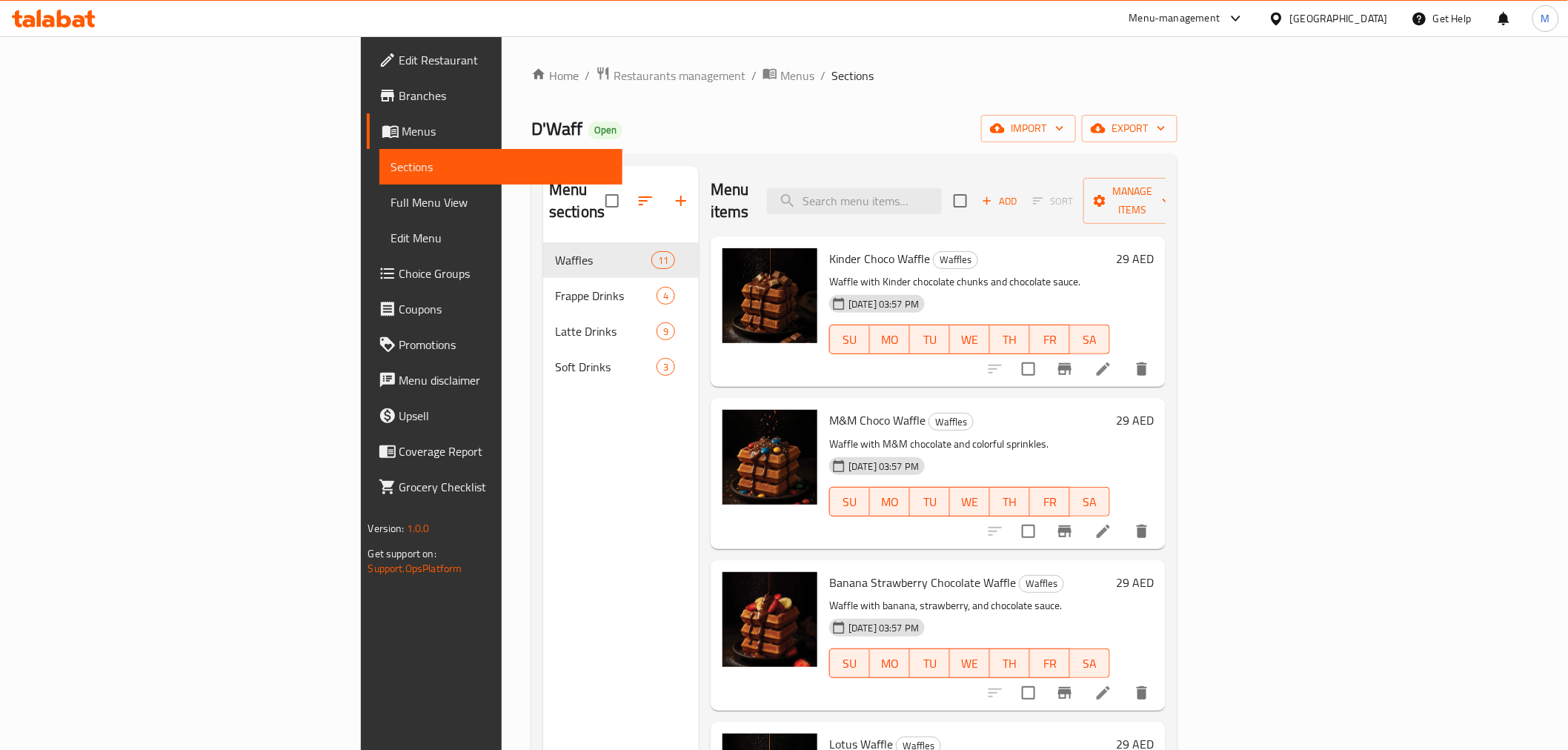
drag, startPoint x: 116, startPoint y: 68, endPoint x: 161, endPoint y: 68, distance: 45.0
click at [400, 68] on span "Edit Restaurant" at bounding box center [505, 59] width 211 height 18
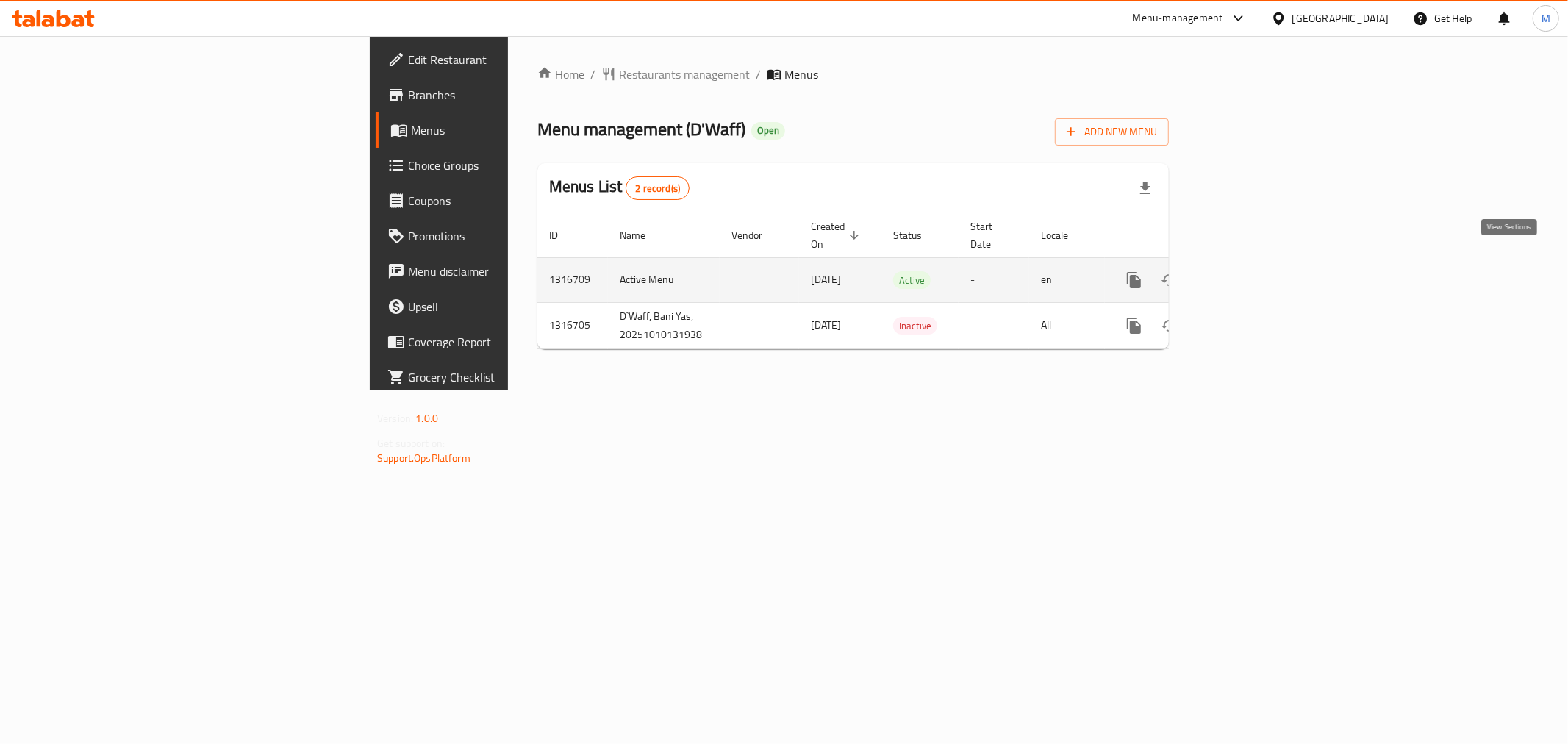
click at [1258, 273] on link "enhanced table" at bounding box center [1240, 280] width 35 height 35
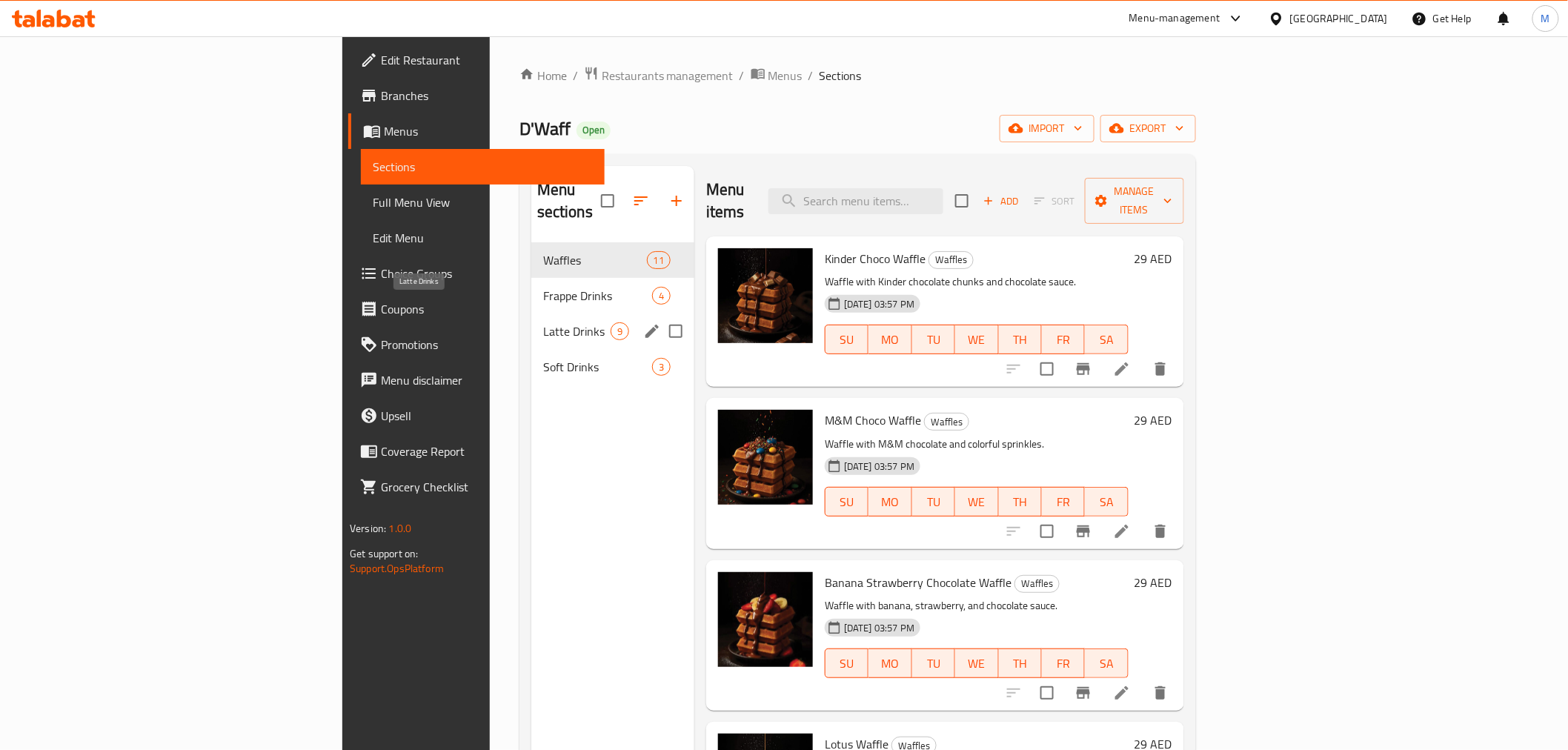
click at [543, 323] on span "Latte Drinks" at bounding box center [577, 331] width 67 height 18
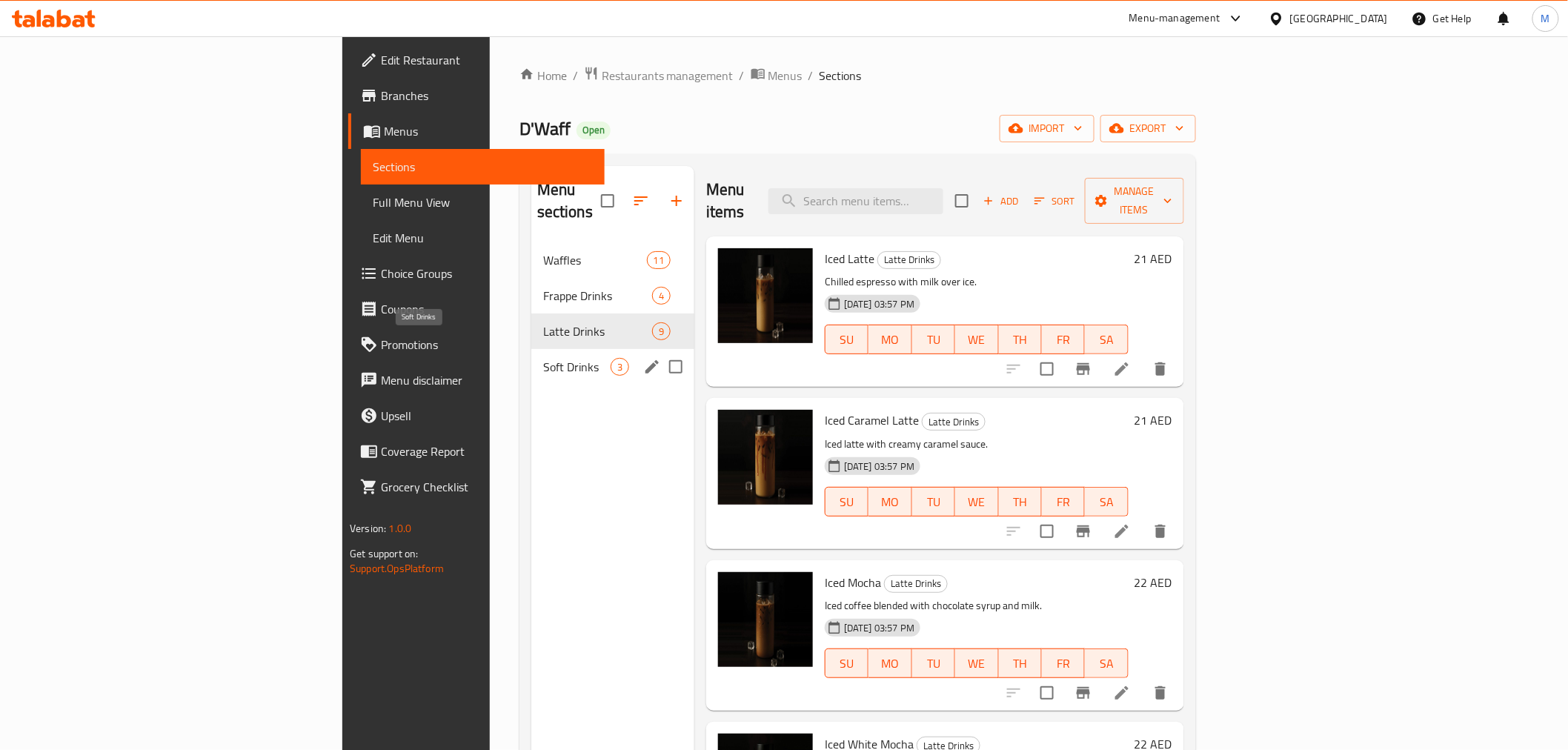
click at [543, 358] on span "Soft Drinks" at bounding box center [577, 366] width 67 height 18
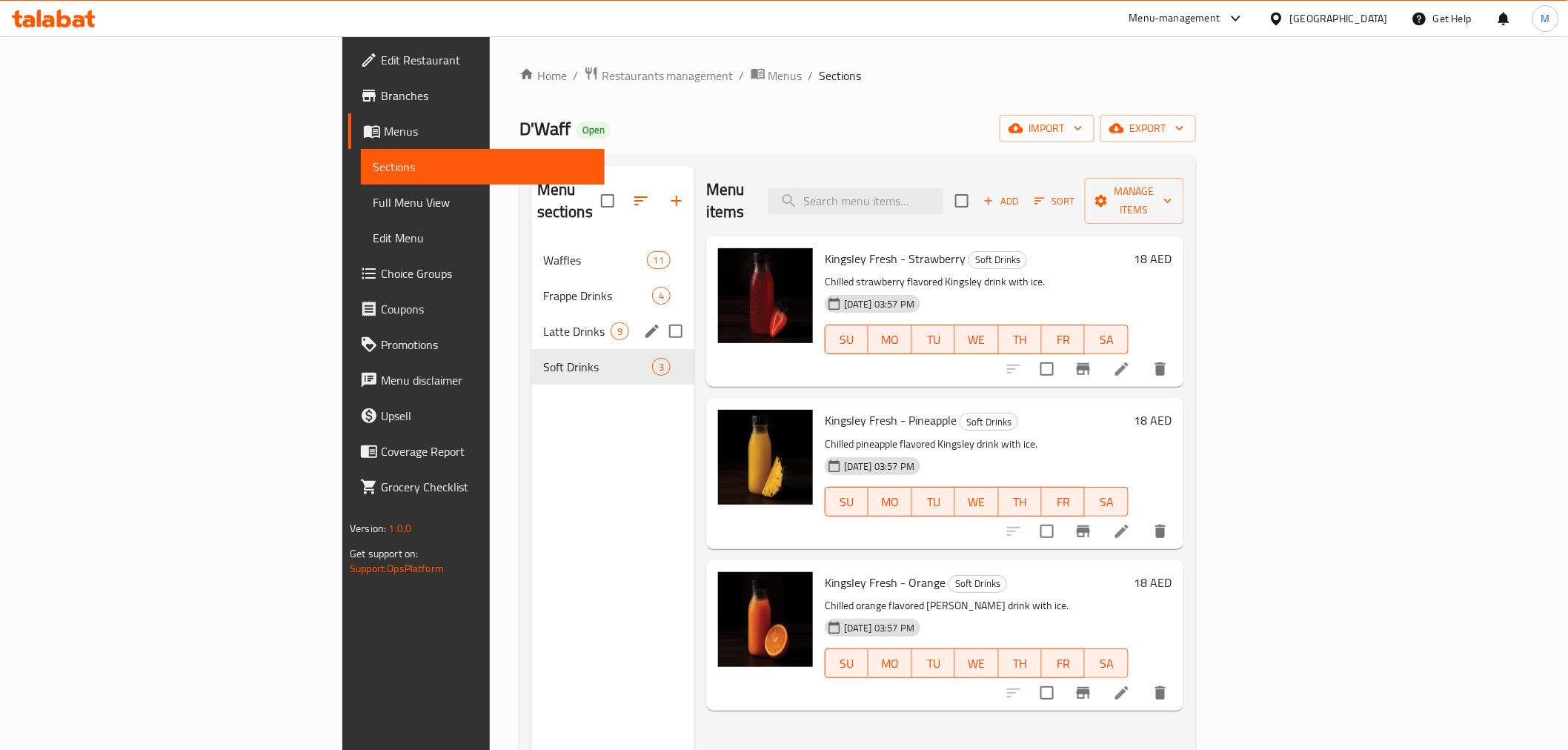
click at [543, 323] on span "Latte Drinks" at bounding box center [577, 331] width 67 height 18
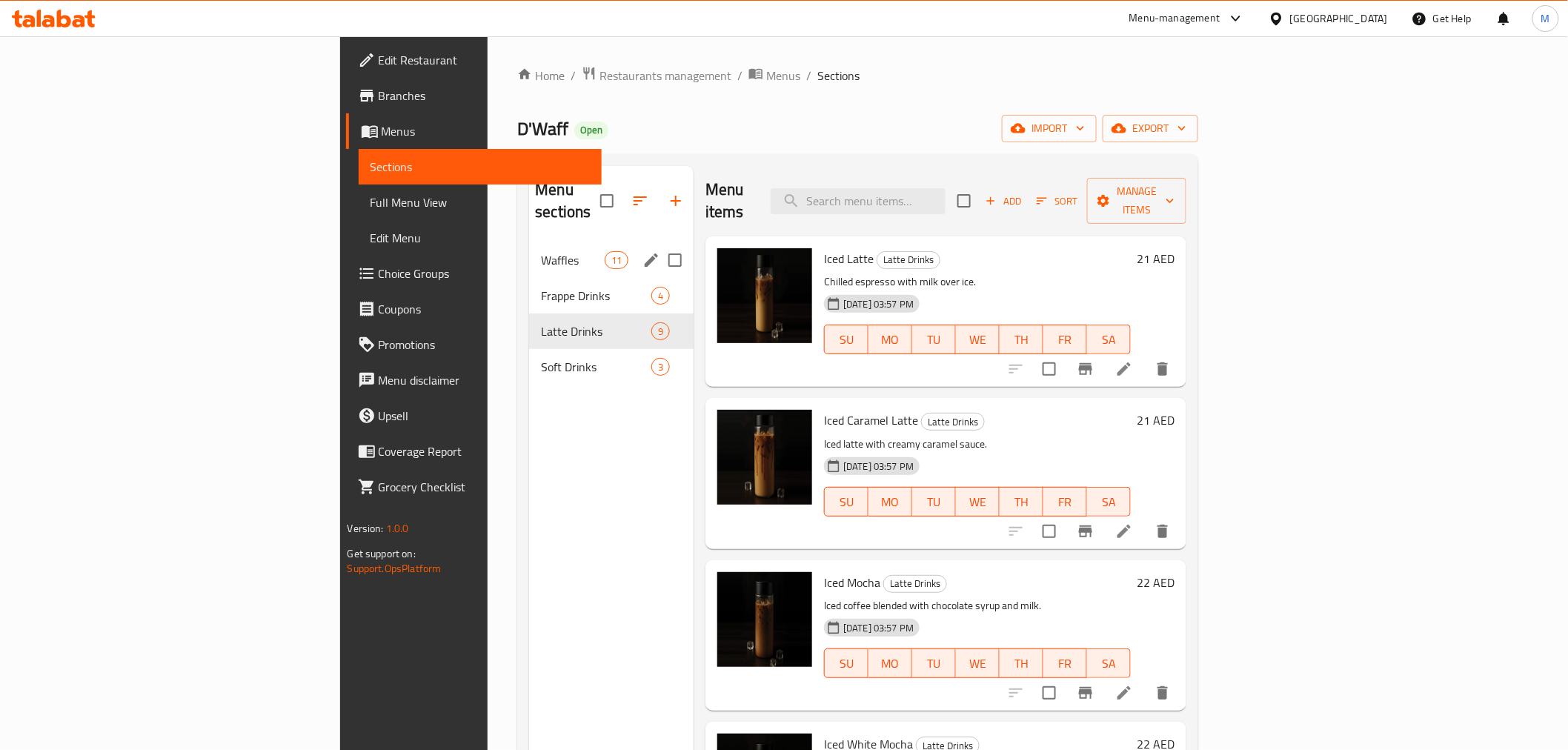
click at [529, 251] on div "Waffles 11" at bounding box center [611, 260] width 164 height 35
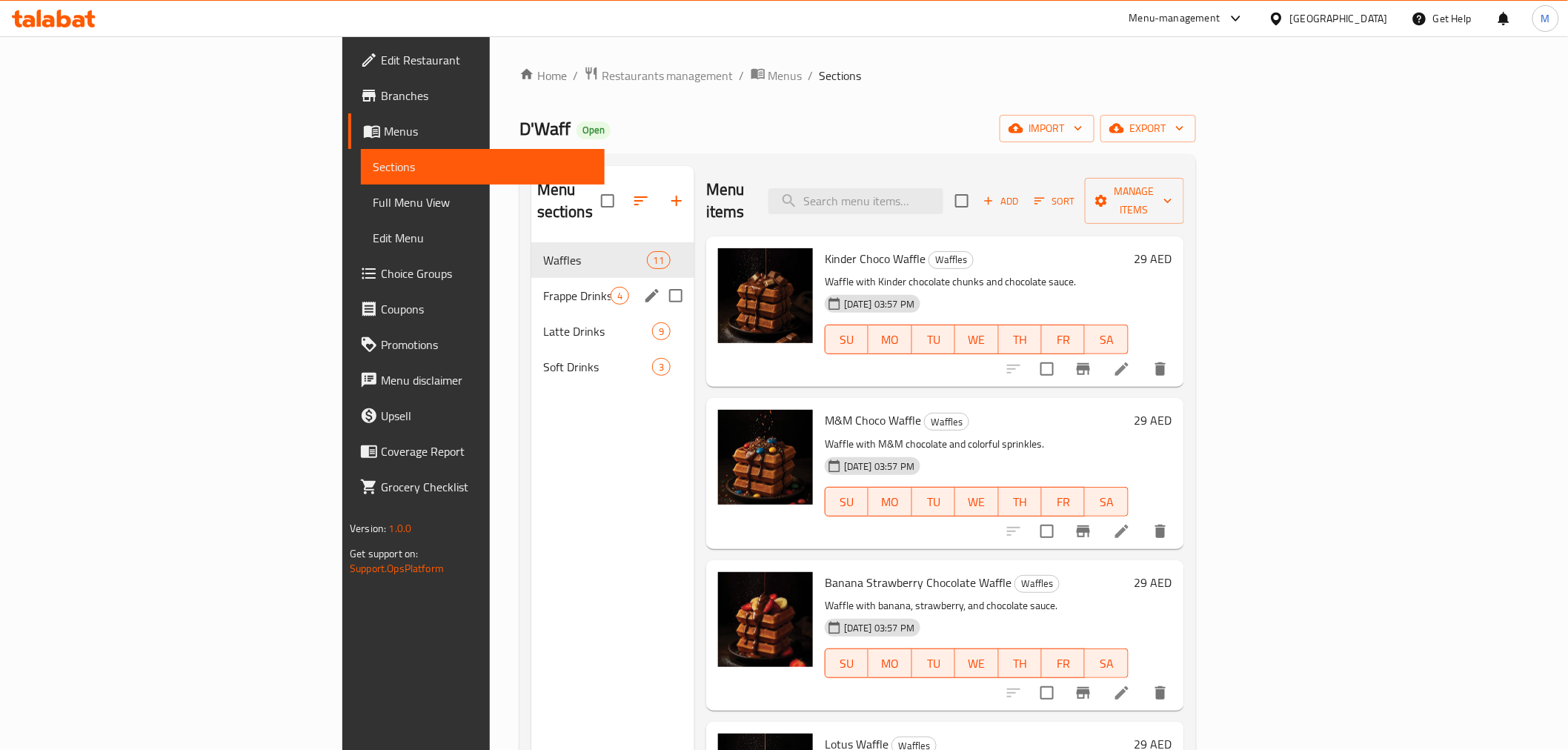
click at [531, 290] on div "Frappe Drinks 4" at bounding box center [613, 296] width 163 height 35
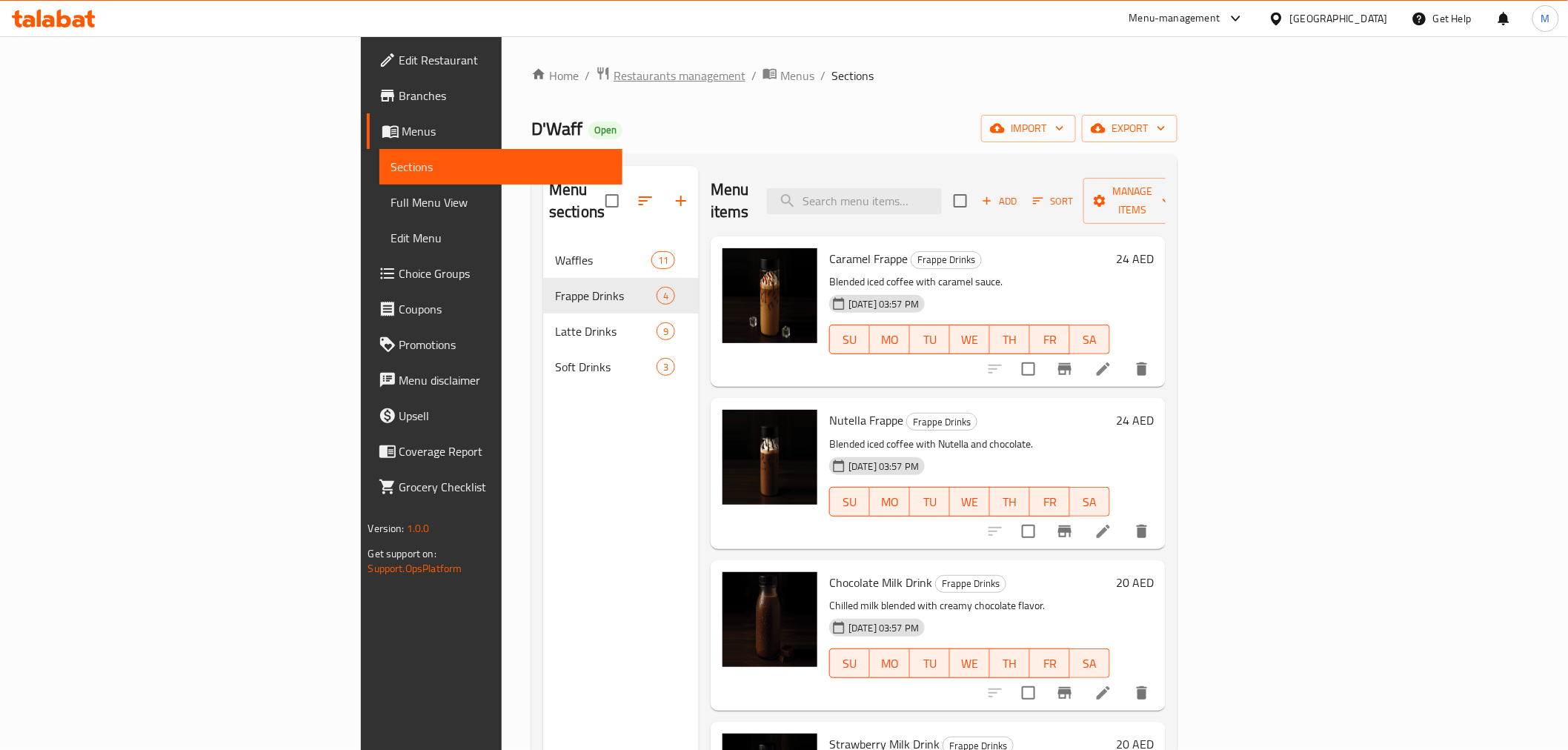
click at [613, 83] on span "Restaurants management" at bounding box center [679, 75] width 132 height 18
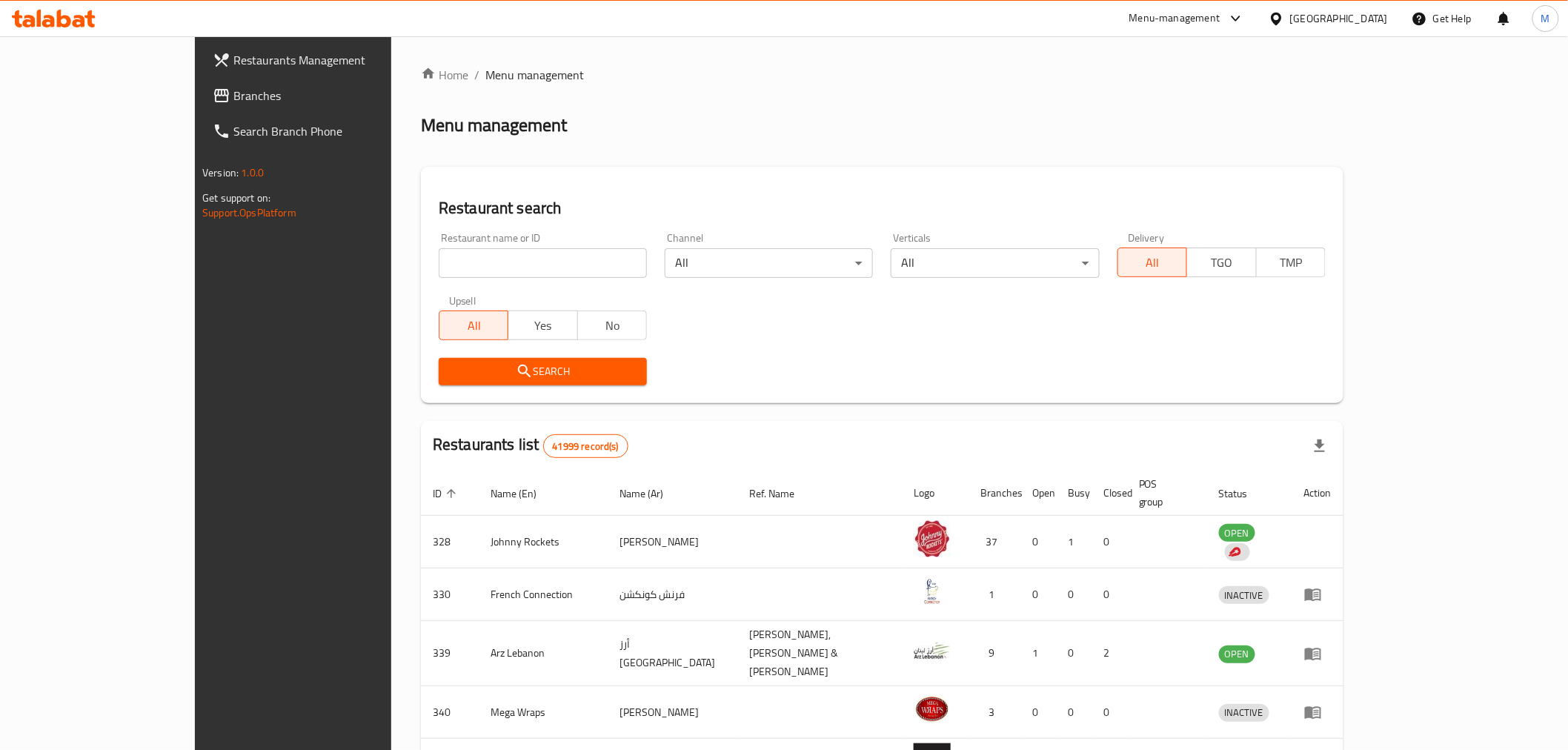
click at [234, 100] on span "Branches" at bounding box center [339, 95] width 211 height 18
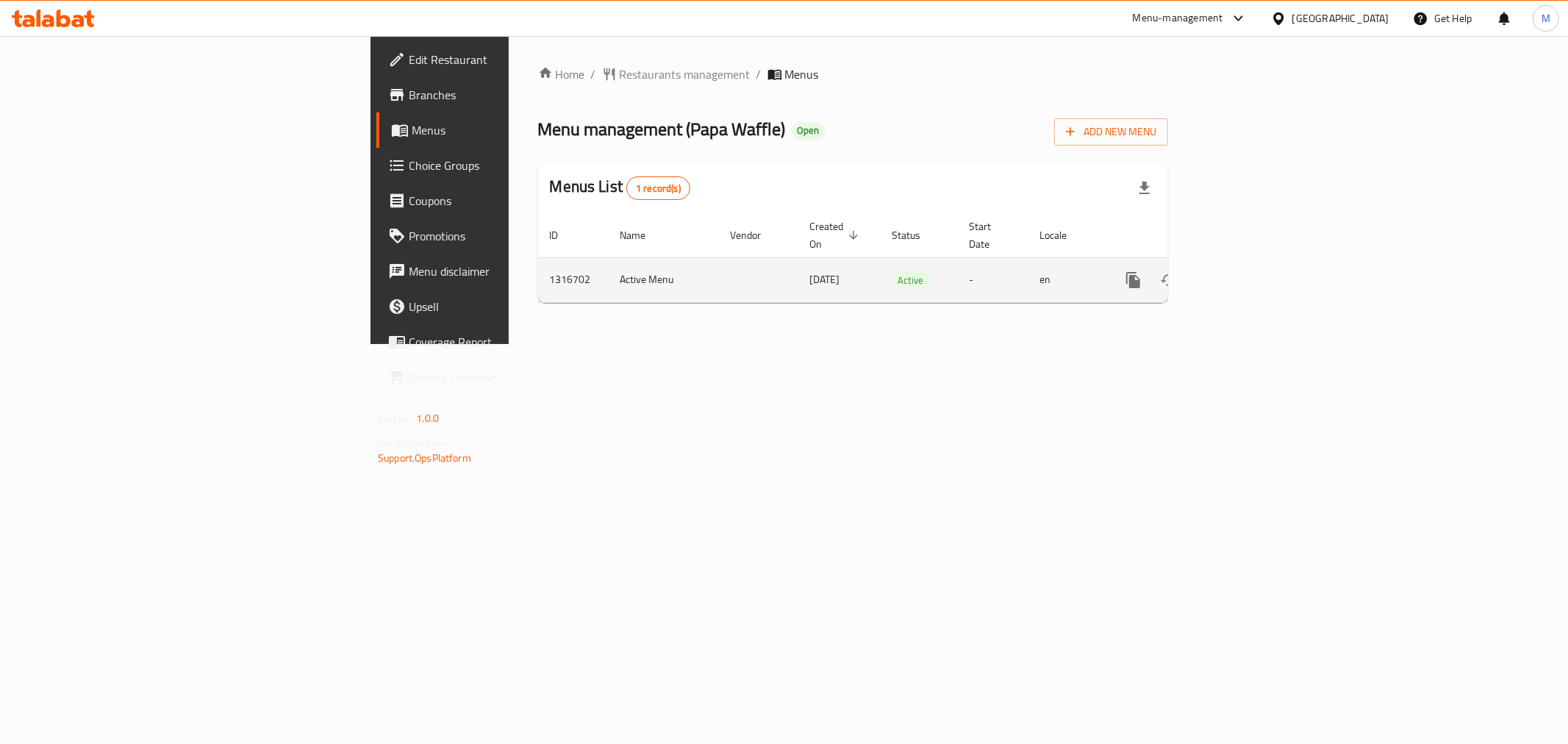
click at [1248, 271] on icon "enhanced table" at bounding box center [1239, 279] width 17 height 17
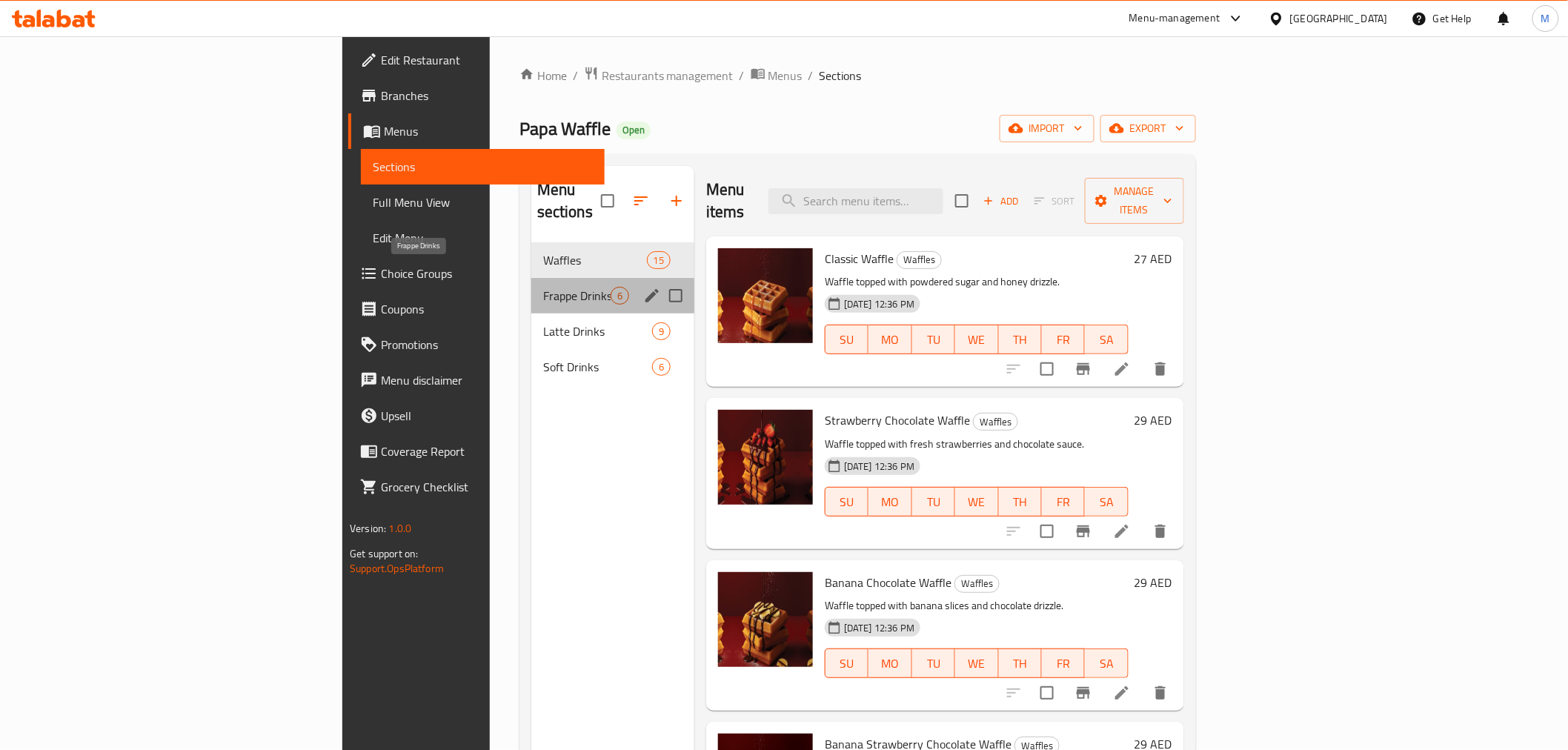
click at [543, 287] on span "Frappe Drinks" at bounding box center [577, 295] width 67 height 18
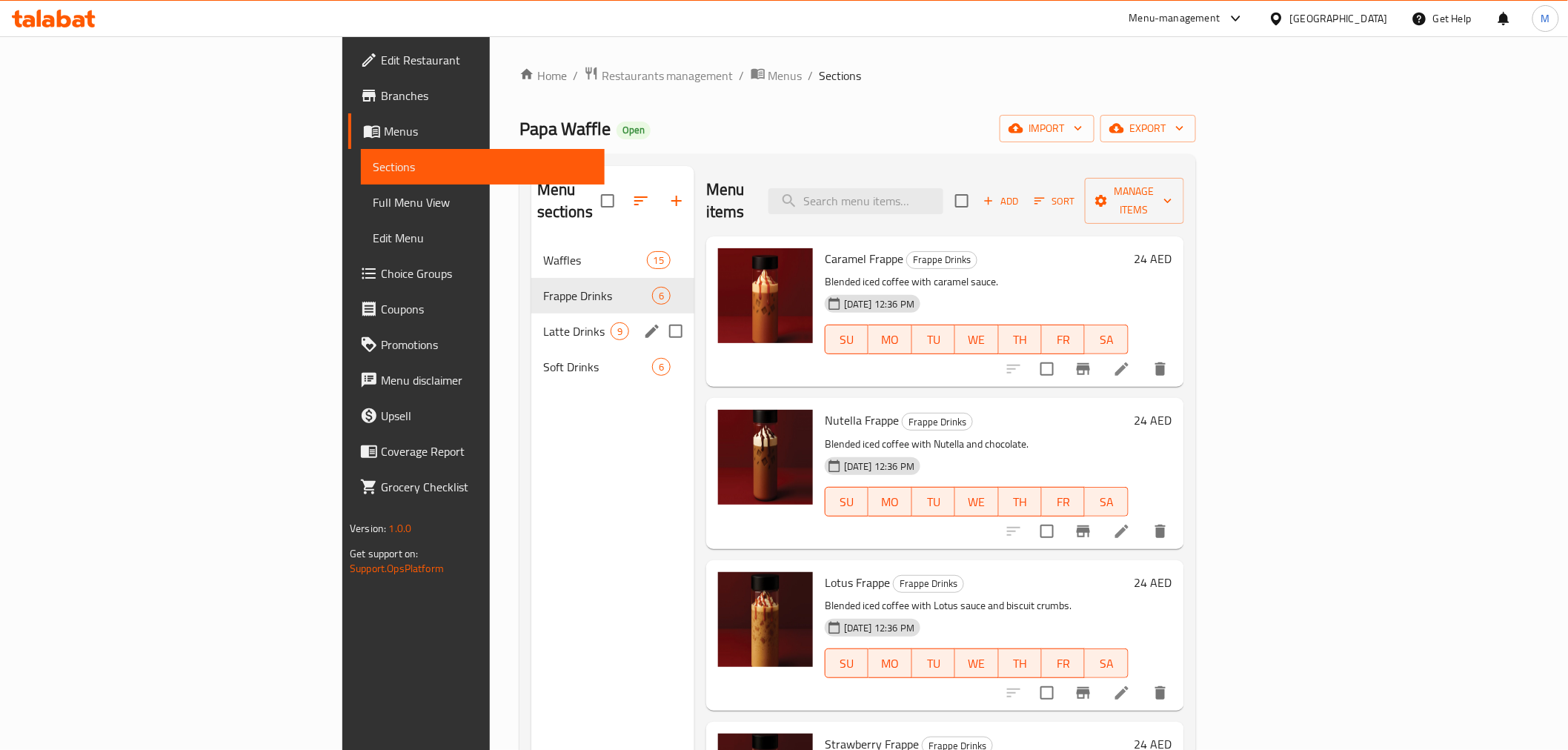
click at [531, 313] on div "Latte Drinks 9" at bounding box center [613, 331] width 163 height 35
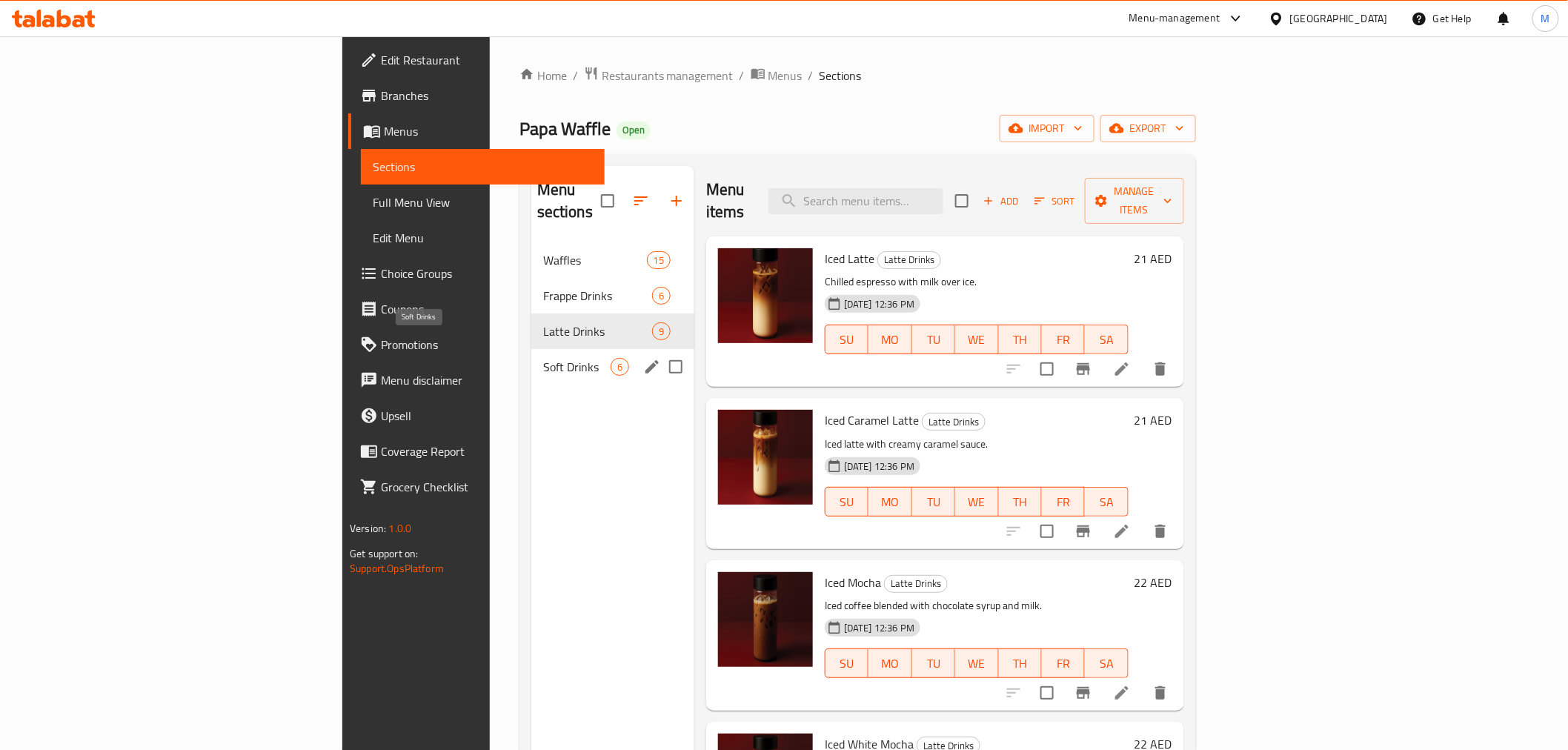
click at [543, 358] on span "Soft Drinks" at bounding box center [577, 366] width 67 height 18
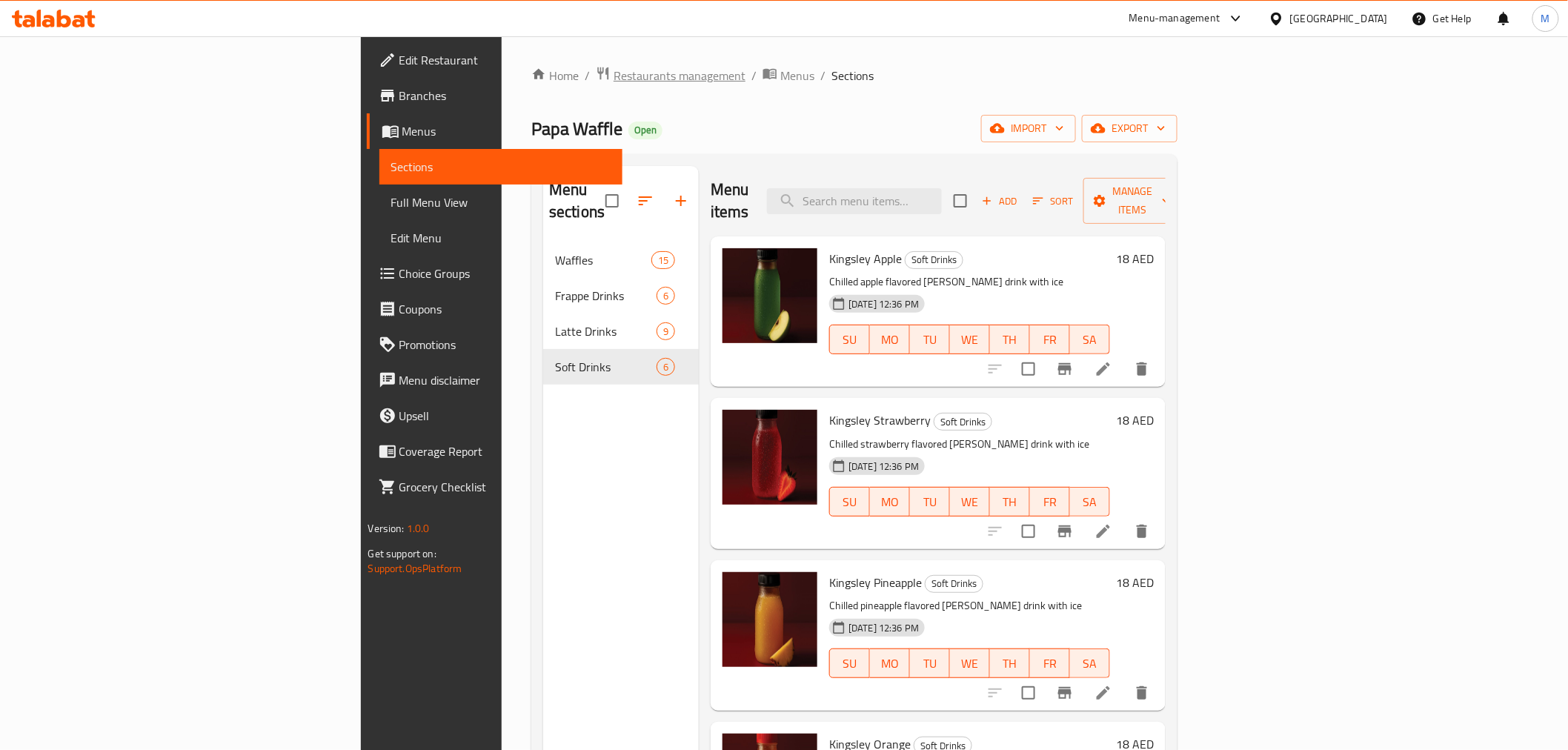
click at [613, 78] on span "Restaurants management" at bounding box center [679, 75] width 132 height 18
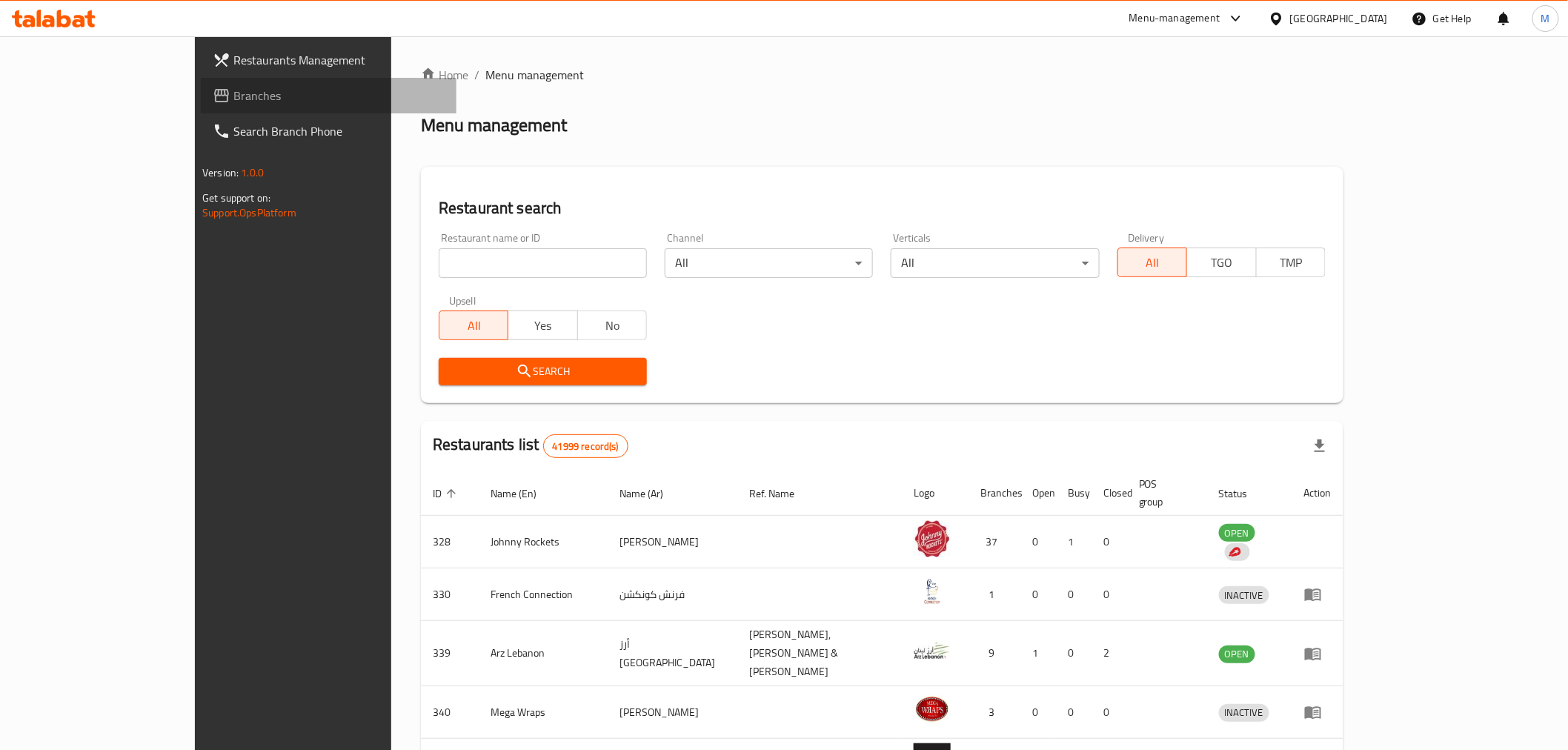
click at [201, 106] on link "Branches" at bounding box center [329, 96] width 256 height 35
